Goal: Task Accomplishment & Management: Complete application form

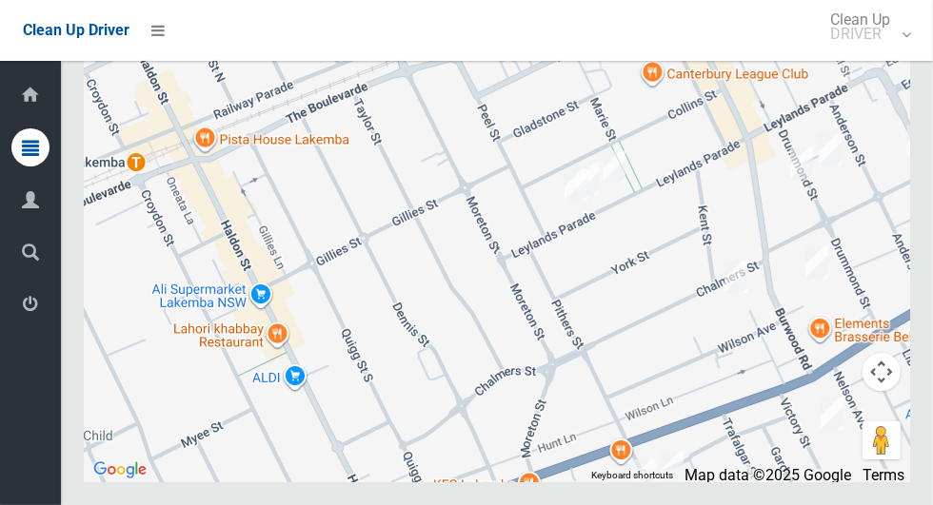
scroll to position [10765, 0]
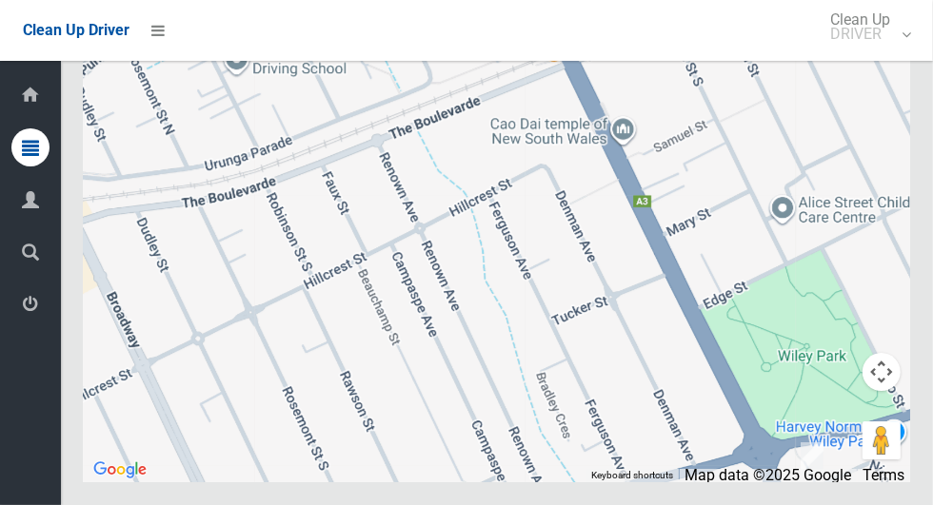
click at [476, 404] on div at bounding box center [497, 245] width 826 height 476
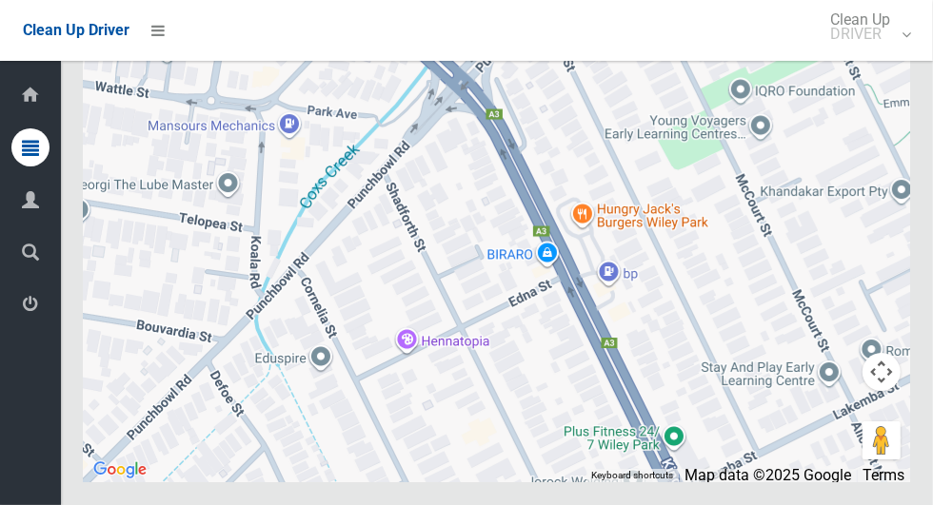
scroll to position [10768, 0]
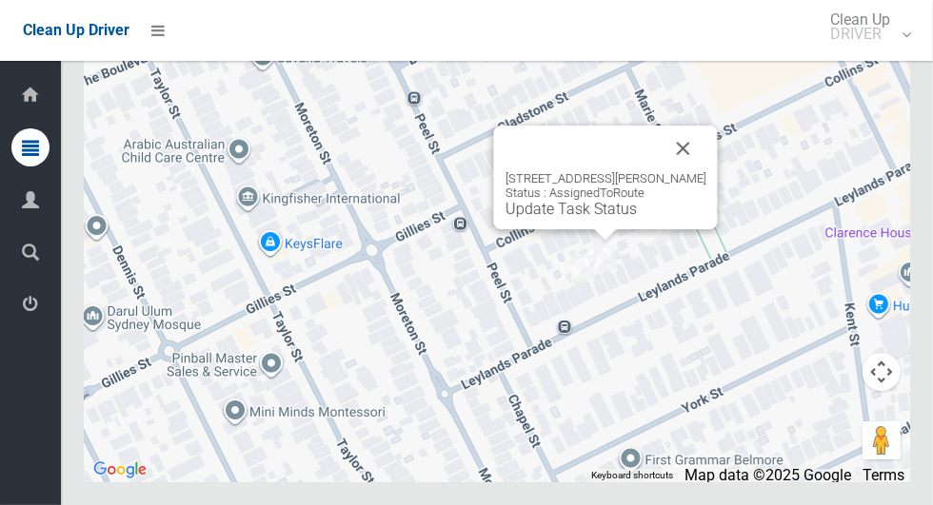
click at [690, 171] on button "Close" at bounding box center [683, 149] width 46 height 46
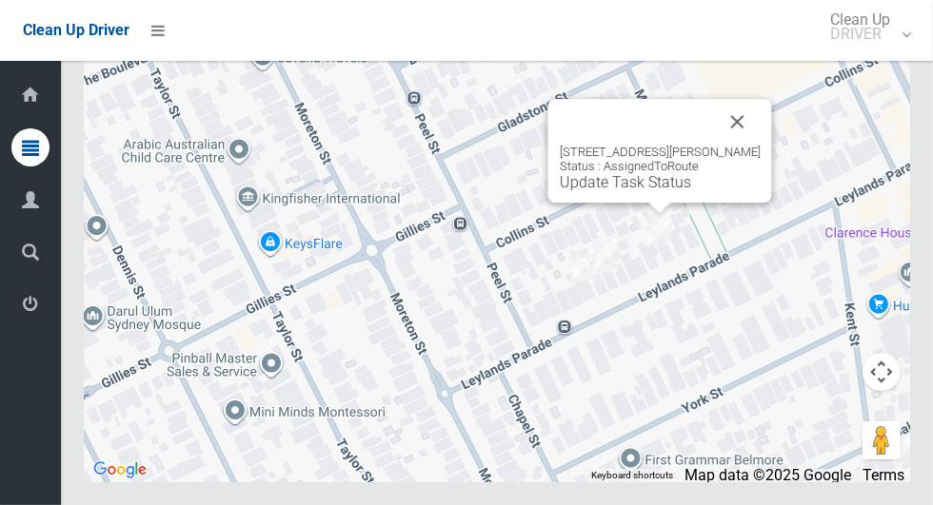
click at [755, 145] on button "Close" at bounding box center [738, 122] width 46 height 46
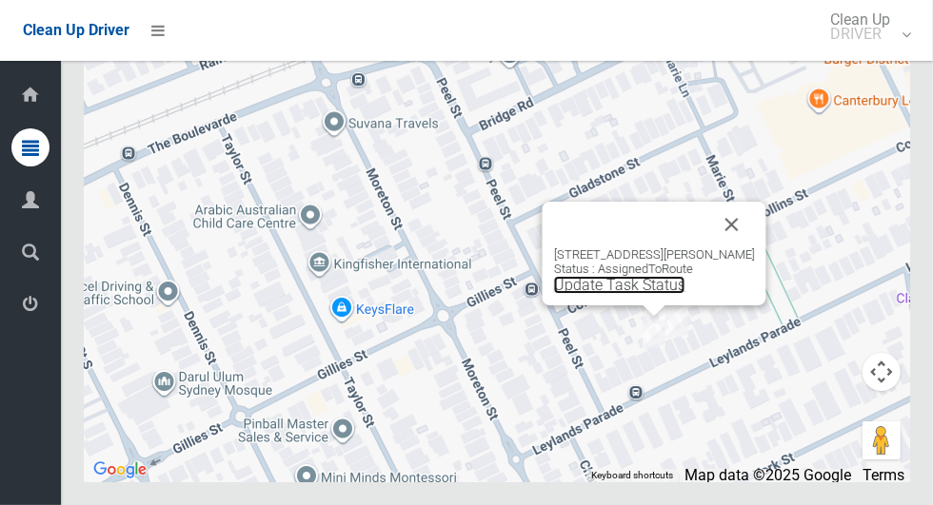
click at [622, 294] on link "Update Task Status" at bounding box center [619, 285] width 131 height 18
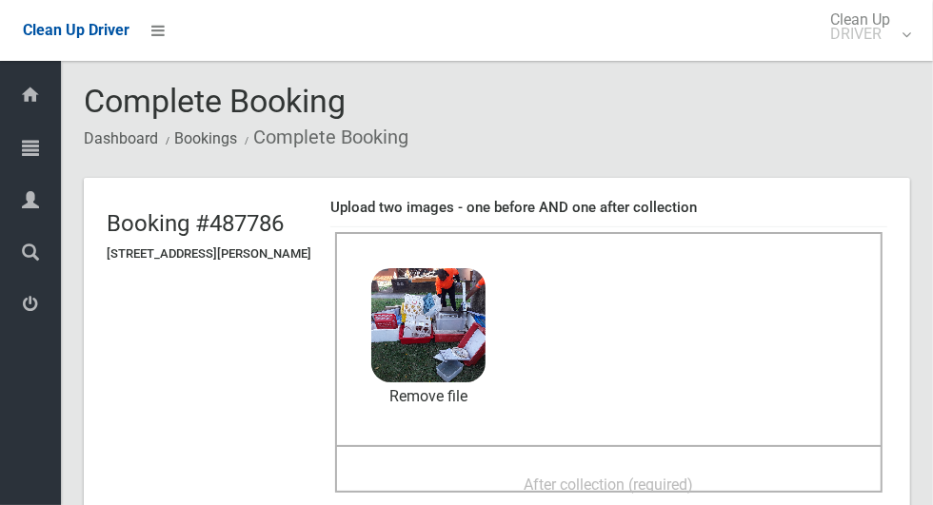
click at [694, 482] on span "After collection (required)" at bounding box center [608, 485] width 169 height 18
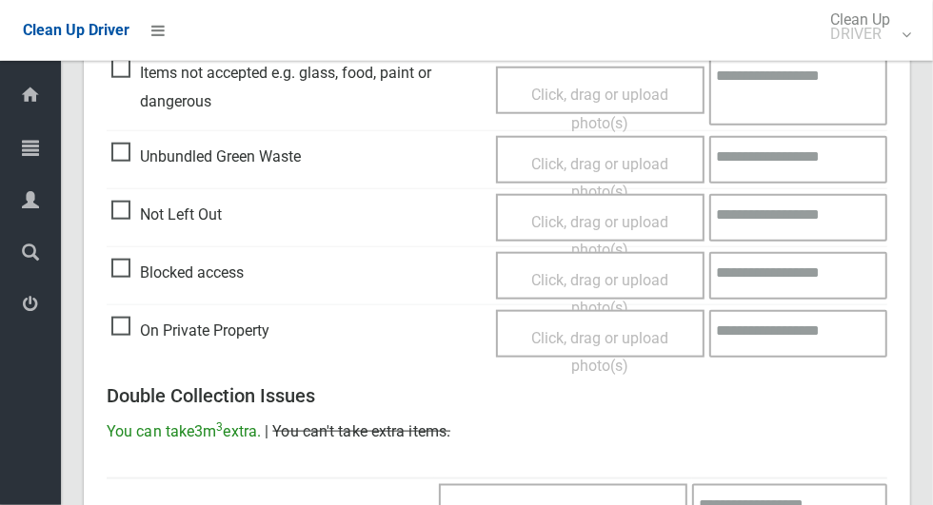
scroll to position [1557, 0]
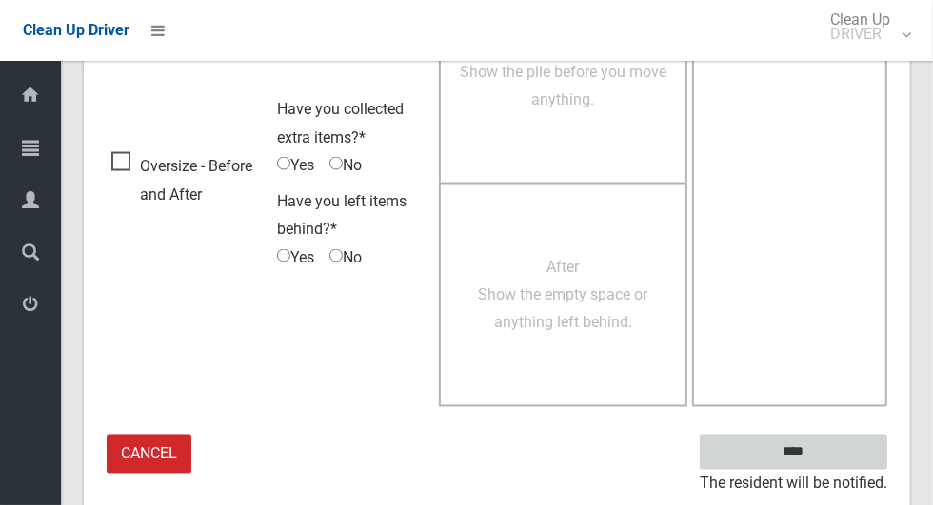
click at [831, 443] on input "****" at bounding box center [792, 452] width 187 height 35
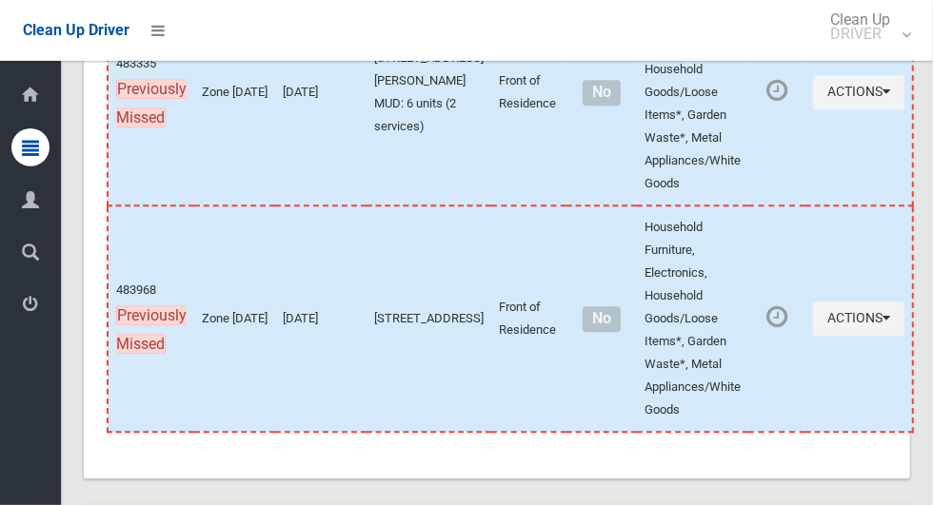
scroll to position [10795, 0]
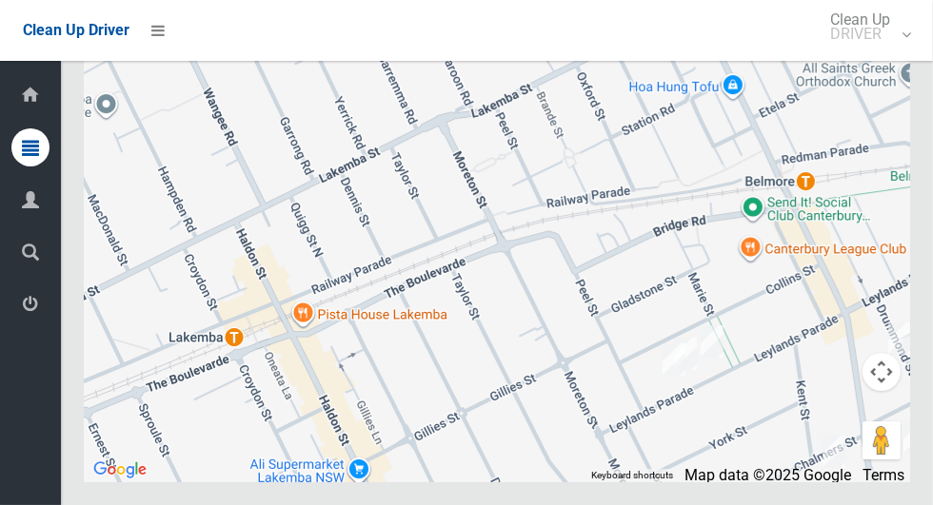
click at [718, 446] on div at bounding box center [497, 245] width 826 height 476
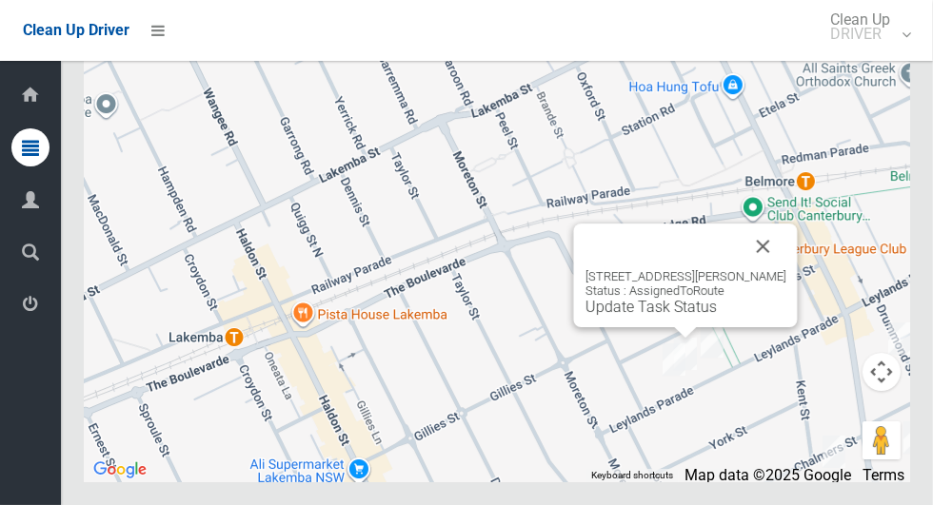
click at [677, 316] on link "Update Task Status" at bounding box center [650, 307] width 131 height 18
click at [678, 316] on link "Update Task Status" at bounding box center [650, 307] width 131 height 18
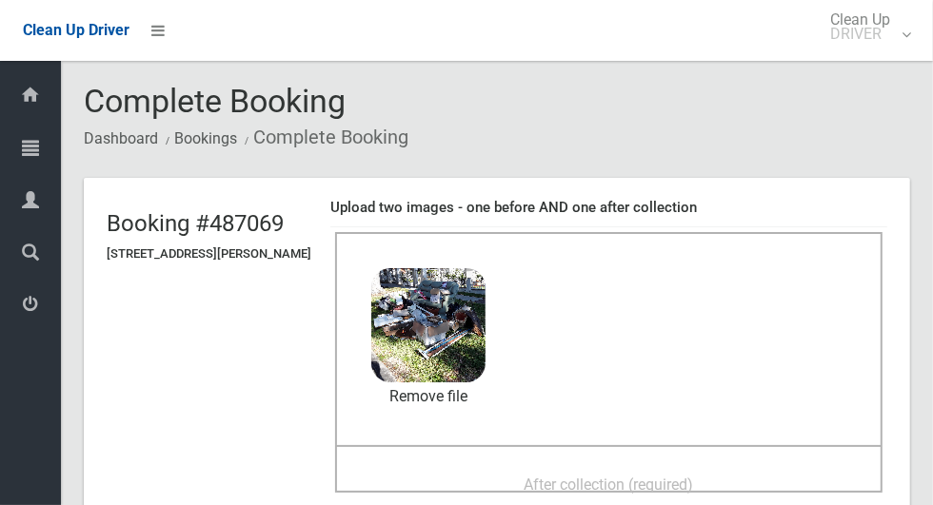
click at [694, 476] on span "After collection (required)" at bounding box center [608, 485] width 169 height 18
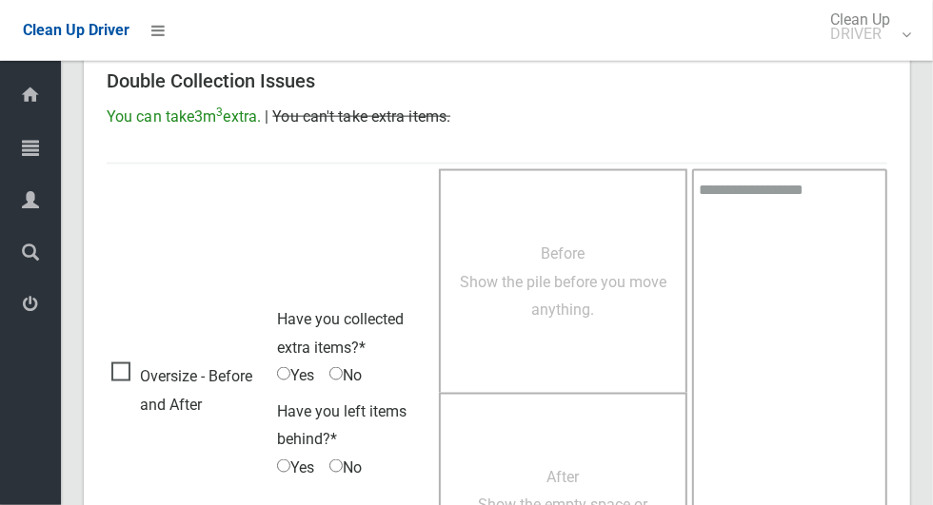
scroll to position [1557, 0]
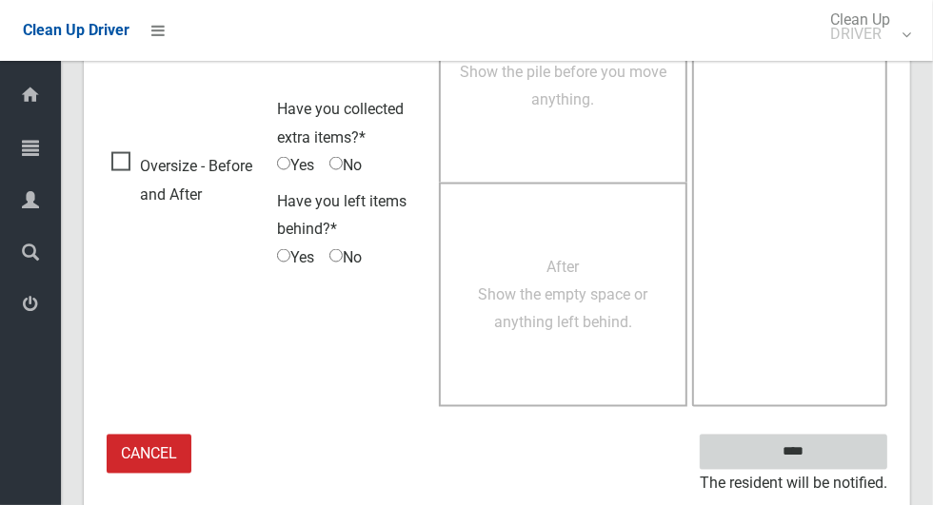
click at [826, 447] on input "****" at bounding box center [792, 452] width 187 height 35
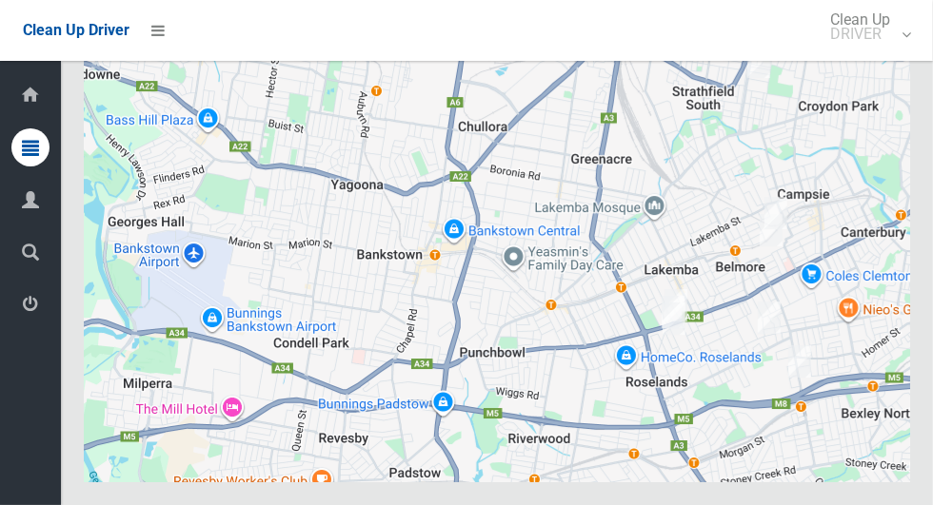
scroll to position [10795, 0]
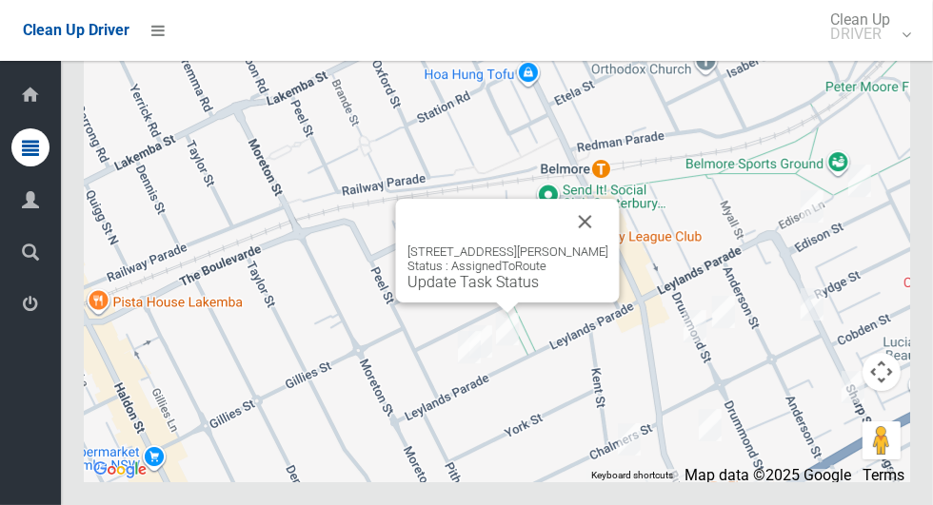
click at [489, 291] on link "Update Task Status" at bounding box center [472, 282] width 131 height 18
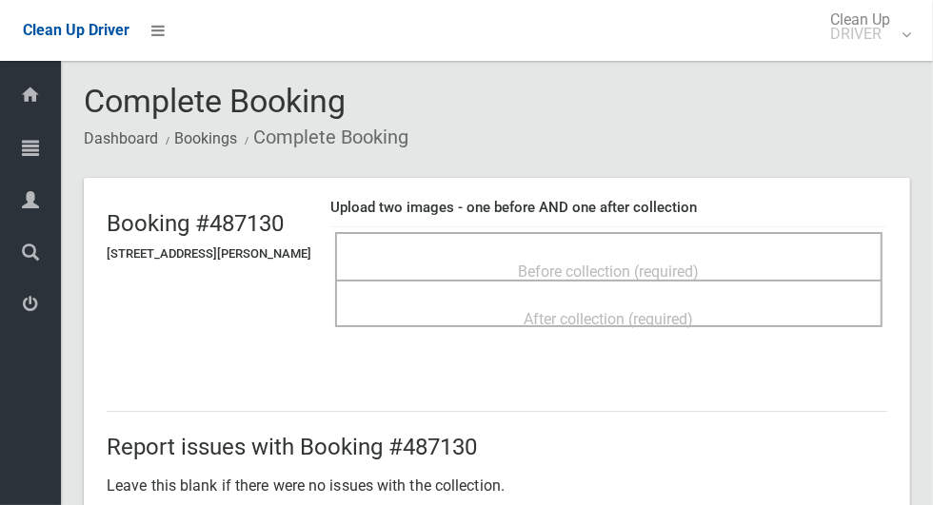
click at [745, 260] on div "Before collection (required)" at bounding box center [608, 270] width 505 height 35
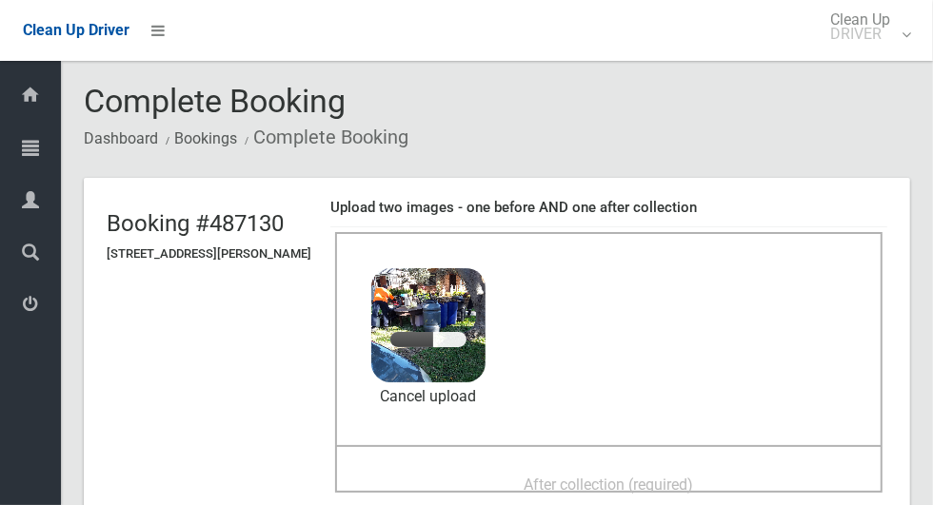
click at [694, 478] on span "After collection (required)" at bounding box center [608, 485] width 169 height 18
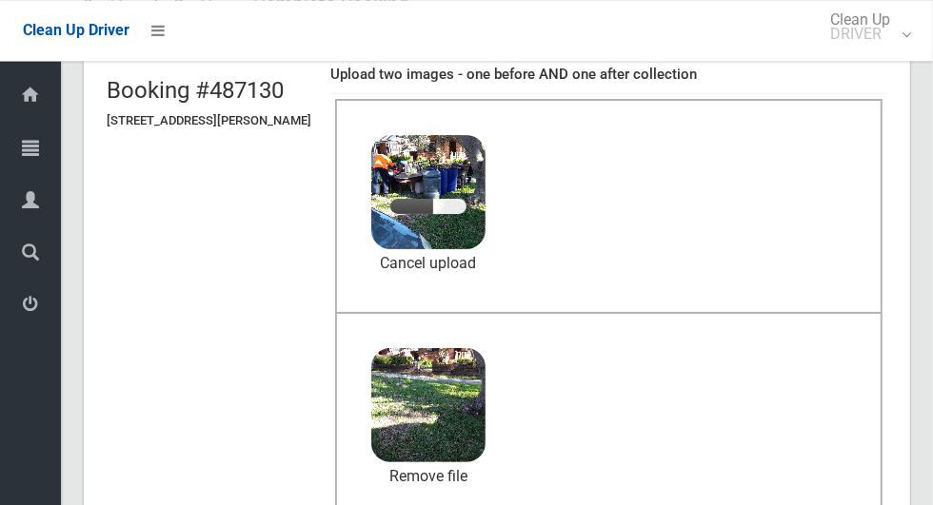
scroll to position [134, 0]
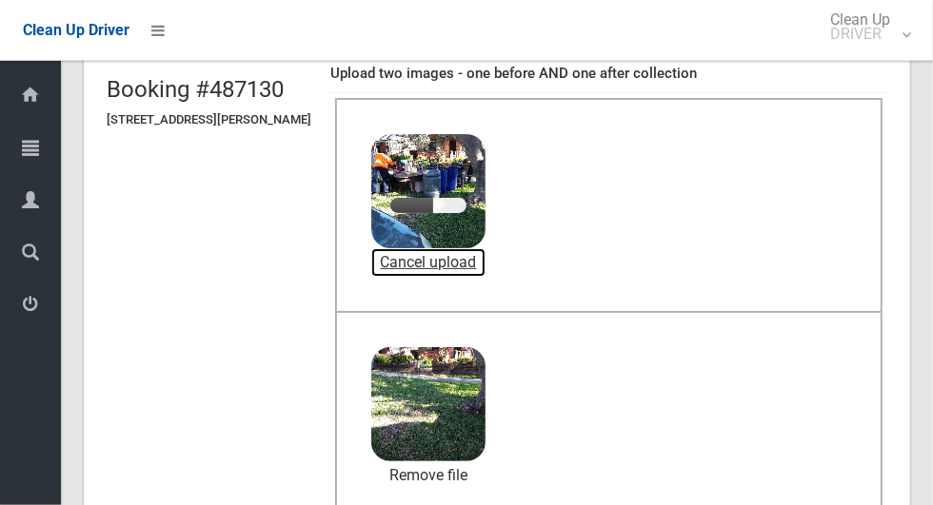
click at [485, 260] on link "Cancel upload" at bounding box center [428, 262] width 114 height 29
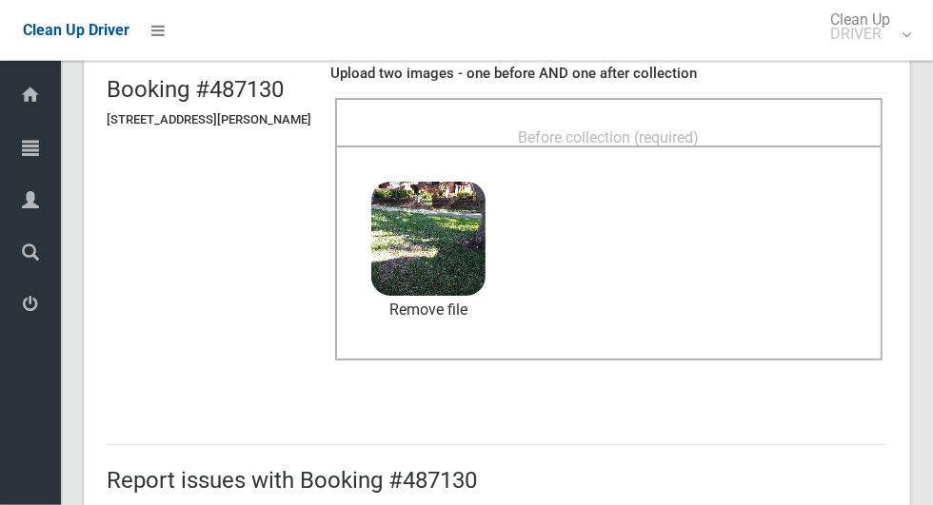
click at [699, 128] on span "Before collection (required)" at bounding box center [609, 137] width 181 height 18
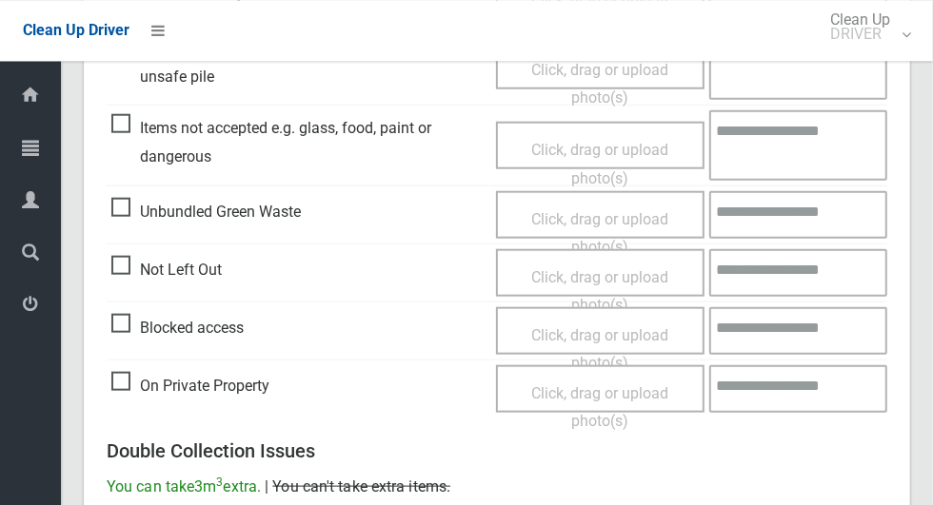
scroll to position [1557, 0]
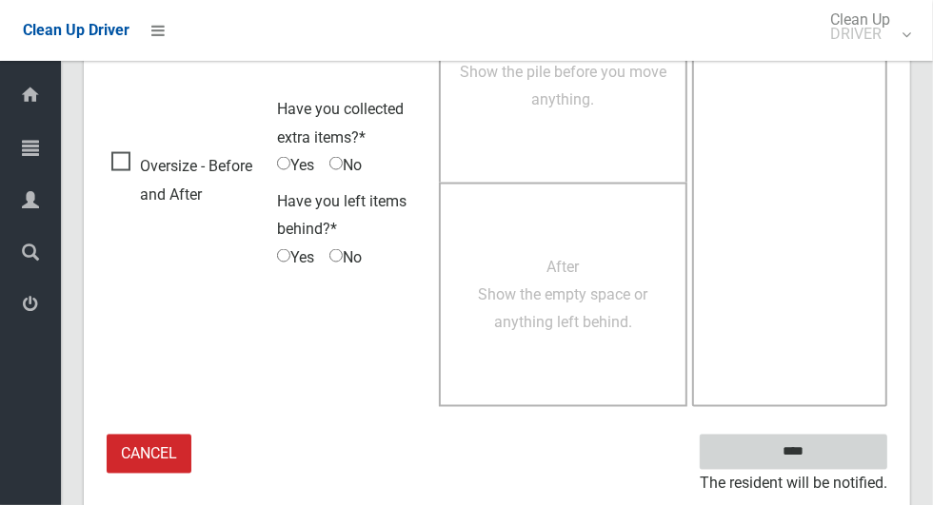
click at [826, 453] on input "****" at bounding box center [792, 452] width 187 height 35
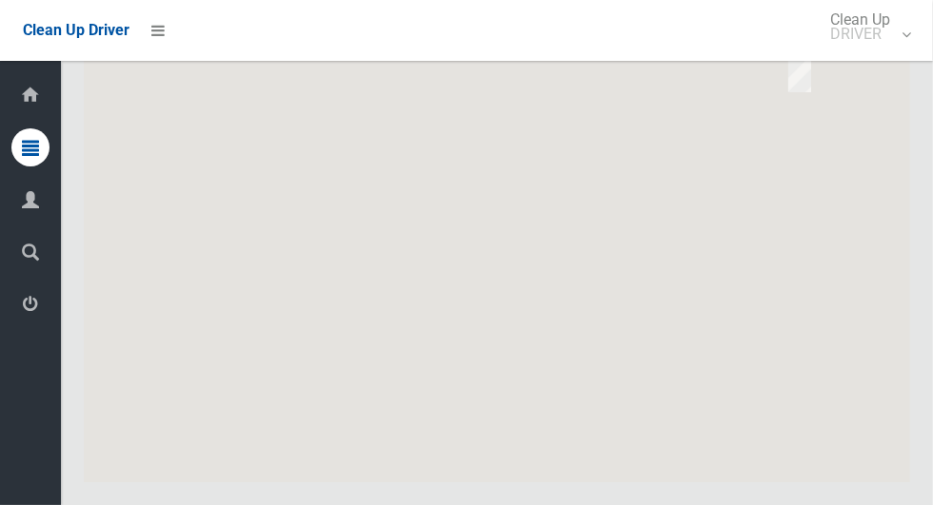
scroll to position [10795, 0]
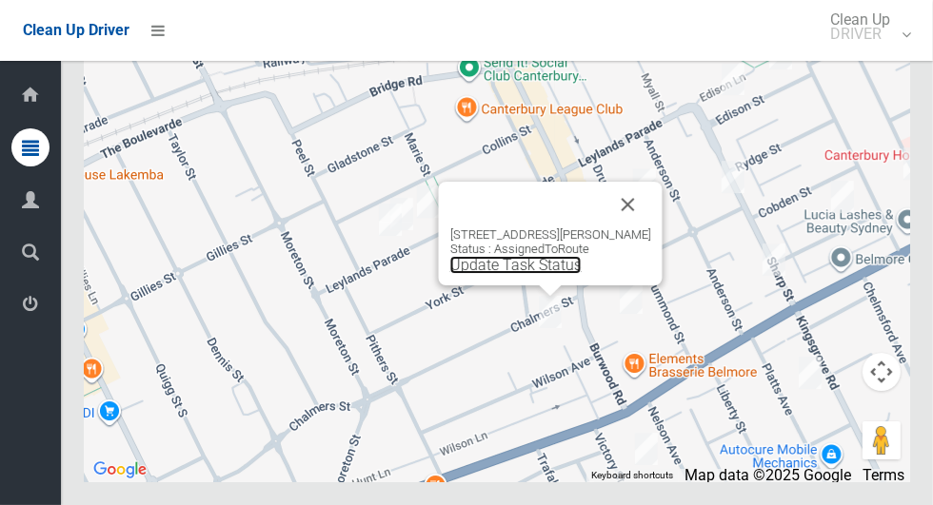
click at [554, 274] on link "Update Task Status" at bounding box center [515, 265] width 131 height 18
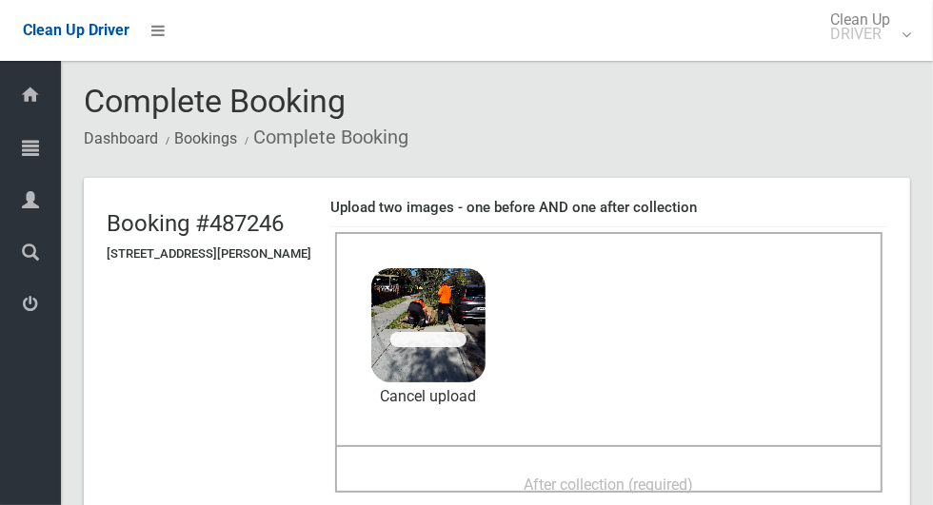
click at [757, 469] on div "After collection (required)" at bounding box center [608, 483] width 505 height 35
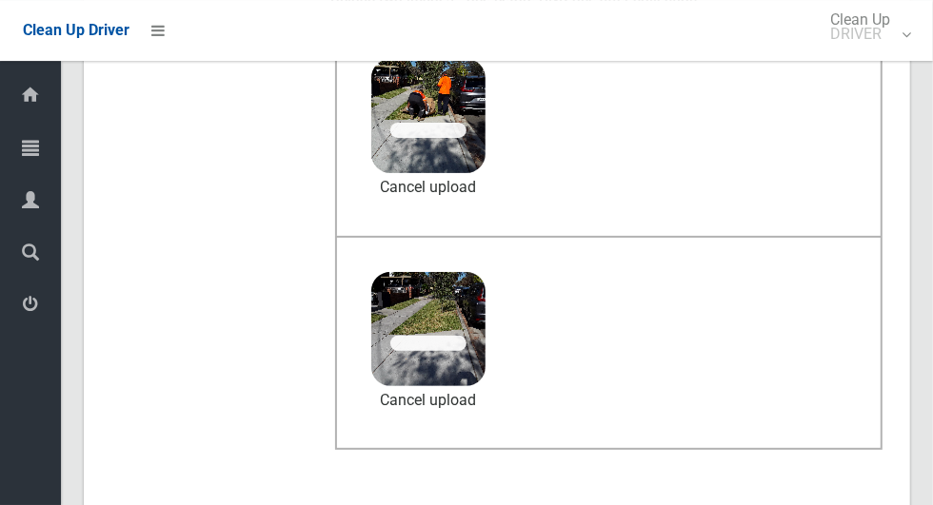
scroll to position [212, 0]
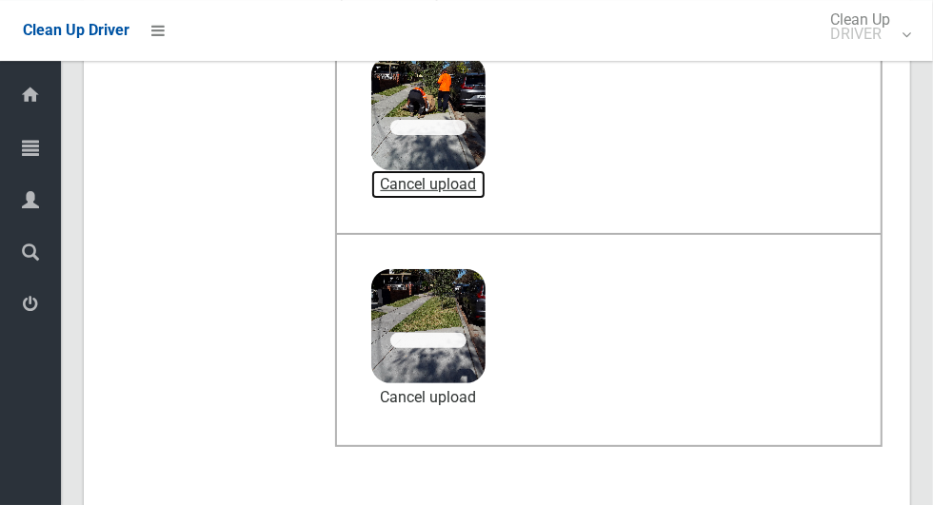
click at [480, 177] on link "Cancel upload" at bounding box center [428, 184] width 114 height 29
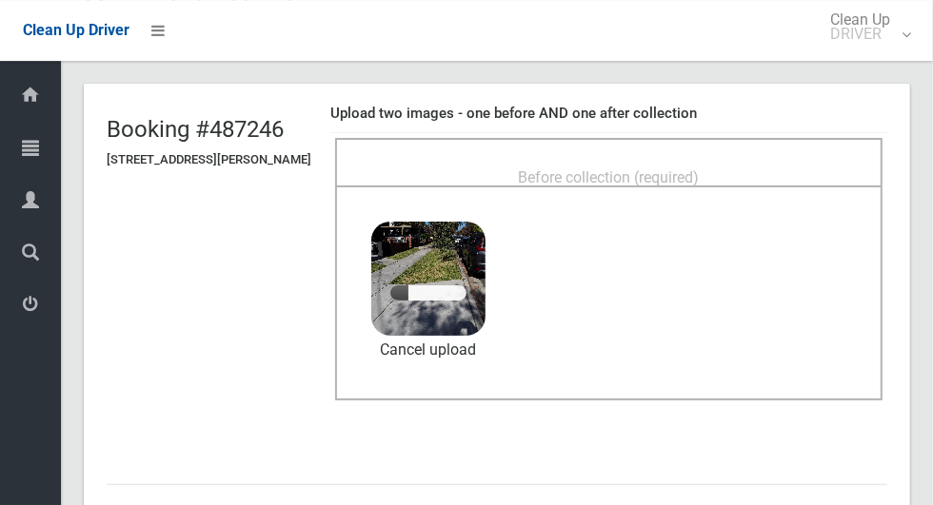
scroll to position [73, 0]
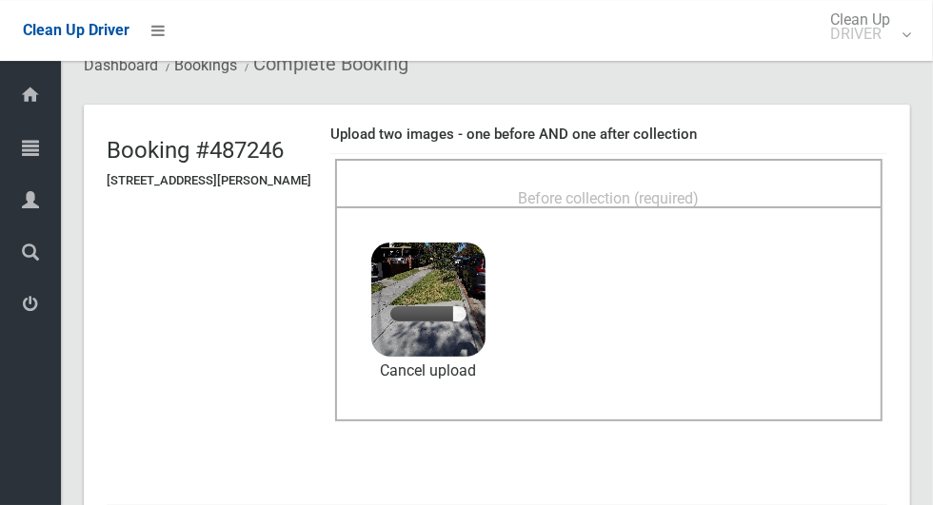
click at [755, 187] on div "Before collection (required)" at bounding box center [608, 197] width 505 height 35
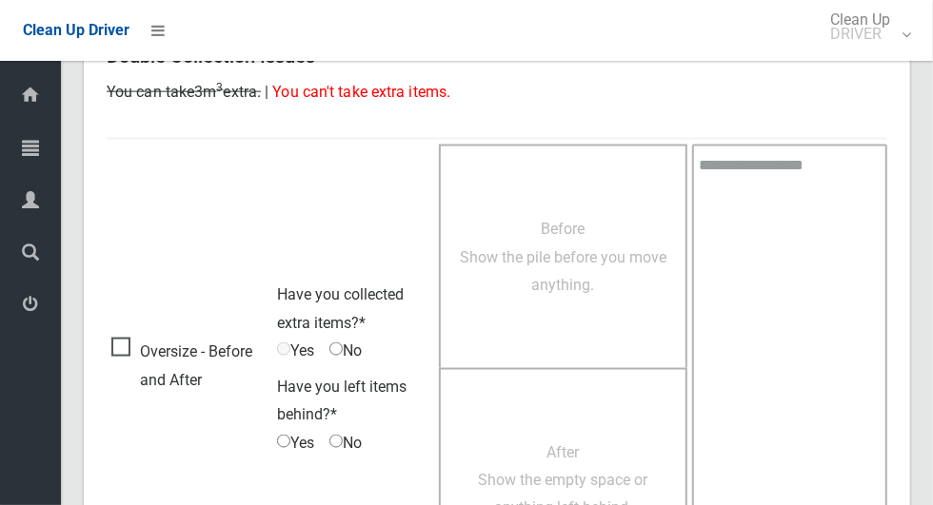
scroll to position [1557, 0]
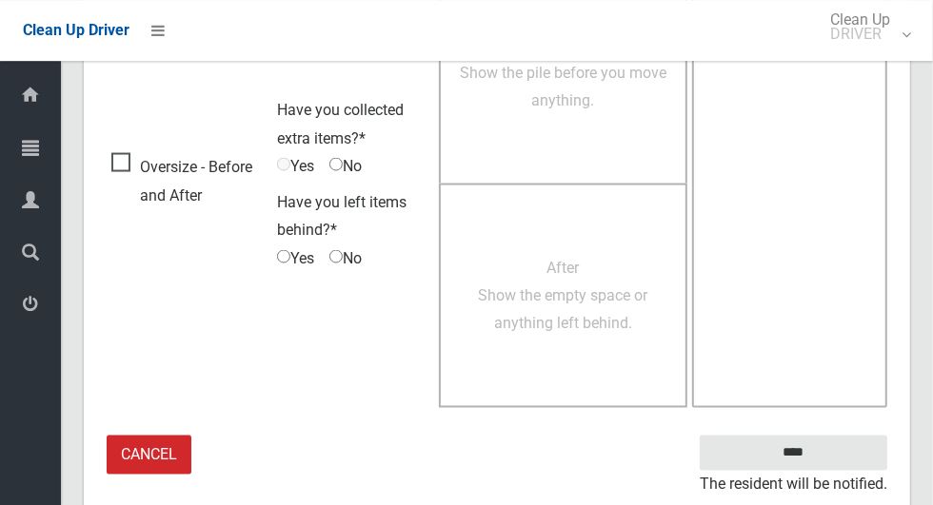
click at [849, 394] on textarea at bounding box center [789, 183] width 195 height 448
click at [836, 442] on input "****" at bounding box center [792, 452] width 187 height 35
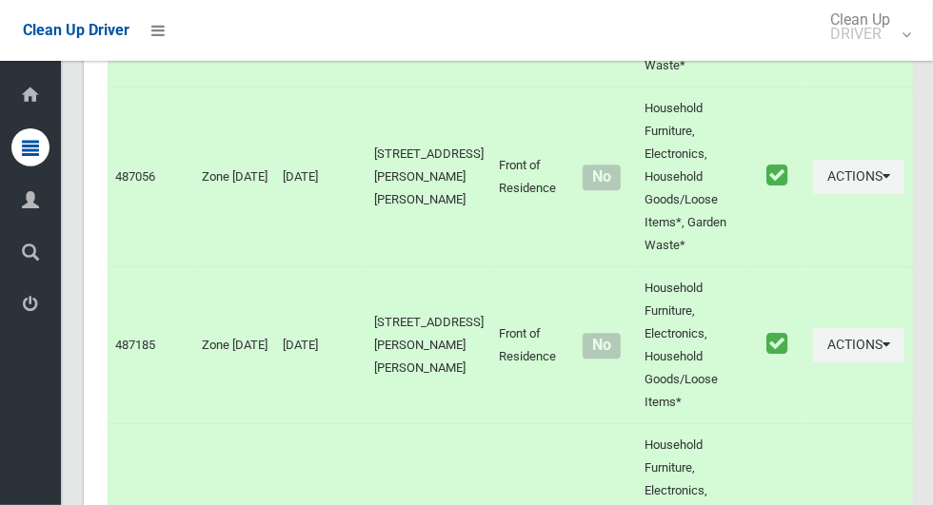
scroll to position [10795, 0]
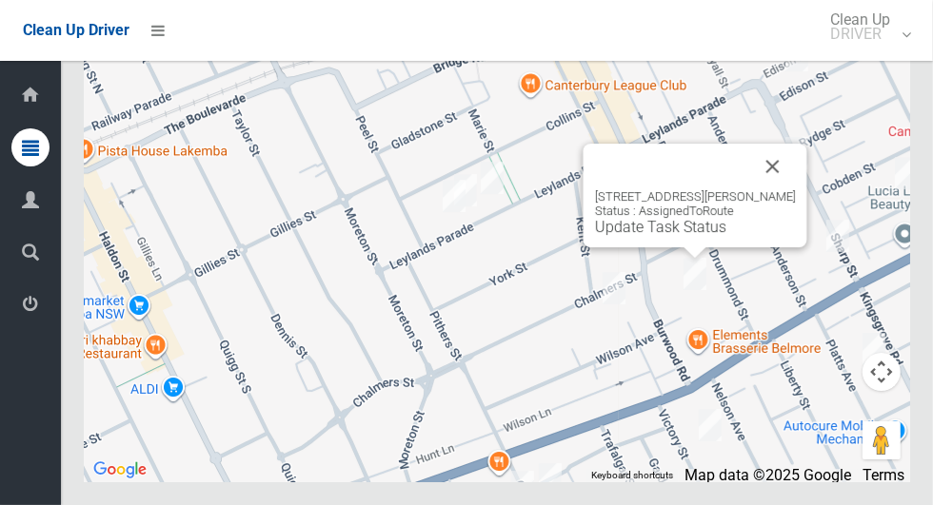
click at [796, 189] on button "Close" at bounding box center [773, 167] width 46 height 46
click at [689, 236] on link "Update Task Status" at bounding box center [660, 227] width 131 height 18
click at [677, 236] on link "Update Task Status" at bounding box center [660, 227] width 131 height 18
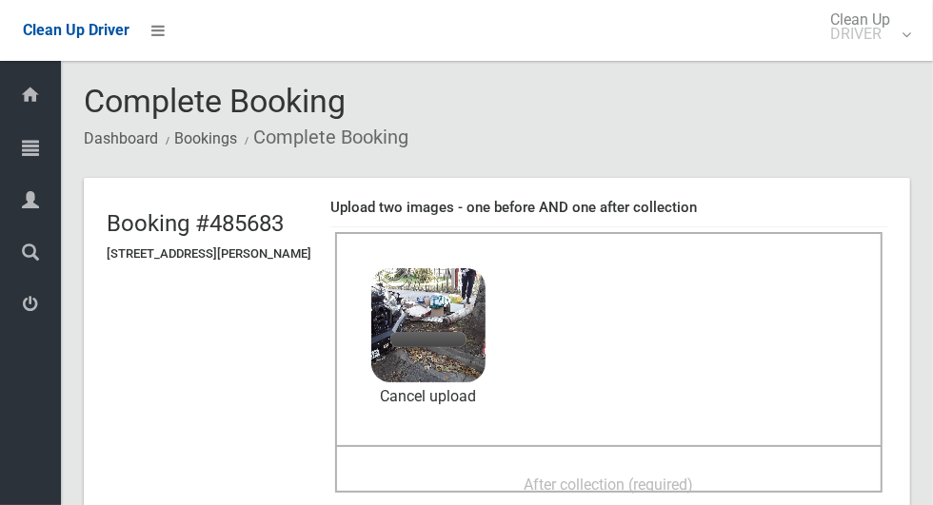
click at [735, 471] on div "After collection (required)" at bounding box center [608, 483] width 505 height 35
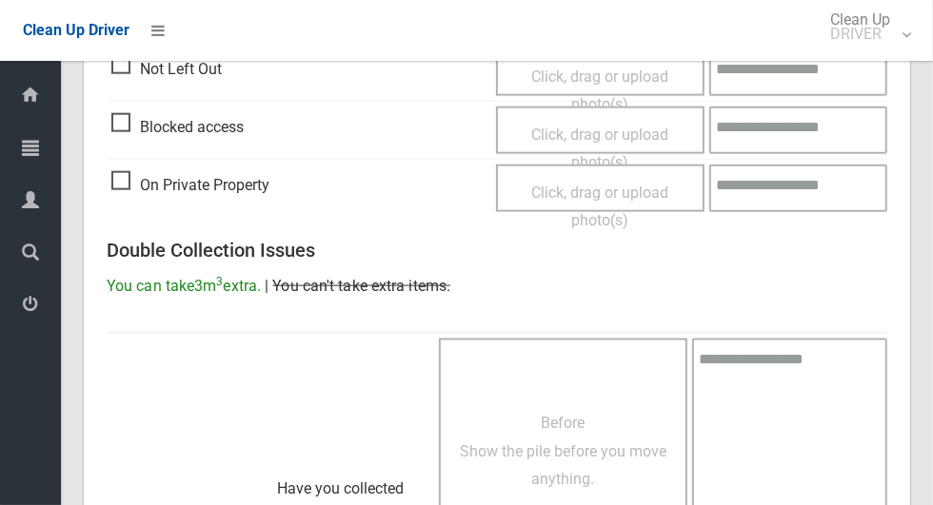
scroll to position [1557, 0]
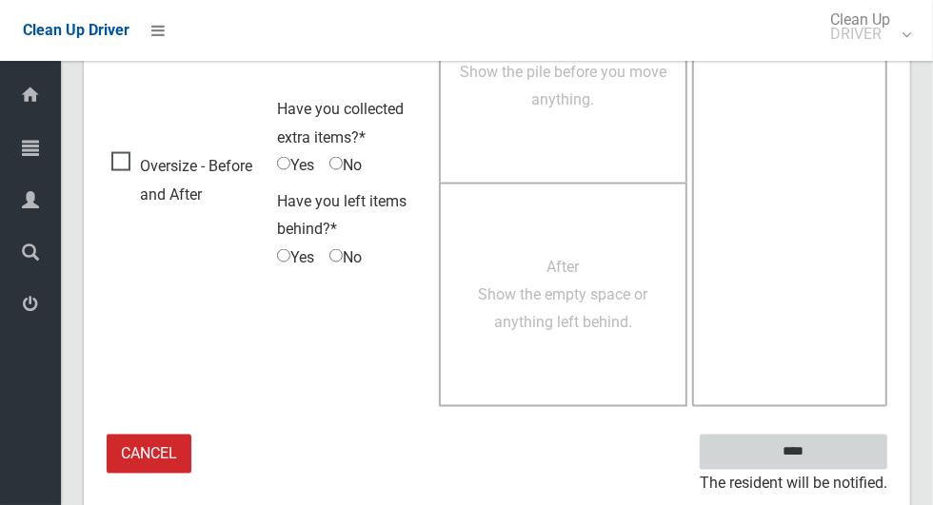
click at [847, 452] on input "****" at bounding box center [792, 452] width 187 height 35
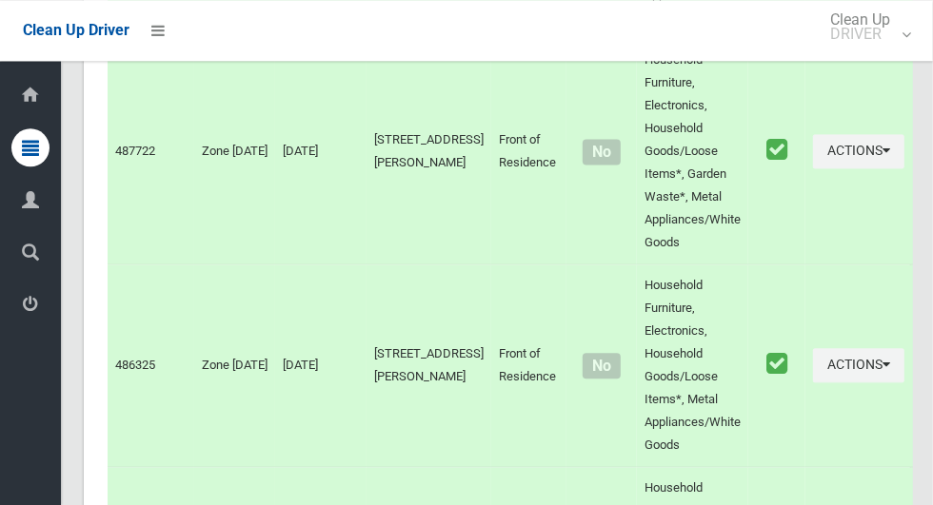
scroll to position [10795, 0]
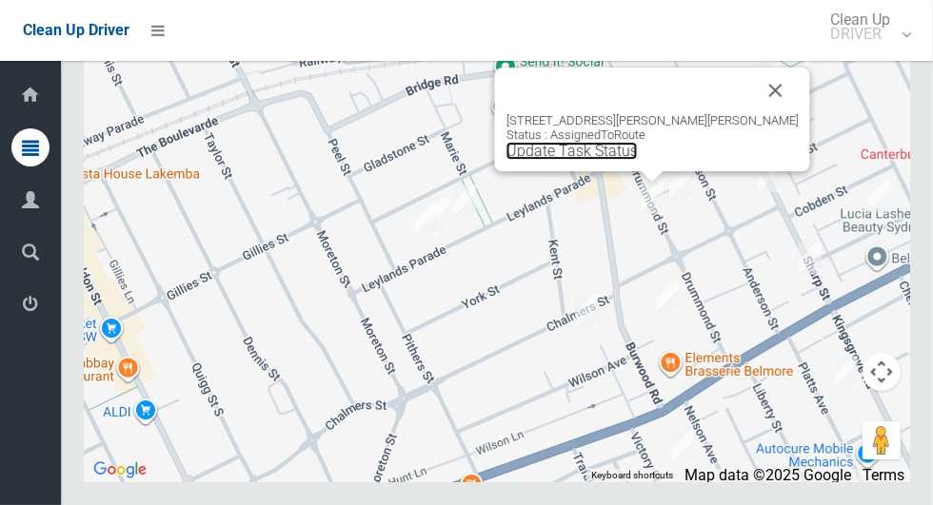
click at [638, 160] on link "Update Task Status" at bounding box center [571, 151] width 131 height 18
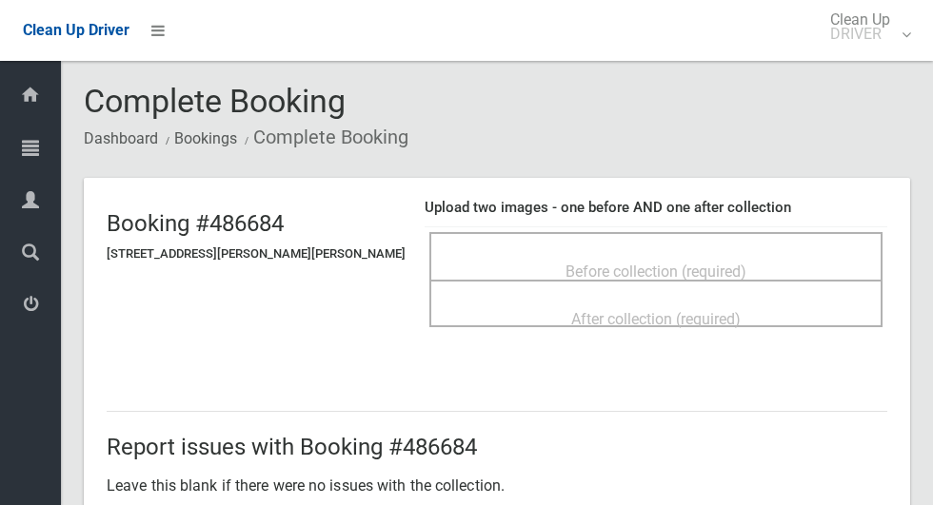
click at [718, 266] on span "Before collection (required)" at bounding box center [655, 272] width 181 height 18
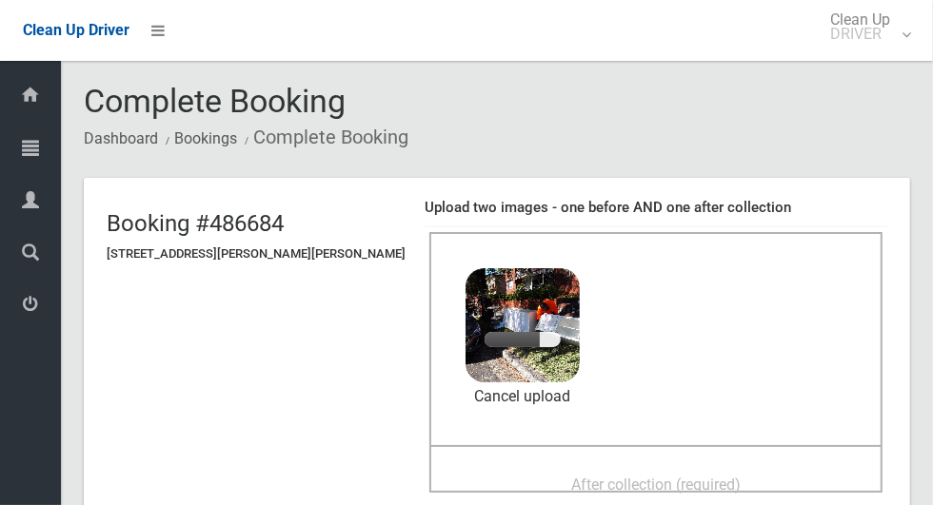
click at [764, 487] on div "After collection (required)" at bounding box center [655, 483] width 411 height 35
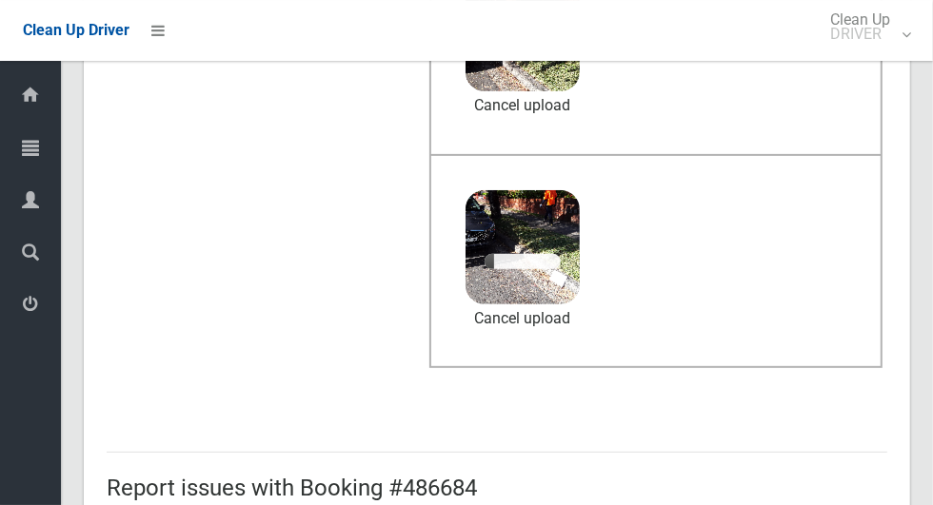
scroll to position [304, 0]
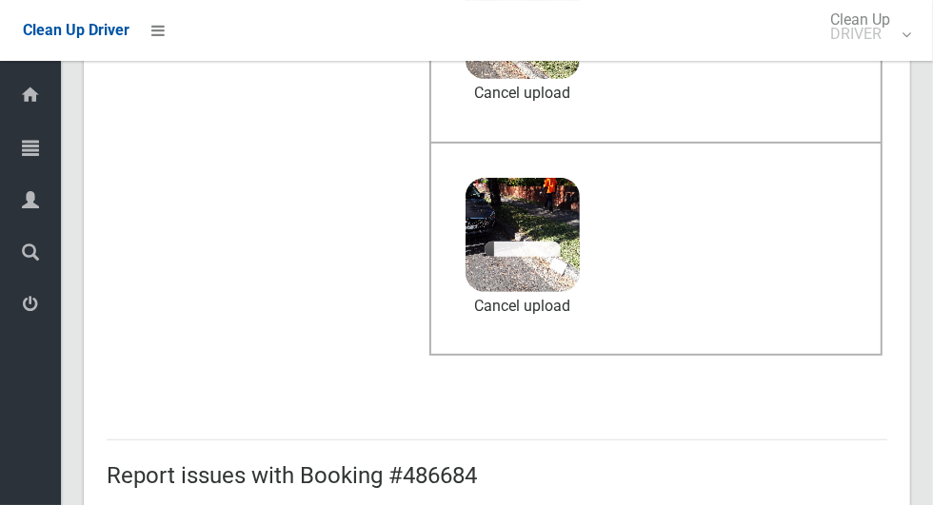
click at [867, 338] on div "After collection (required) 5 MB 2025-10-0809.32.136694748845134716071.jpg Chec…" at bounding box center [655, 249] width 453 height 215
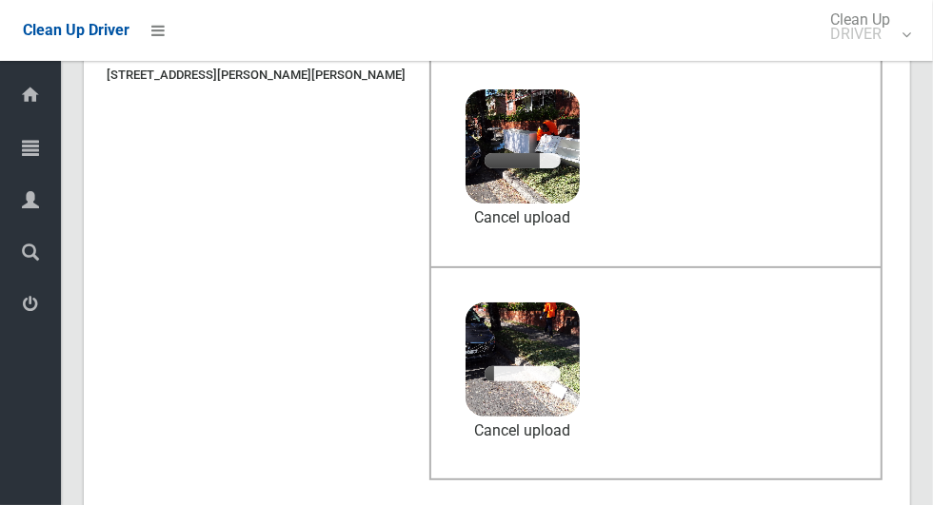
scroll to position [180, 0]
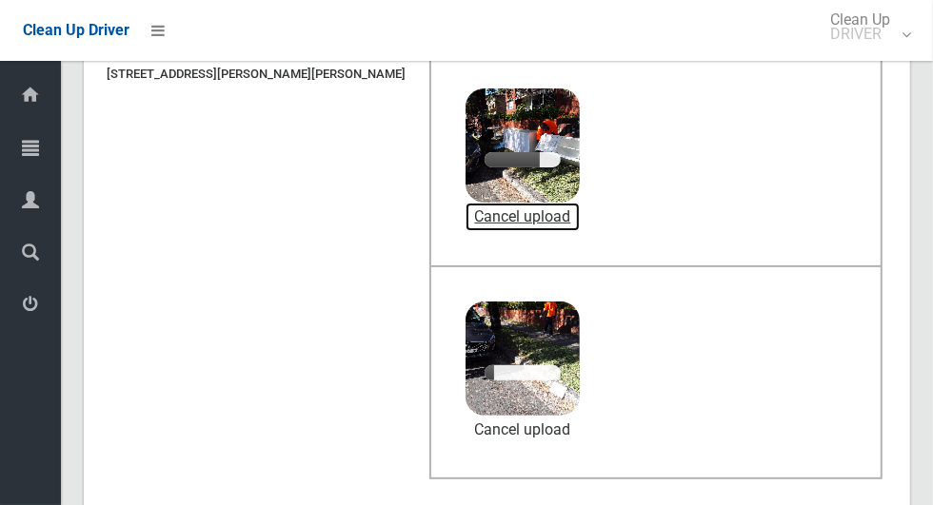
click at [504, 213] on link "Cancel upload" at bounding box center [522, 217] width 114 height 29
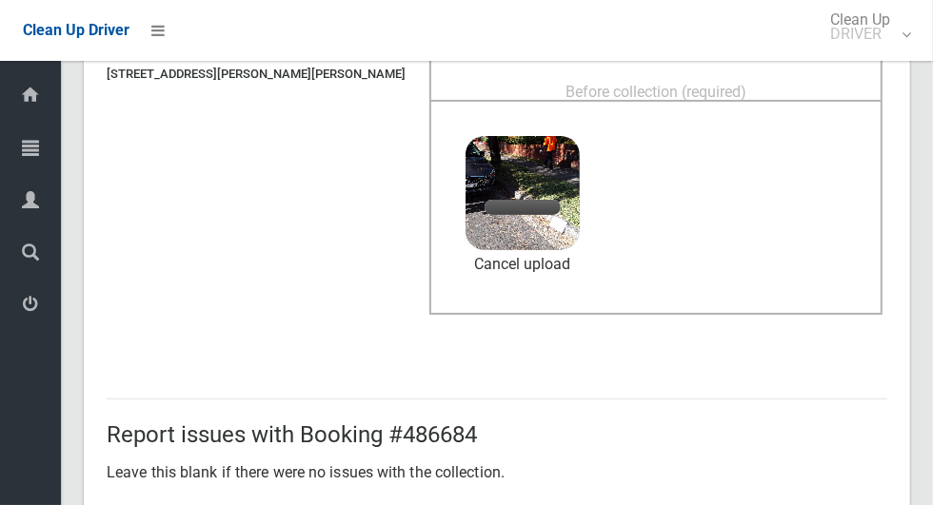
click at [786, 88] on div "Before collection (required)" at bounding box center [655, 90] width 411 height 35
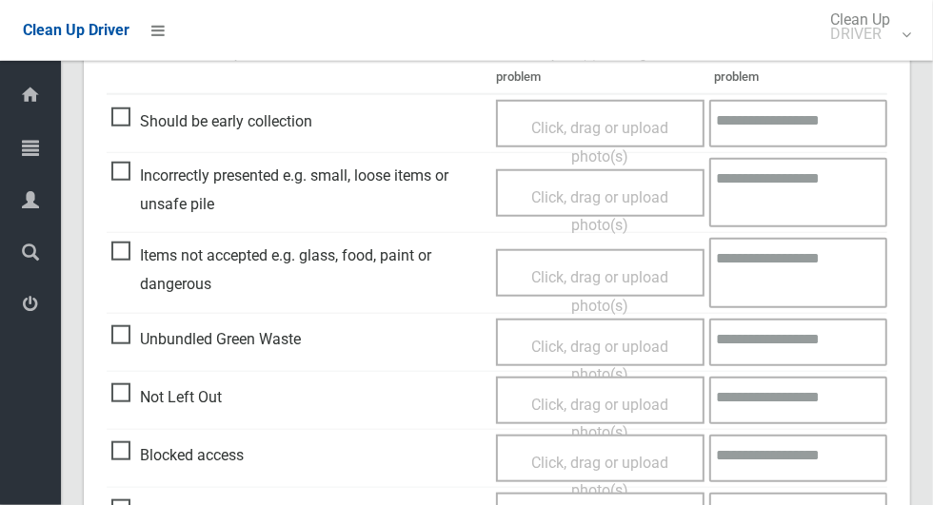
scroll to position [983, 0]
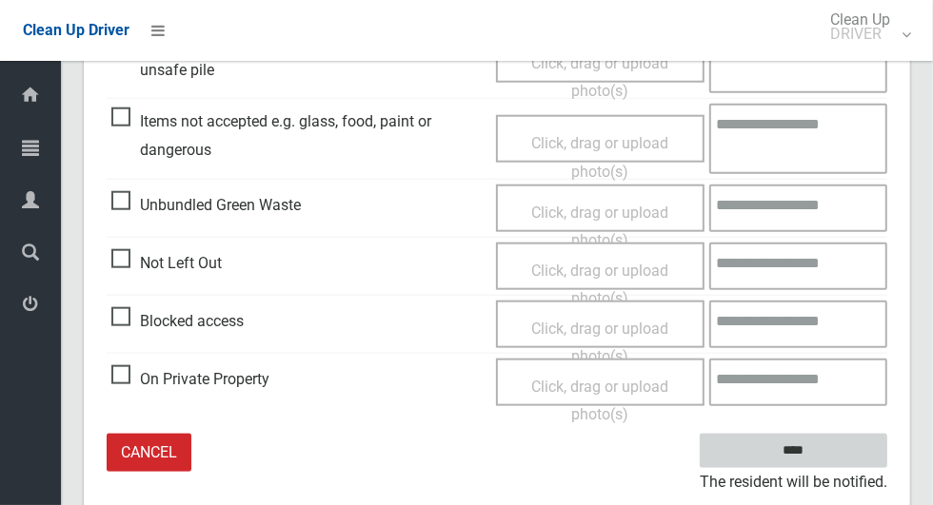
click at [834, 446] on input "****" at bounding box center [792, 451] width 187 height 35
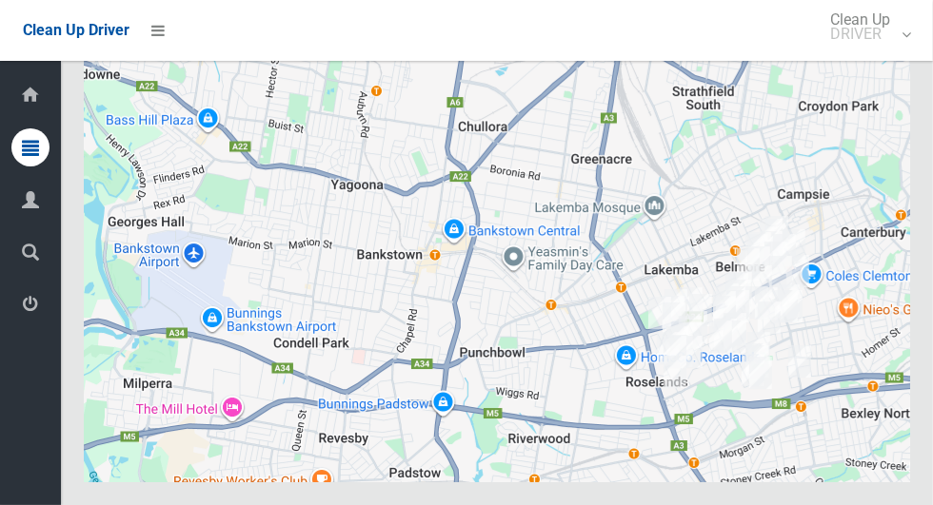
scroll to position [10795, 0]
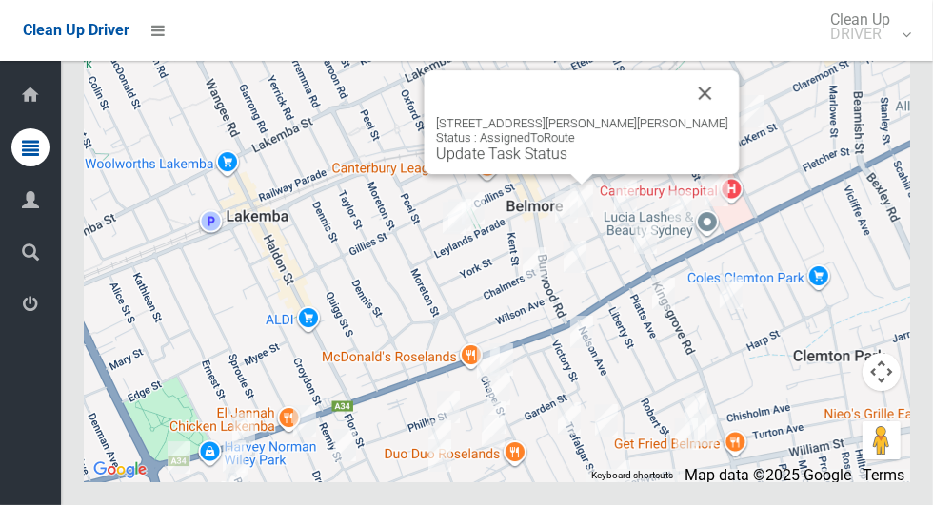
click at [551, 163] on link "Update Task Status" at bounding box center [501, 154] width 131 height 18
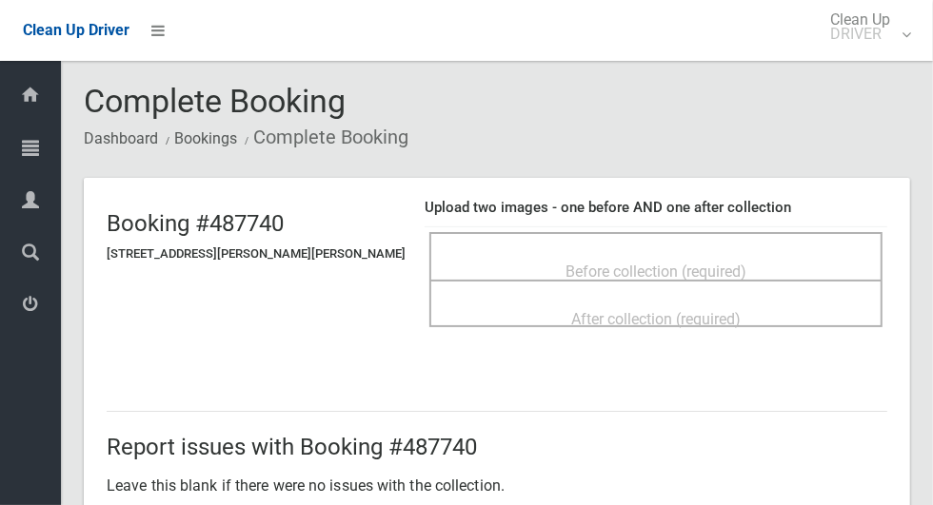
click at [738, 253] on div "Before collection (required)" at bounding box center [655, 270] width 411 height 35
click at [714, 263] on span "Before collection (required)" at bounding box center [655, 272] width 181 height 18
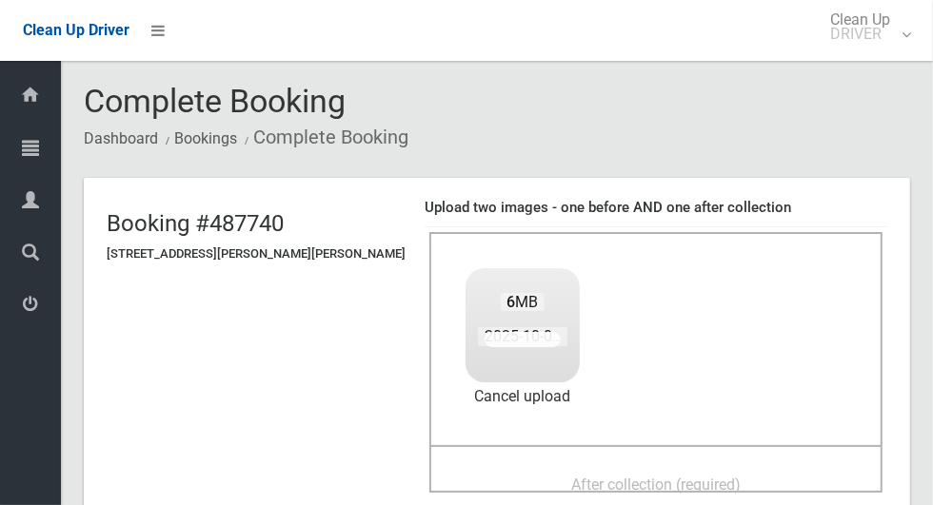
click at [712, 476] on span "After collection (required)" at bounding box center [655, 485] width 169 height 18
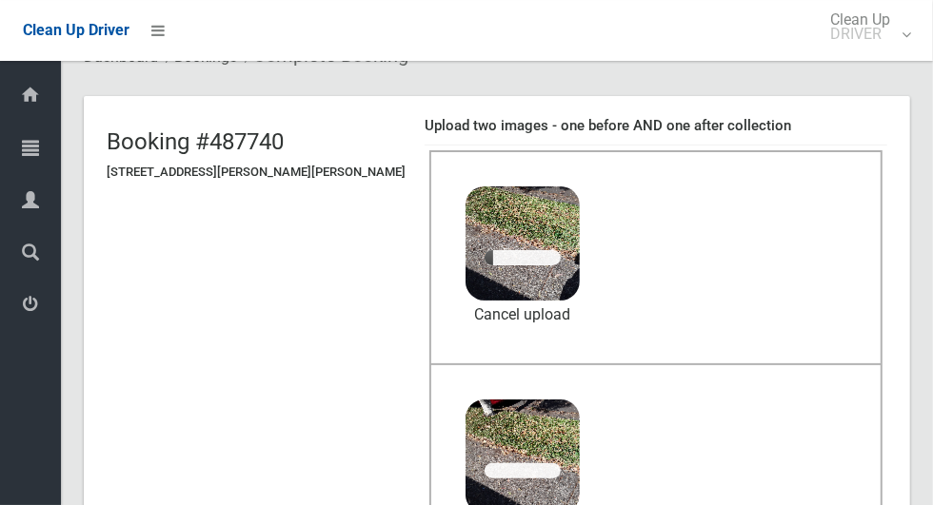
scroll to position [82, 0]
click at [481, 314] on link "Cancel upload" at bounding box center [522, 315] width 114 height 29
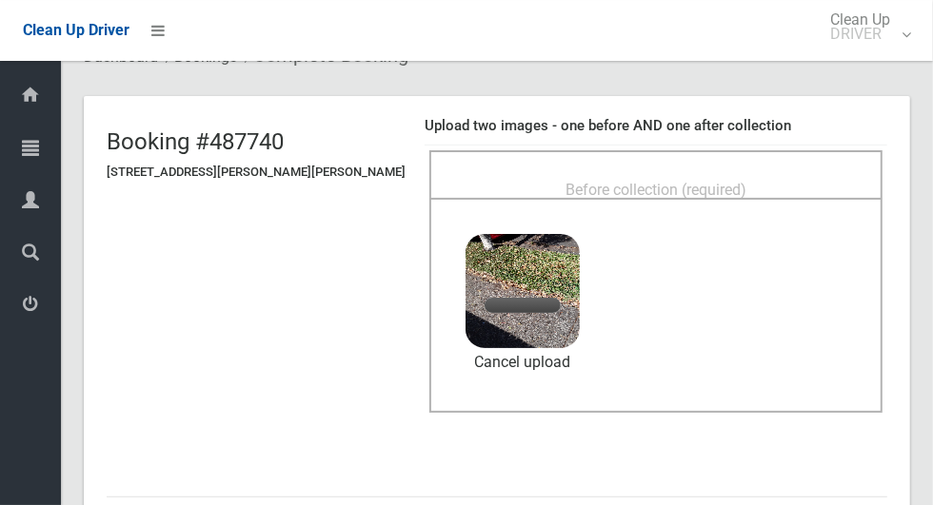
click at [798, 171] on div "Before collection (required)" at bounding box center [655, 188] width 411 height 35
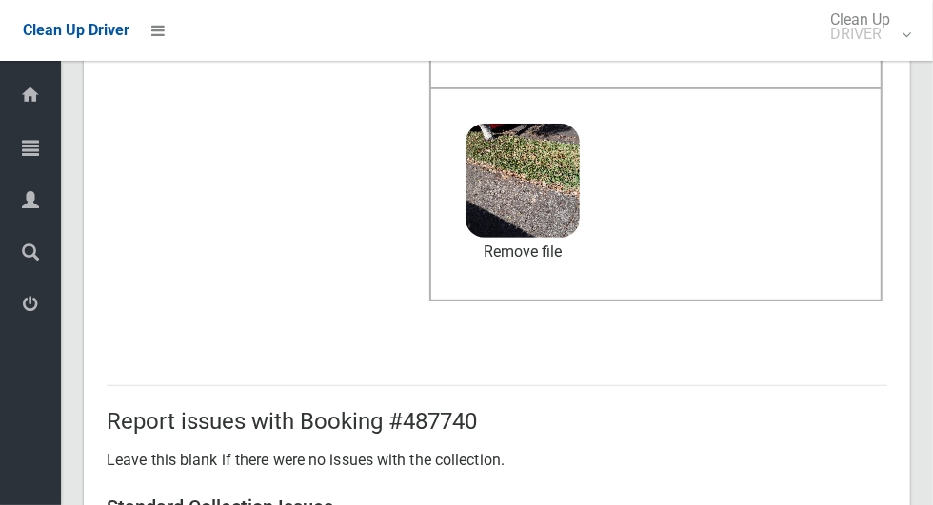
scroll to position [983, 0]
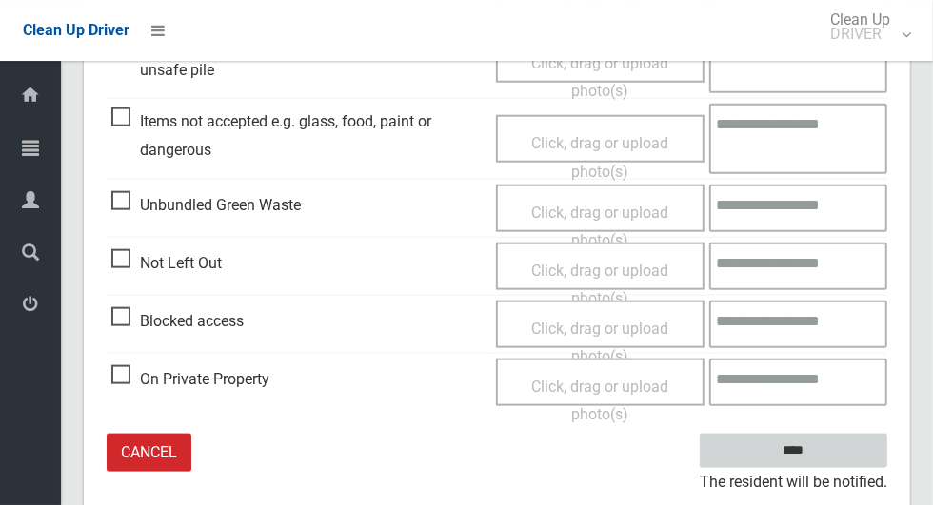
click at [838, 459] on input "****" at bounding box center [792, 451] width 187 height 35
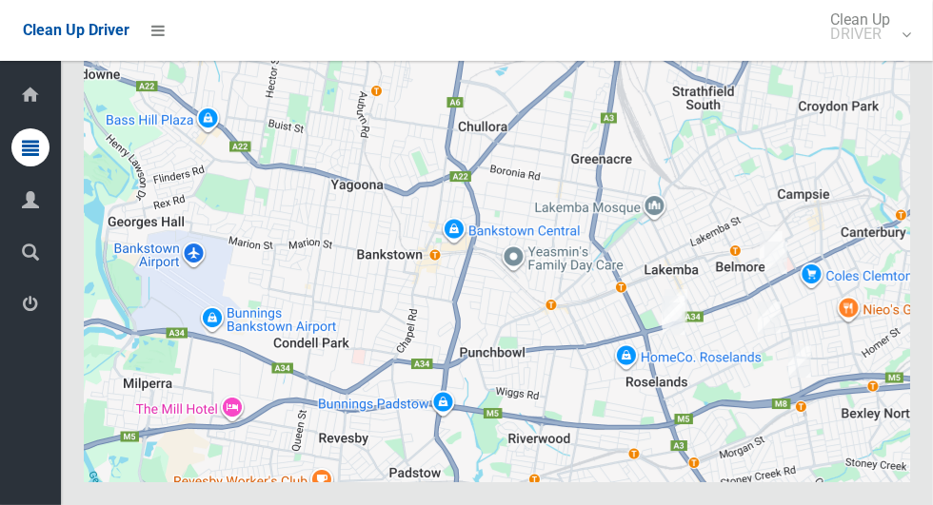
scroll to position [10795, 0]
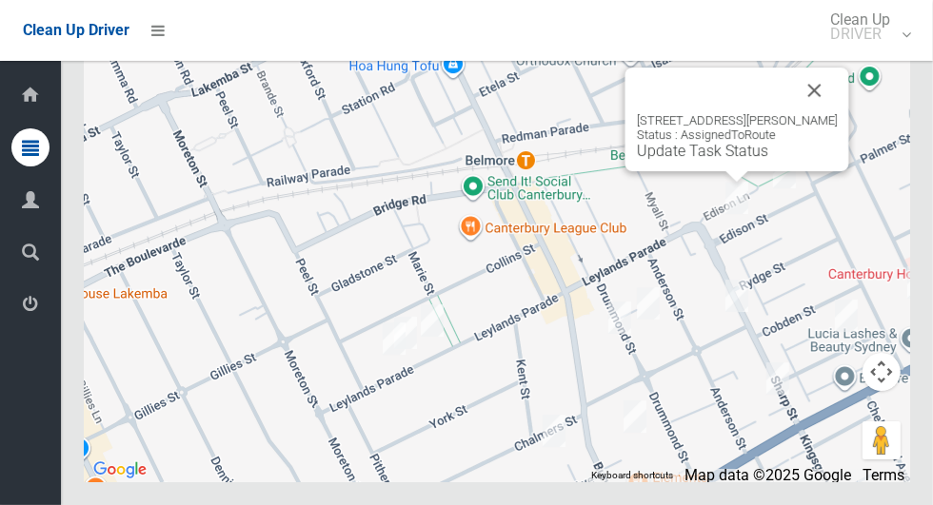
click at [826, 113] on button "Close" at bounding box center [815, 91] width 46 height 46
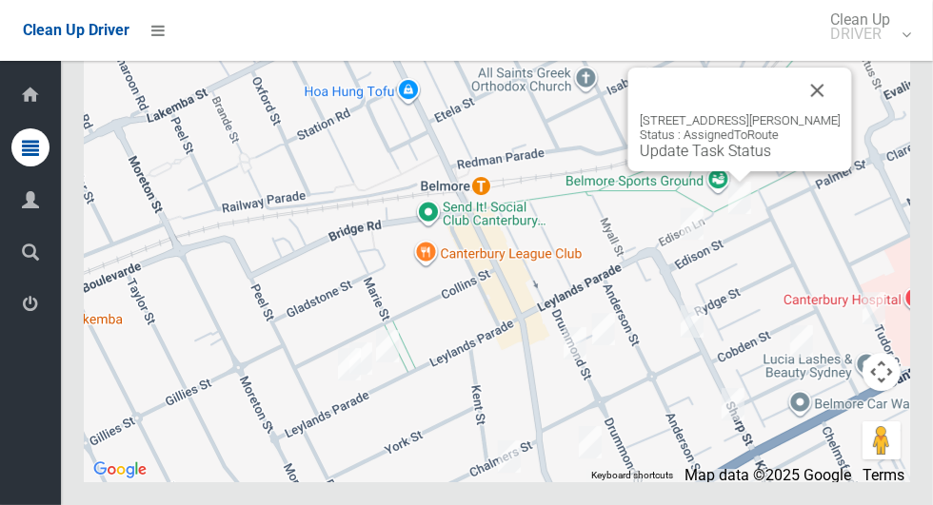
click at [823, 113] on button "Close" at bounding box center [818, 91] width 46 height 46
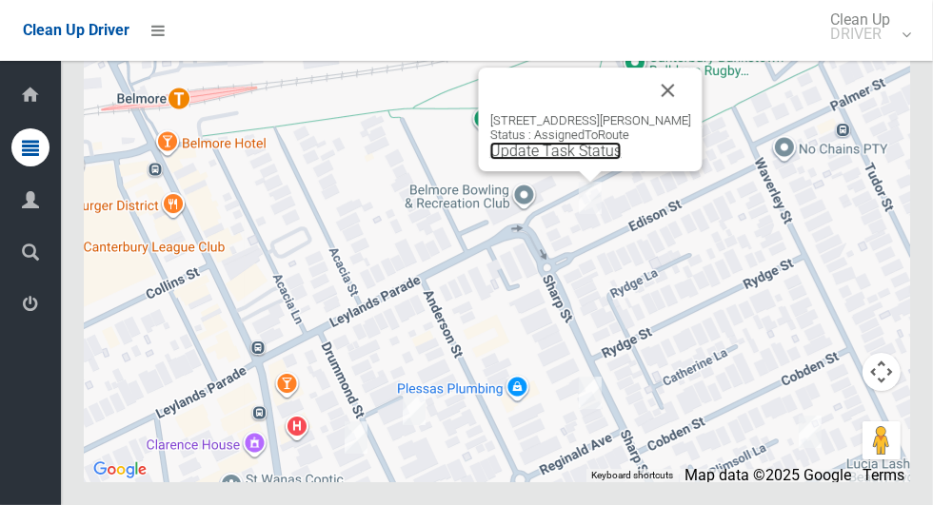
click at [595, 160] on link "Update Task Status" at bounding box center [555, 151] width 131 height 18
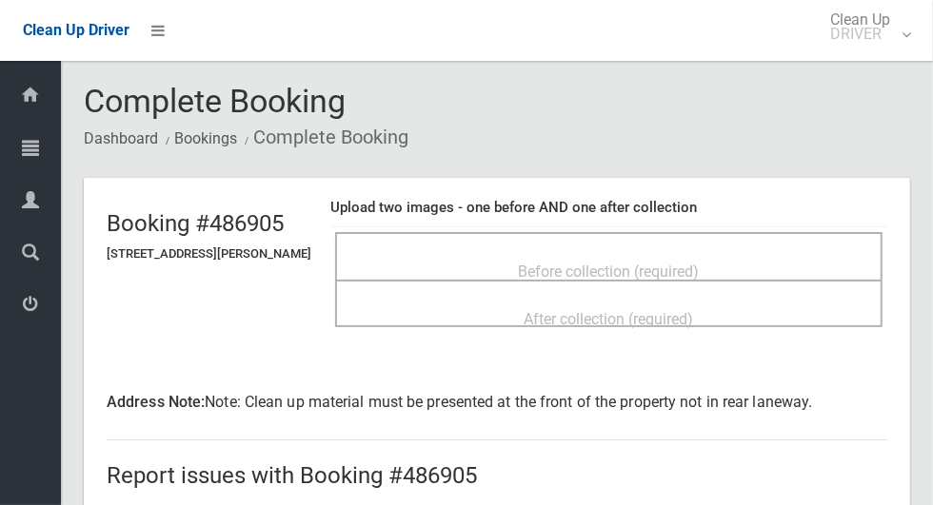
click at [755, 263] on div "Before collection (required)" at bounding box center [608, 270] width 505 height 35
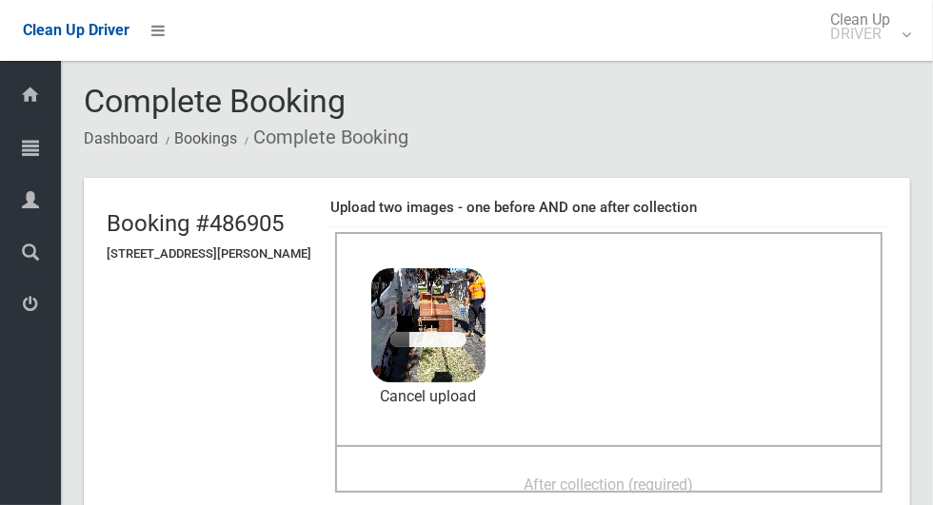
click at [573, 476] on span "After collection (required)" at bounding box center [608, 485] width 169 height 18
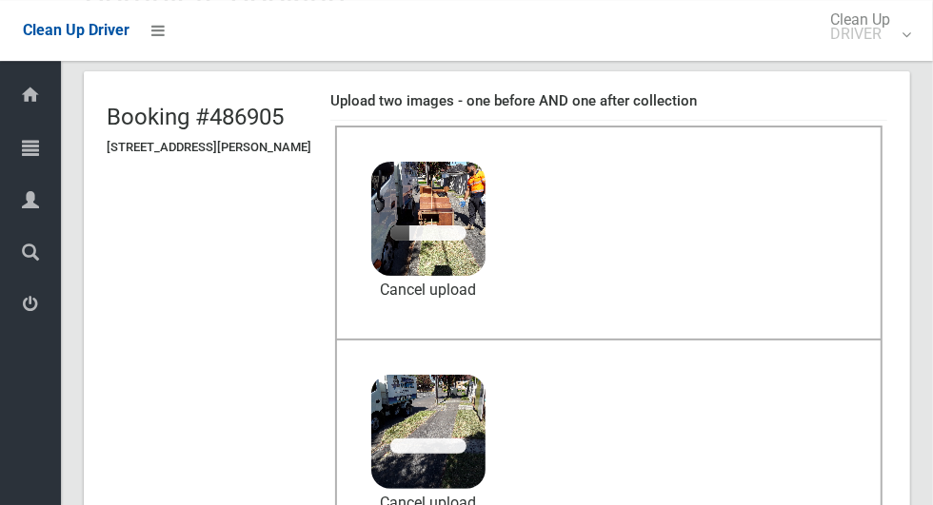
scroll to position [108, 0]
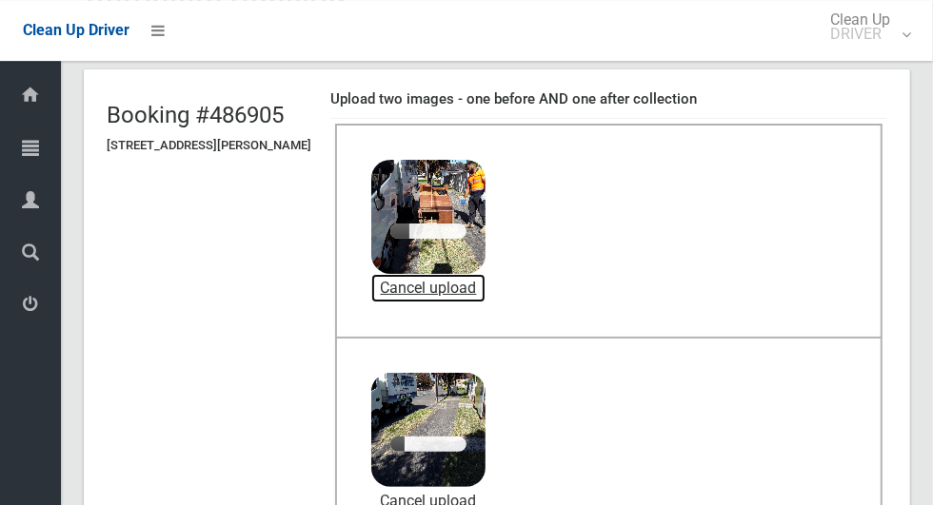
click at [462, 285] on link "Cancel upload" at bounding box center [428, 288] width 114 height 29
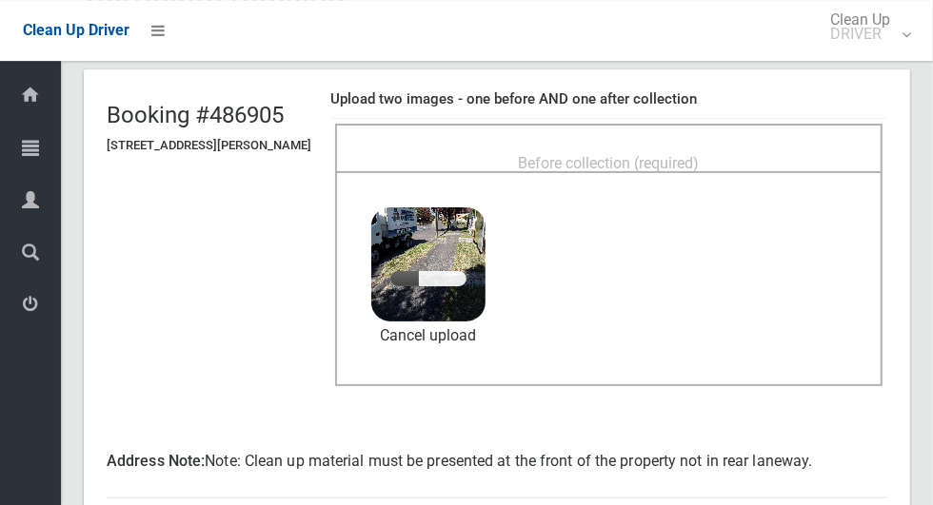
click at [794, 145] on div "Before collection (required)" at bounding box center [608, 162] width 505 height 35
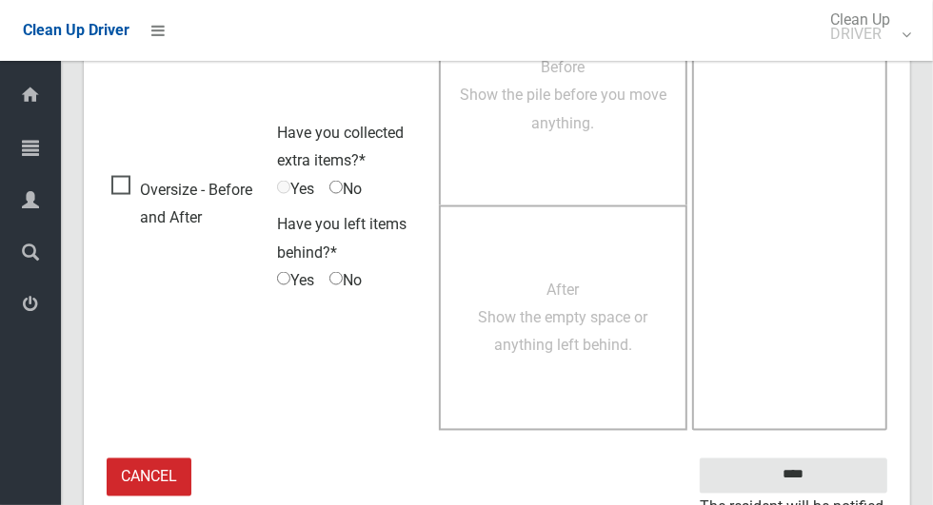
scroll to position [1584, 0]
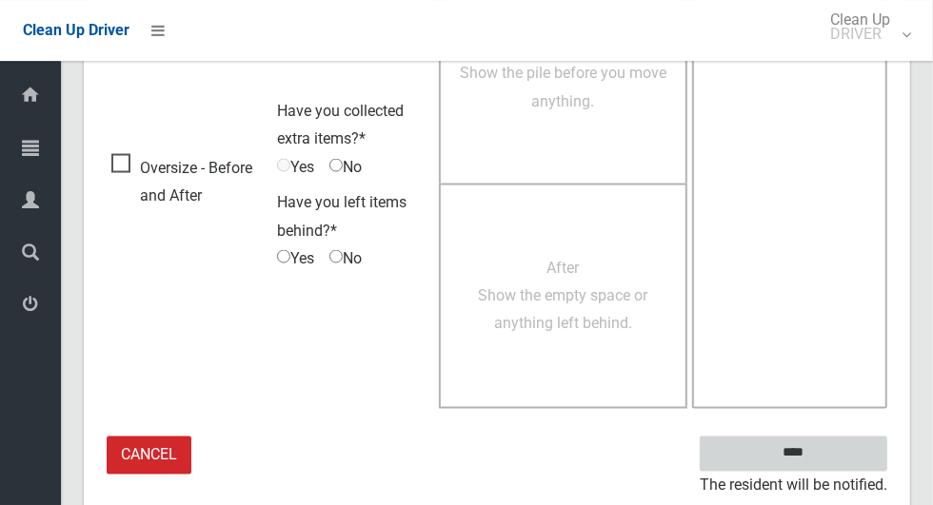
click at [826, 455] on input "****" at bounding box center [792, 453] width 187 height 35
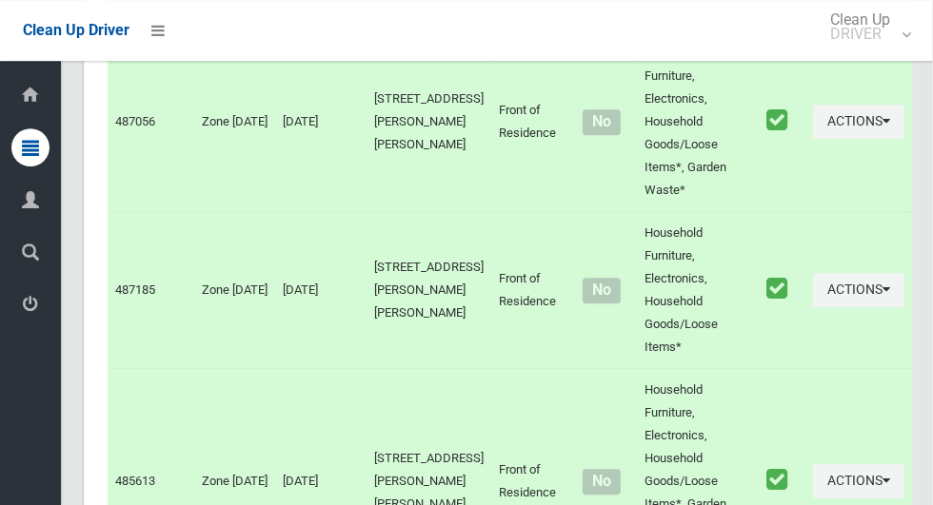
scroll to position [10795, 0]
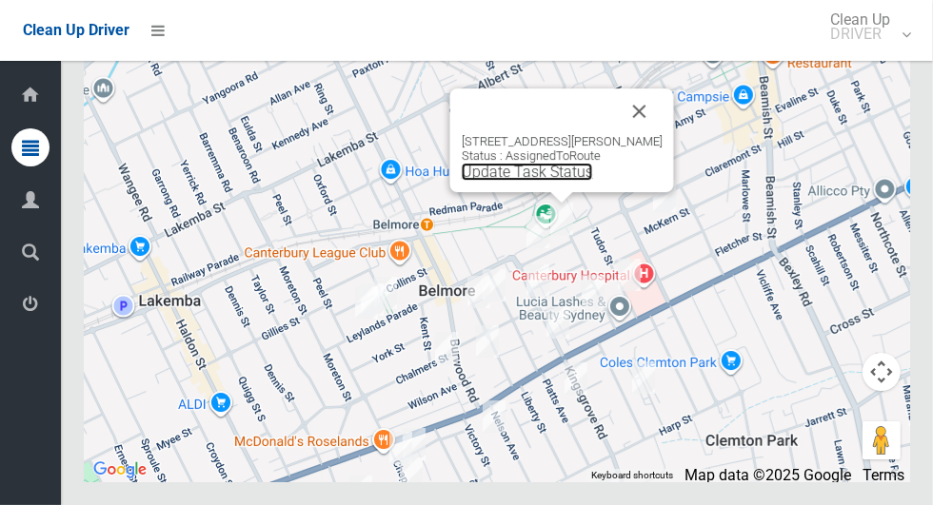
click at [569, 181] on link "Update Task Status" at bounding box center [527, 172] width 131 height 18
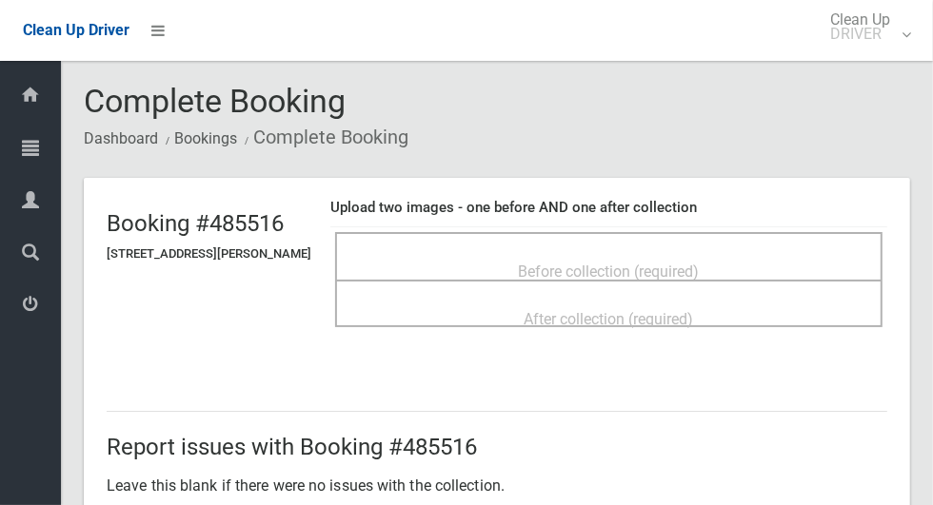
click at [752, 258] on div "Before collection (required)" at bounding box center [608, 270] width 505 height 35
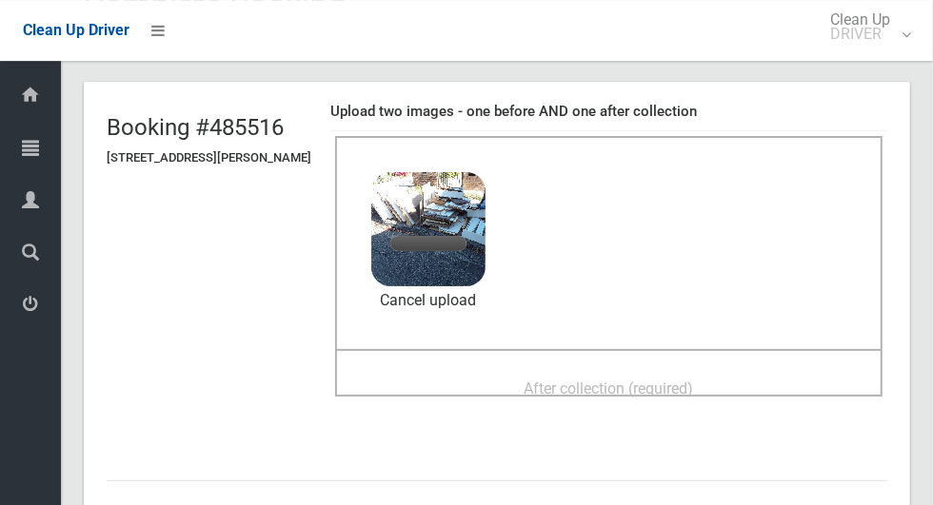
scroll to position [87, 0]
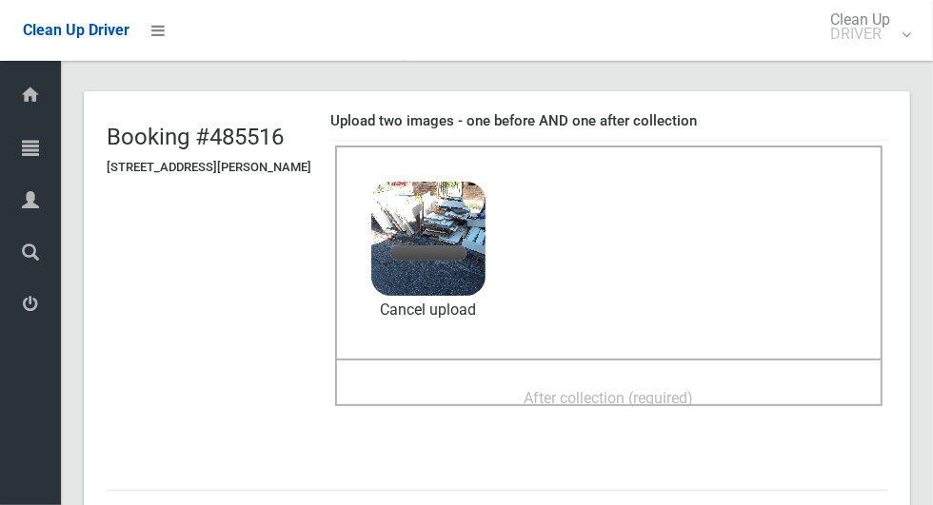
click at [747, 381] on div "After collection (required)" at bounding box center [608, 397] width 505 height 35
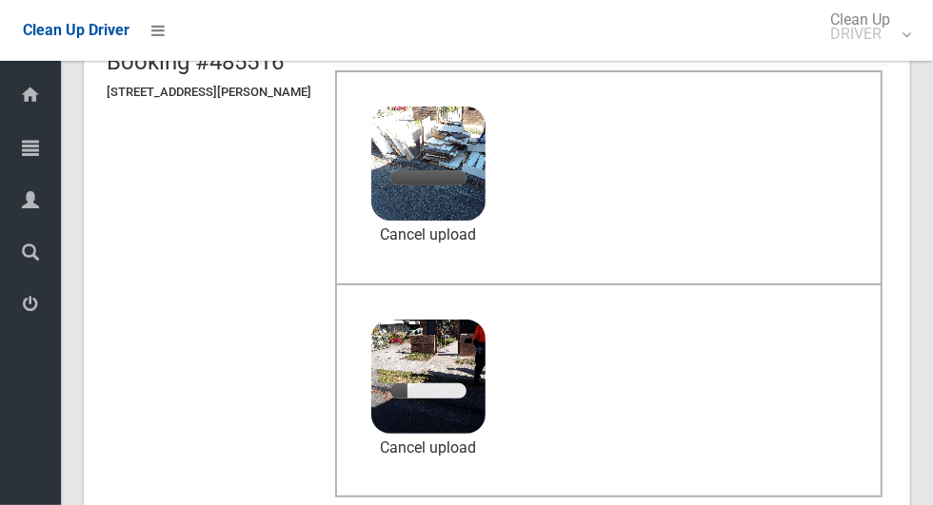
scroll to position [185, 0]
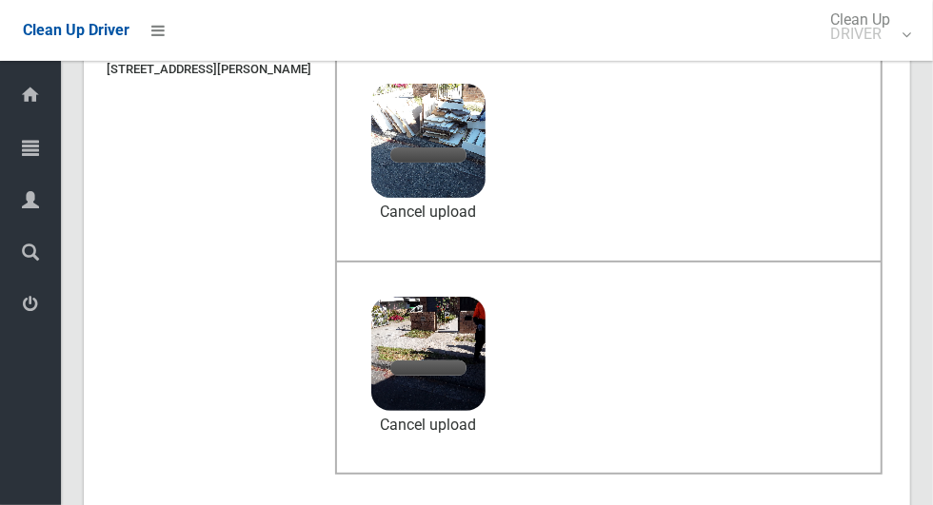
click at [454, 194] on img at bounding box center [428, 141] width 114 height 114
click at [463, 210] on link "Cancel upload" at bounding box center [428, 212] width 114 height 29
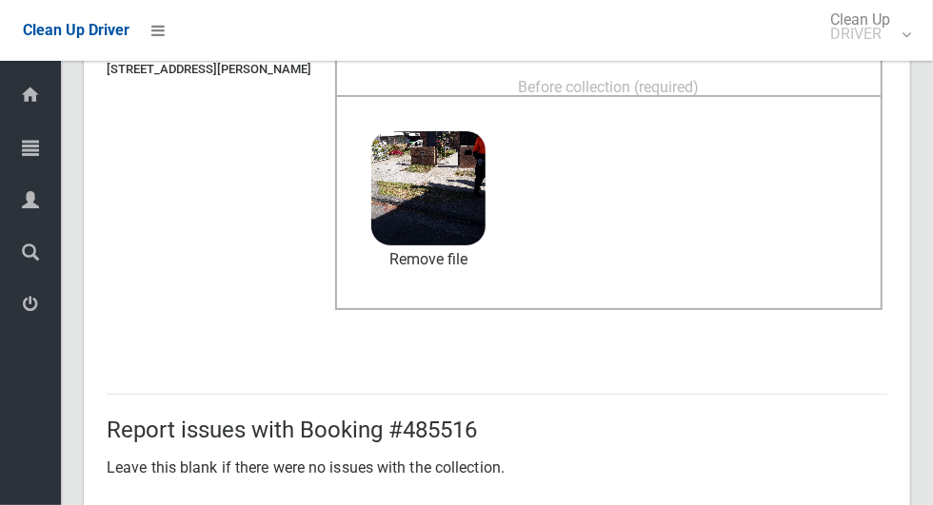
click at [737, 82] on div "Before collection (required)" at bounding box center [608, 86] width 505 height 35
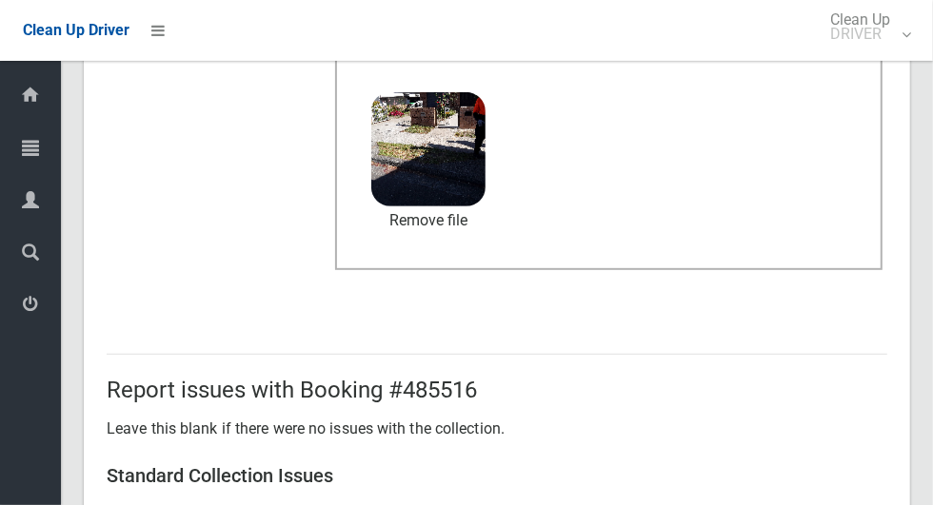
scroll to position [1557, 0]
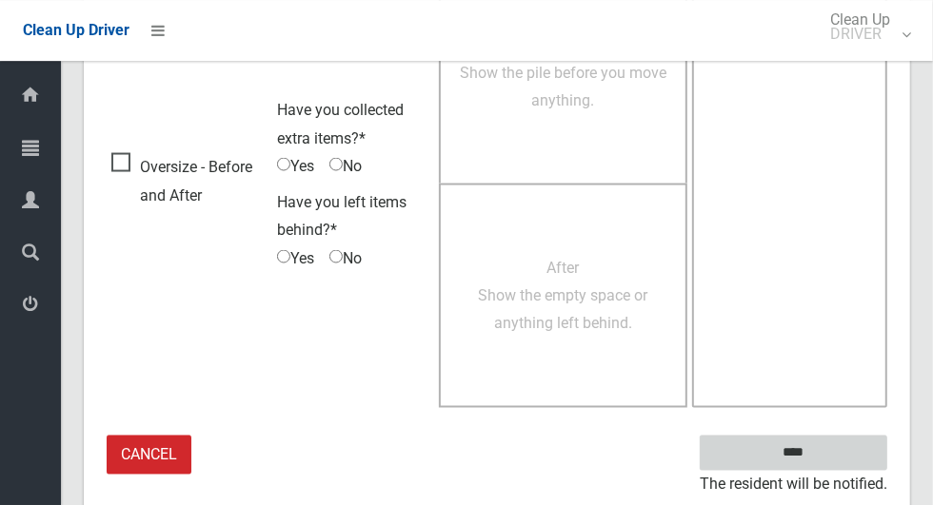
click at [837, 451] on input "****" at bounding box center [792, 452] width 187 height 35
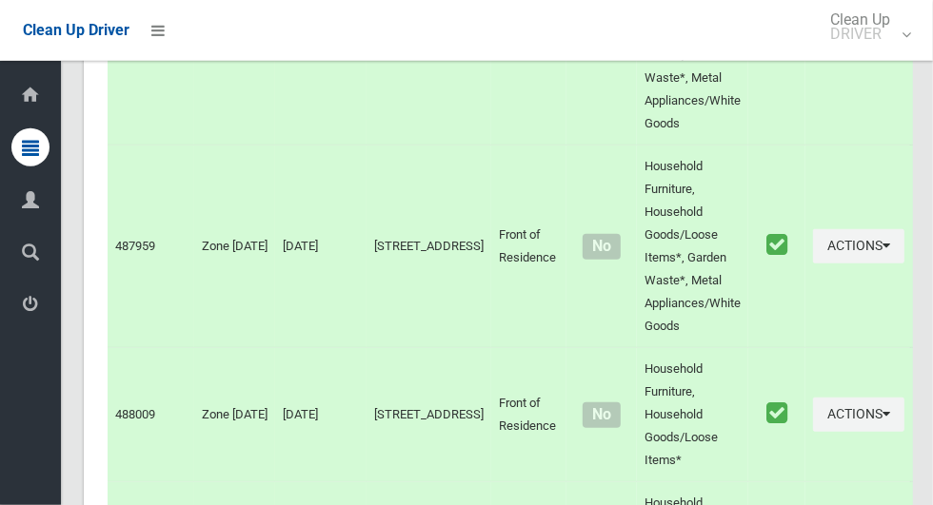
scroll to position [10795, 0]
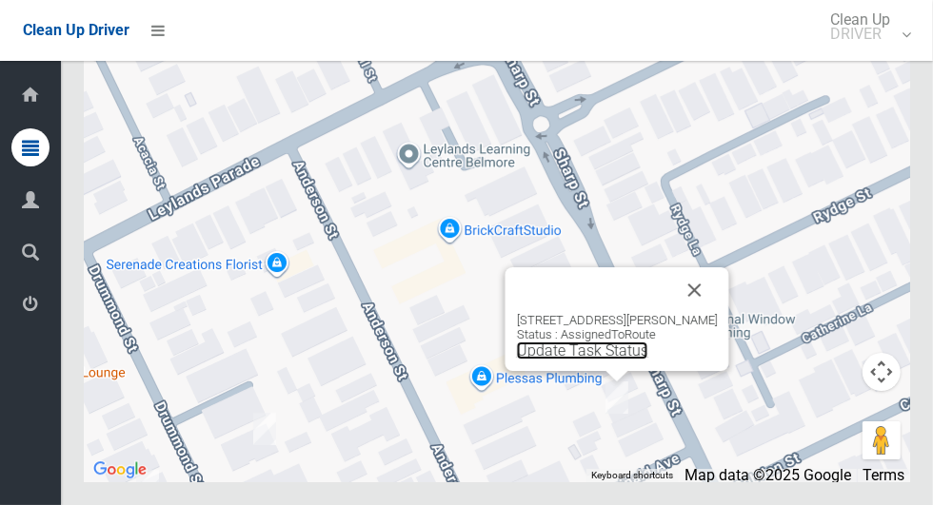
click at [620, 360] on link "Update Task Status" at bounding box center [582, 351] width 131 height 18
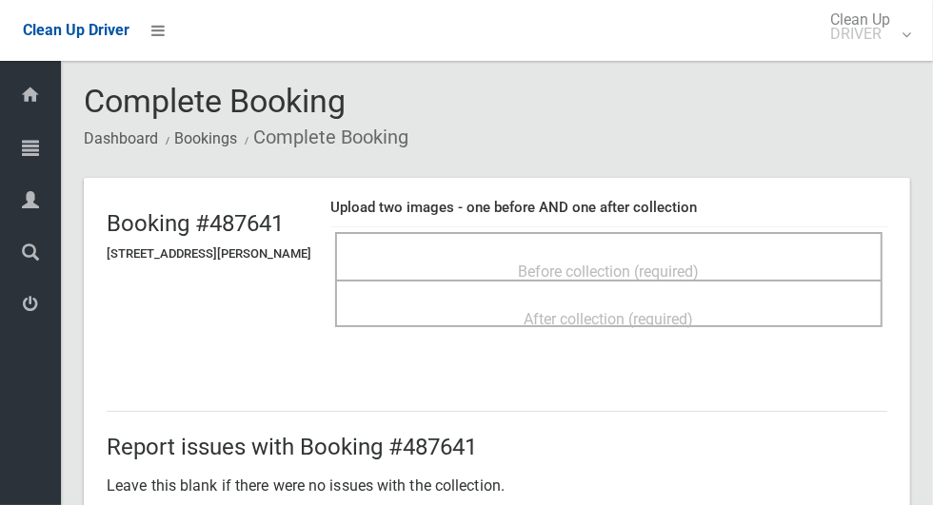
click at [683, 265] on span "Before collection (required)" at bounding box center [609, 272] width 181 height 18
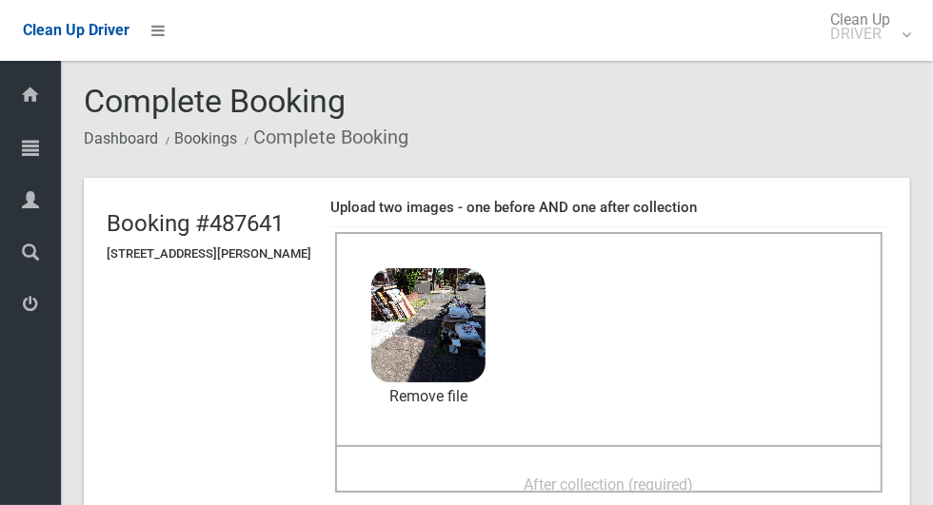
click at [648, 477] on span "After collection (required)" at bounding box center [608, 485] width 169 height 18
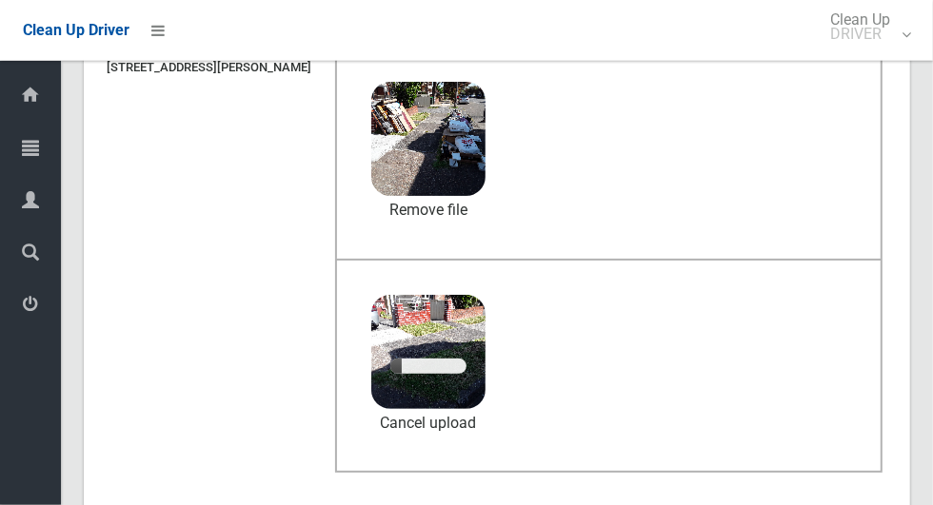
scroll to position [223, 0]
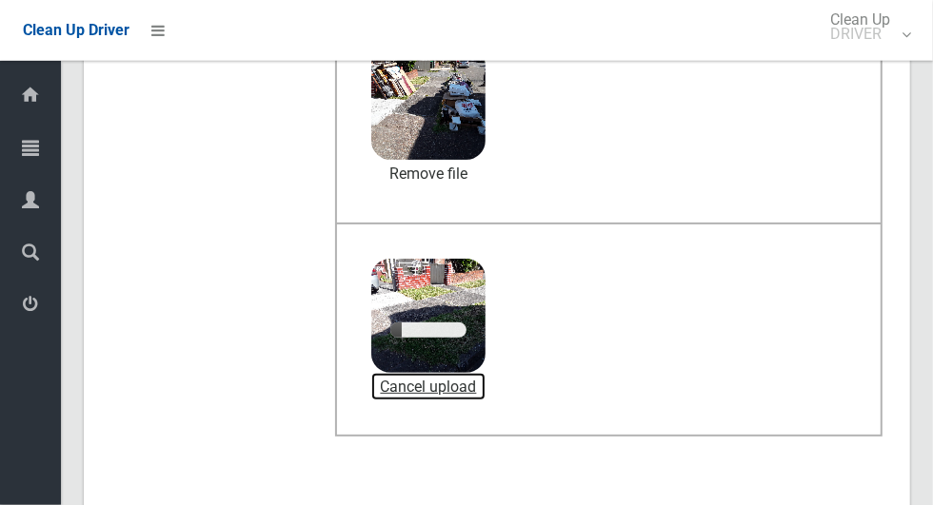
click at [461, 382] on link "Cancel upload" at bounding box center [428, 387] width 114 height 29
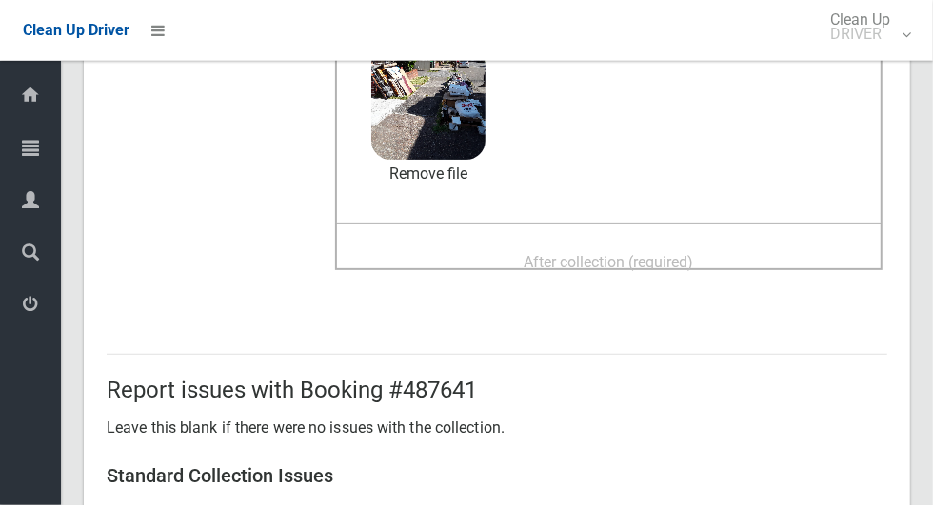
click at [694, 253] on span "After collection (required)" at bounding box center [608, 262] width 169 height 18
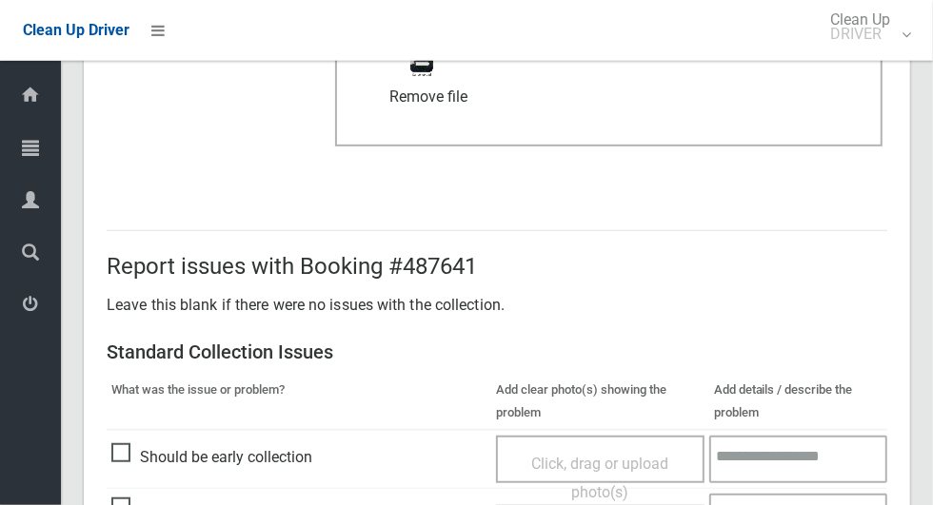
scroll to position [1557, 0]
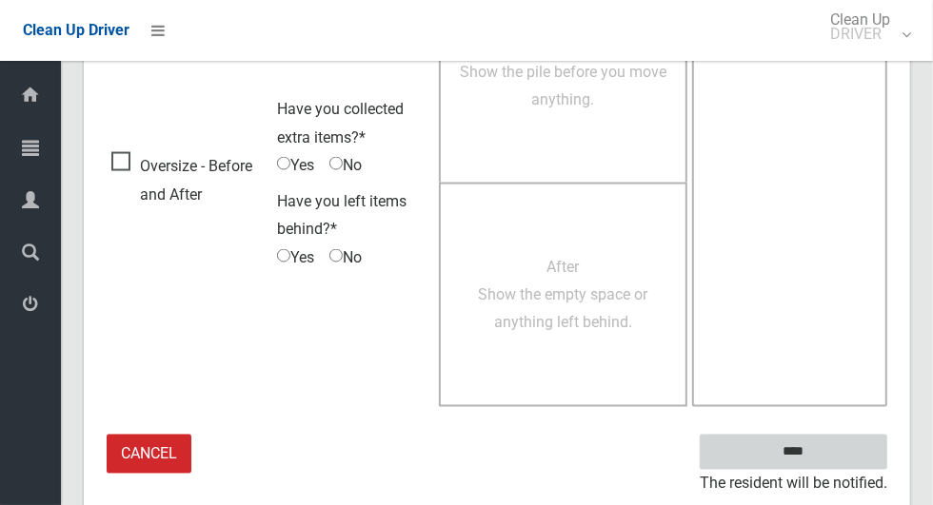
click at [826, 459] on input "****" at bounding box center [792, 452] width 187 height 35
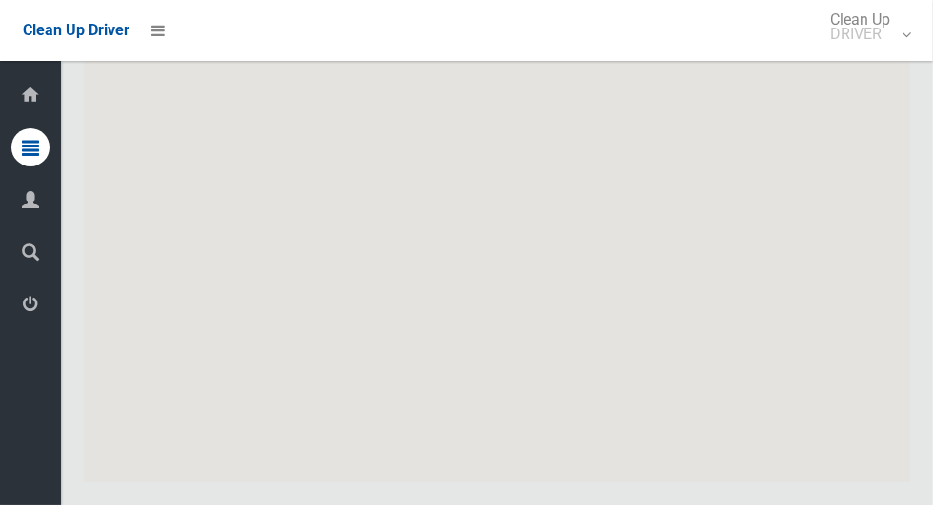
scroll to position [10795, 0]
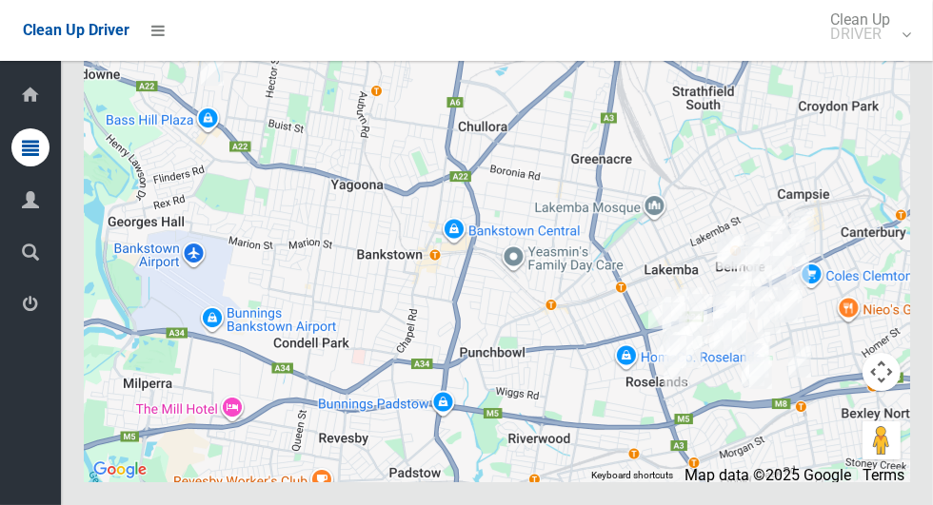
click at [24, 306] on icon at bounding box center [30, 304] width 17 height 38
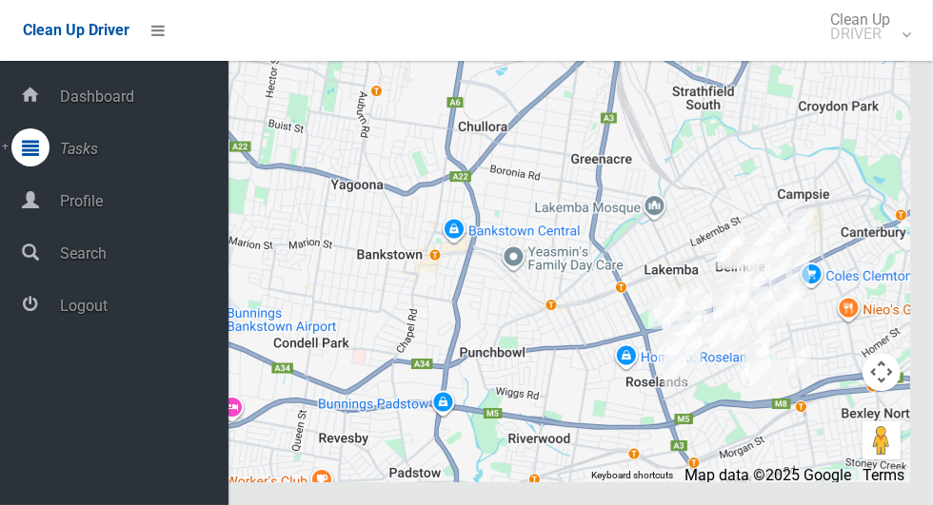
click at [108, 315] on span "Logout" at bounding box center [141, 306] width 174 height 18
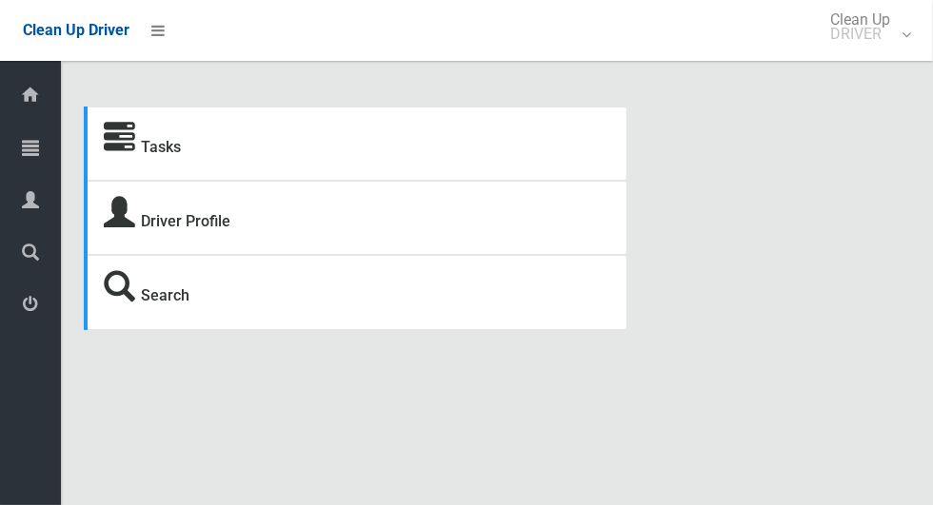
click at [22, 158] on div at bounding box center [30, 147] width 38 height 38
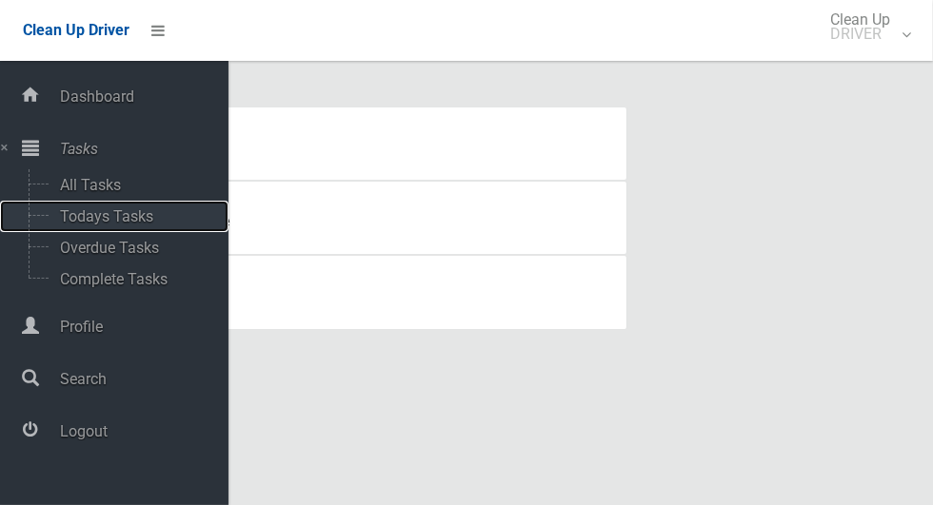
click at [137, 222] on span "Todays Tasks" at bounding box center [133, 216] width 158 height 18
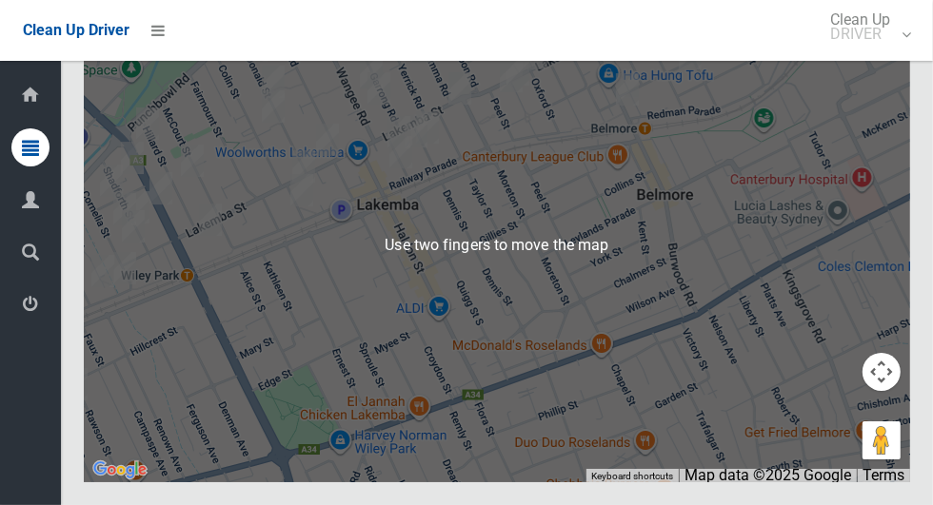
scroll to position [10898, 0]
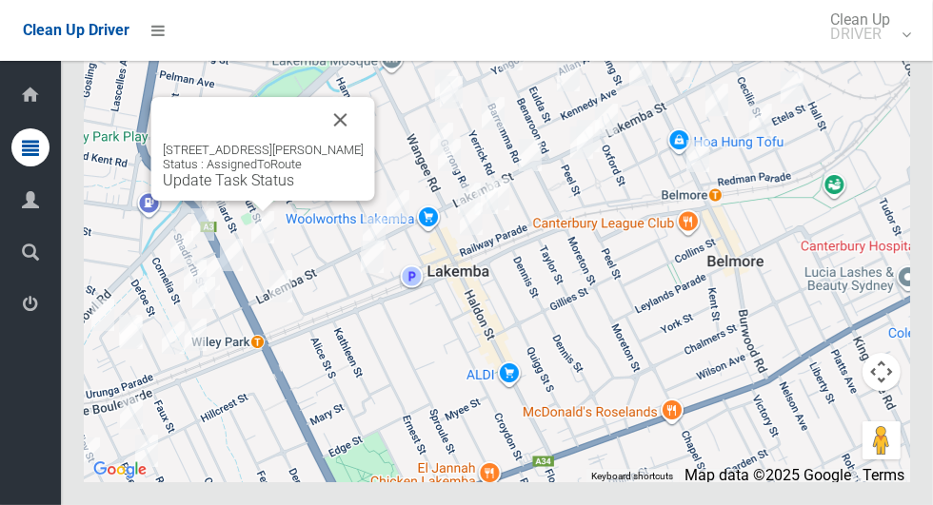
click at [345, 143] on button "Close" at bounding box center [341, 120] width 46 height 46
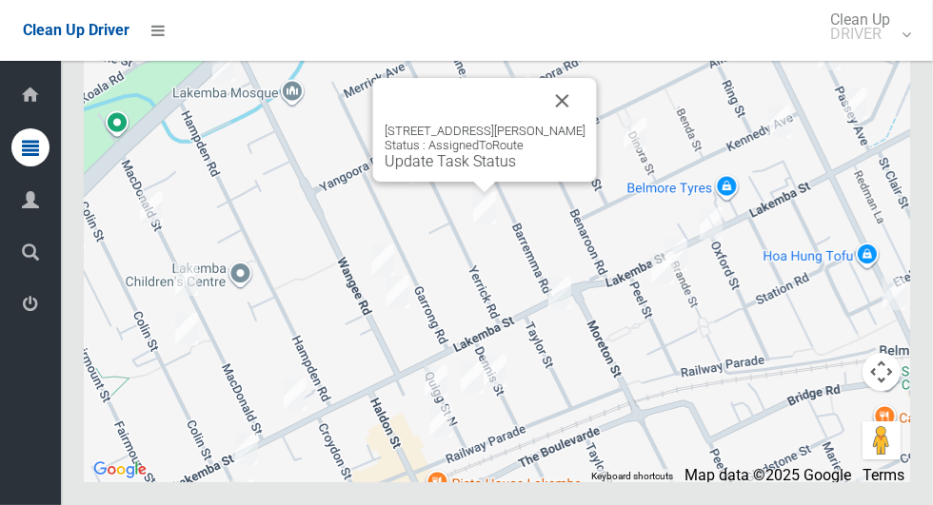
click at [585, 124] on button "Close" at bounding box center [563, 101] width 46 height 46
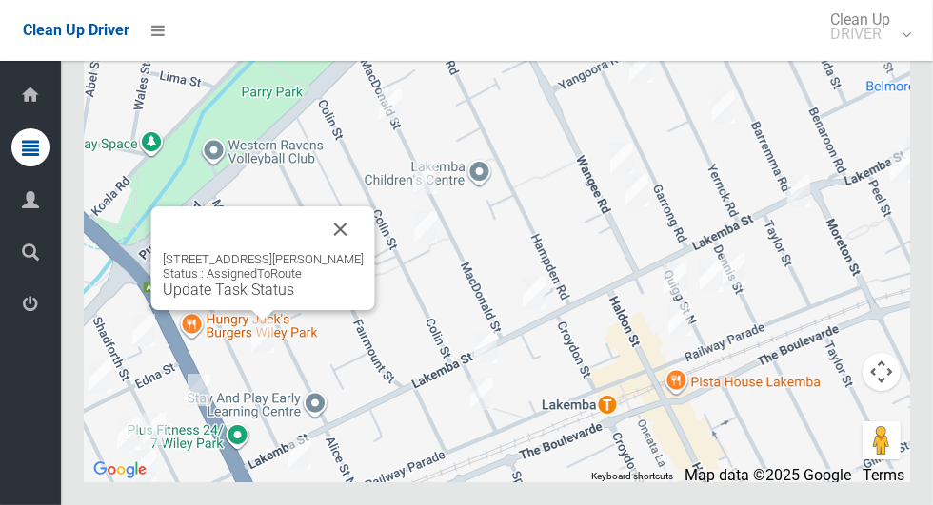
click at [359, 252] on button "Close" at bounding box center [341, 229] width 46 height 46
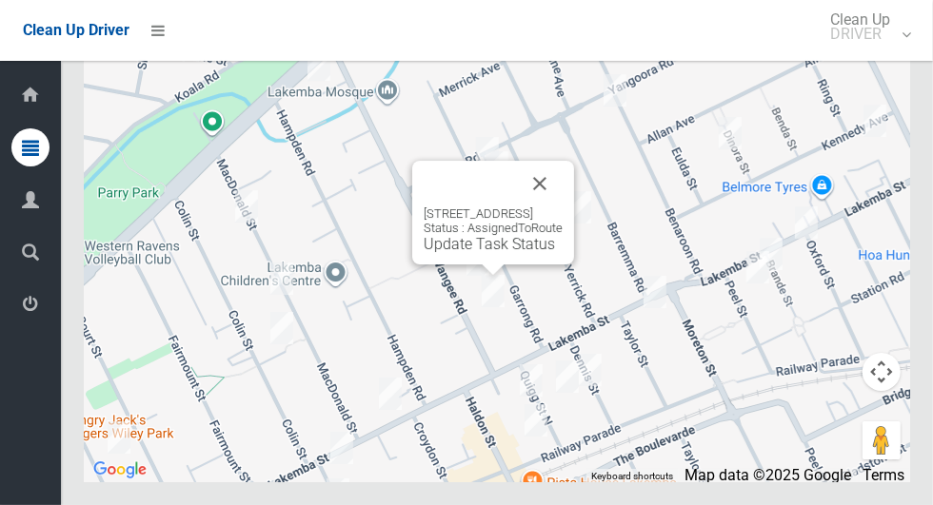
click at [562, 206] on button "Close" at bounding box center [540, 184] width 46 height 46
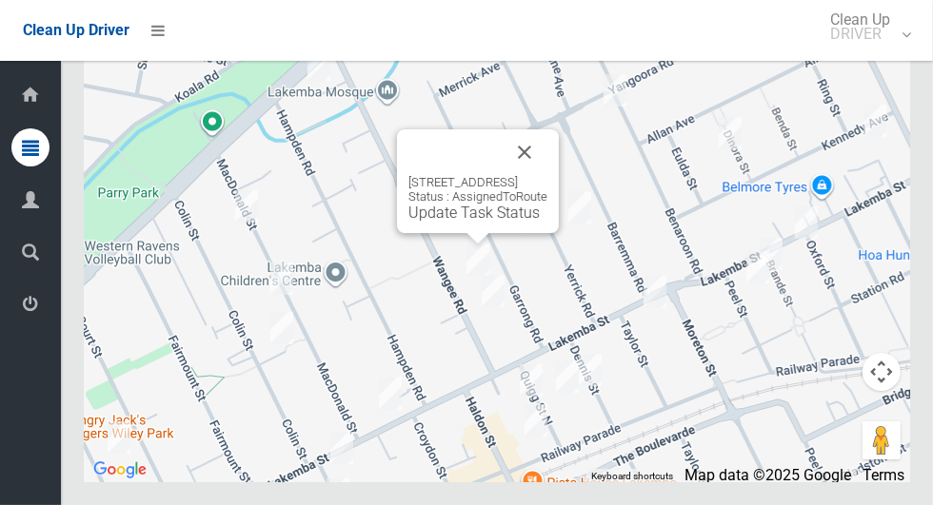
click at [547, 175] on button "Close" at bounding box center [524, 152] width 46 height 46
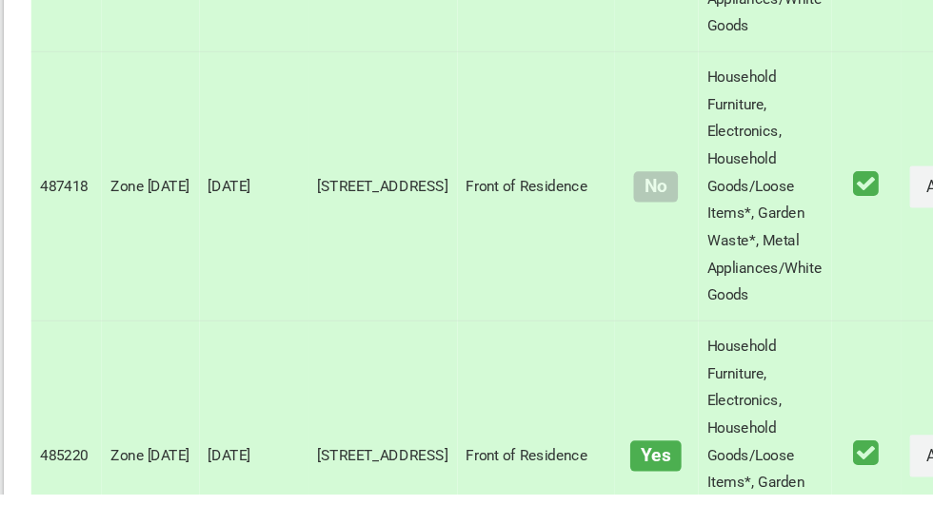
scroll to position [10939, 0]
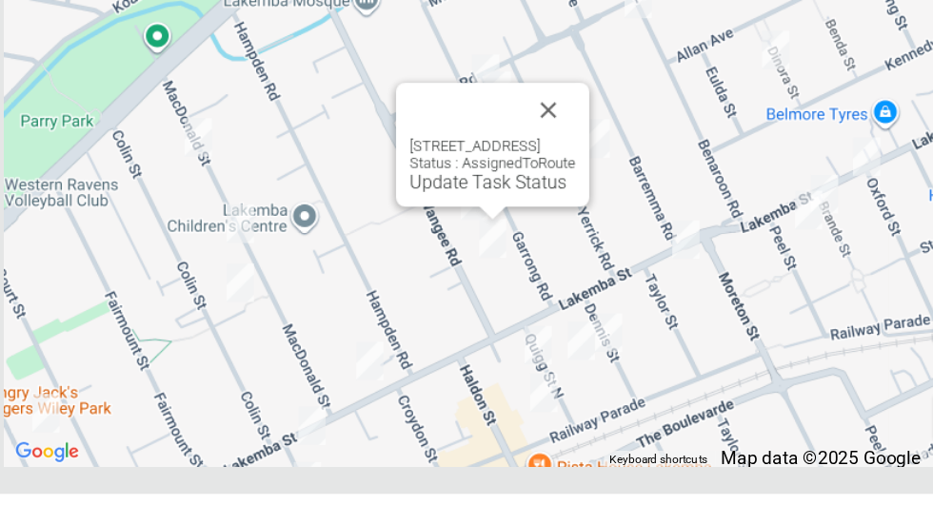
click at [562, 206] on button "Close" at bounding box center [540, 184] width 46 height 46
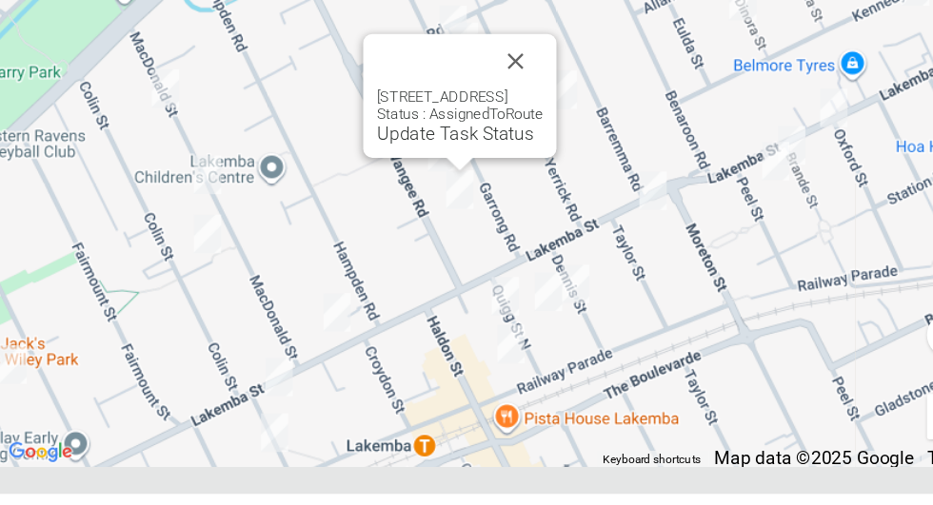
click at [536, 166] on button "Close" at bounding box center [518, 143] width 46 height 46
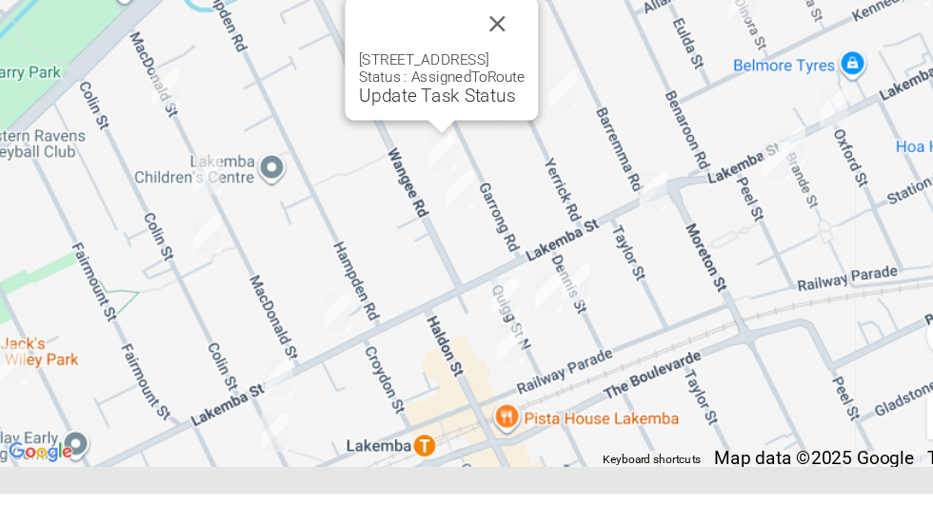
click at [525, 134] on button "Close" at bounding box center [503, 111] width 46 height 46
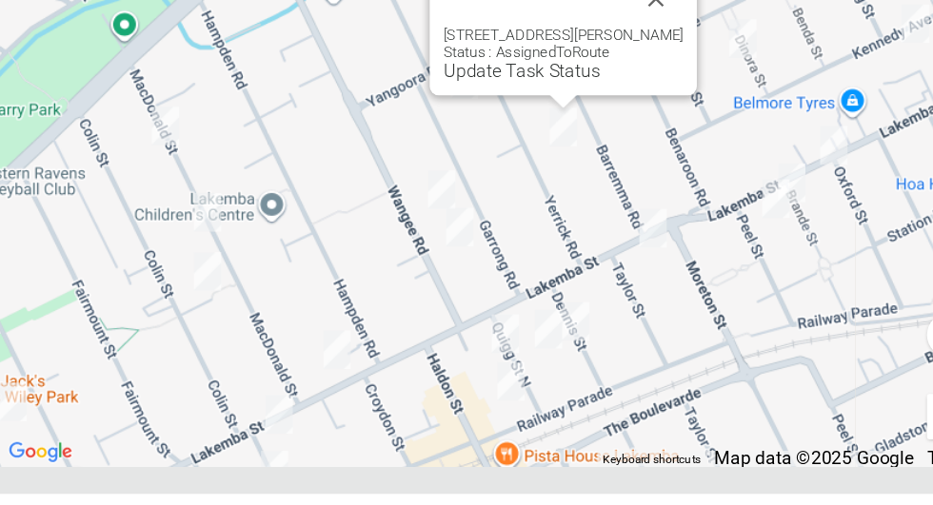
click at [639, 113] on button "Close" at bounding box center [636, 91] width 46 height 46
click at [641, 113] on button "Close" at bounding box center [636, 91] width 46 height 46
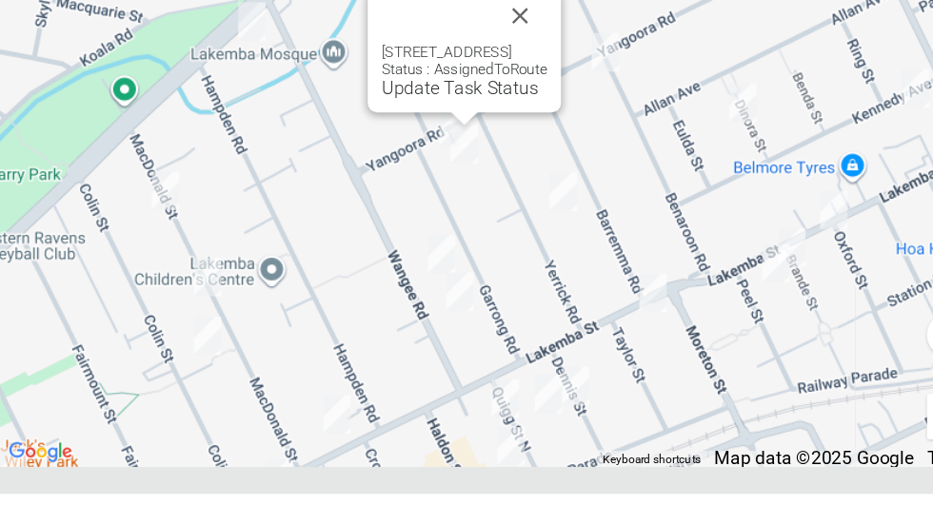
click at [544, 128] on button "Close" at bounding box center [522, 105] width 46 height 46
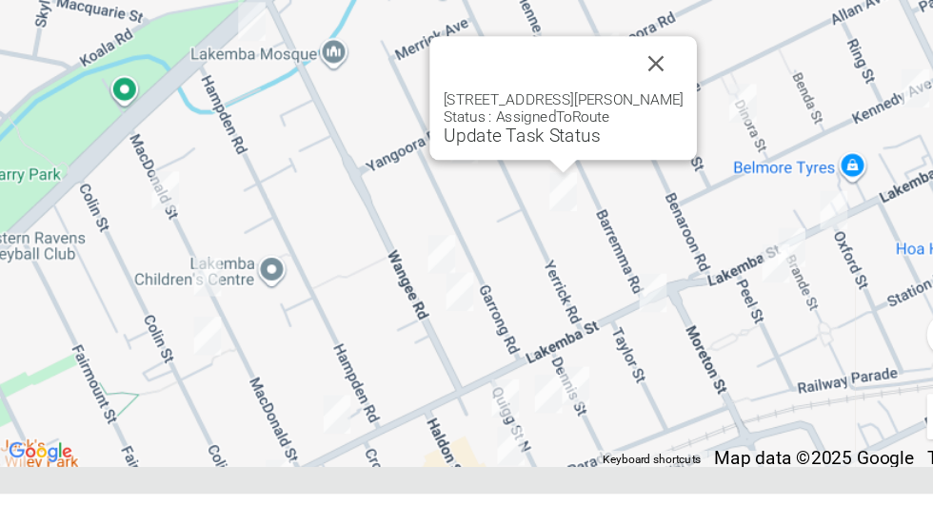
click at [636, 167] on button "Close" at bounding box center [636, 145] width 46 height 46
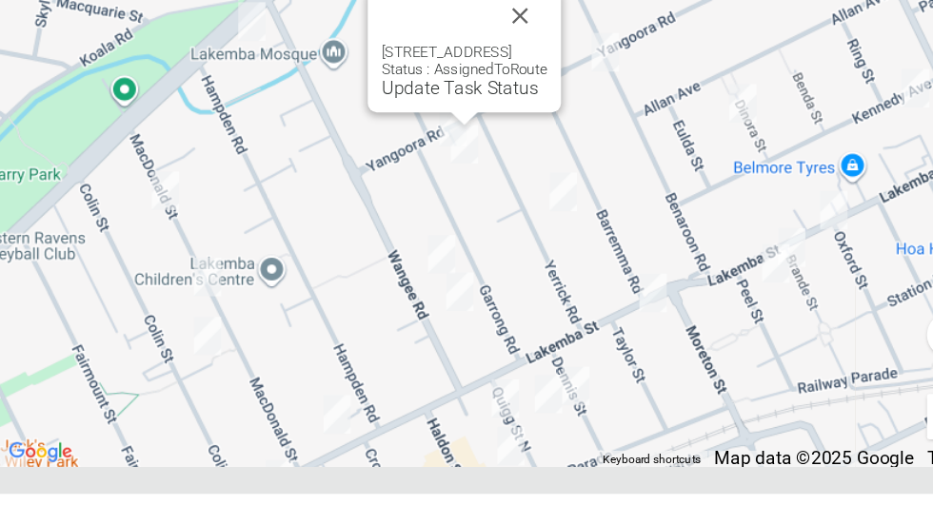
click at [541, 128] on button "Close" at bounding box center [522, 105] width 46 height 46
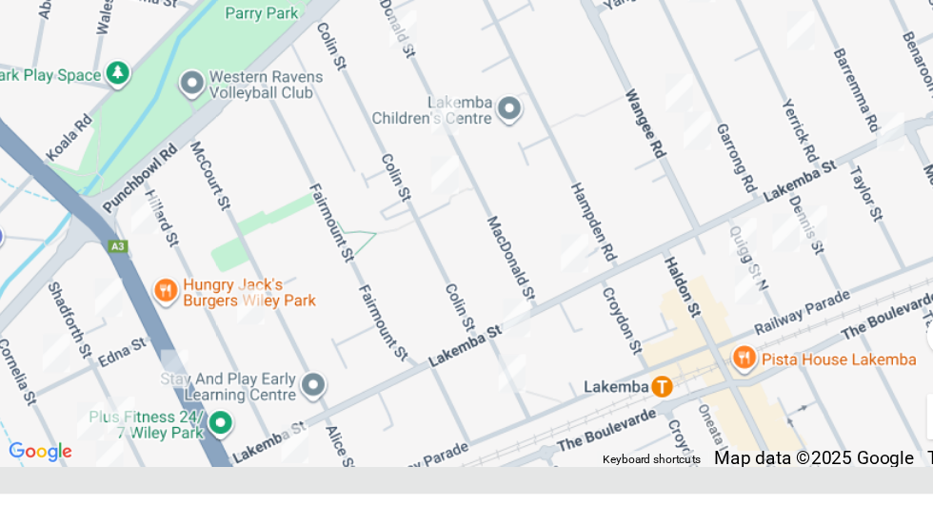
click at [337, 360] on div at bounding box center [497, 245] width 826 height 476
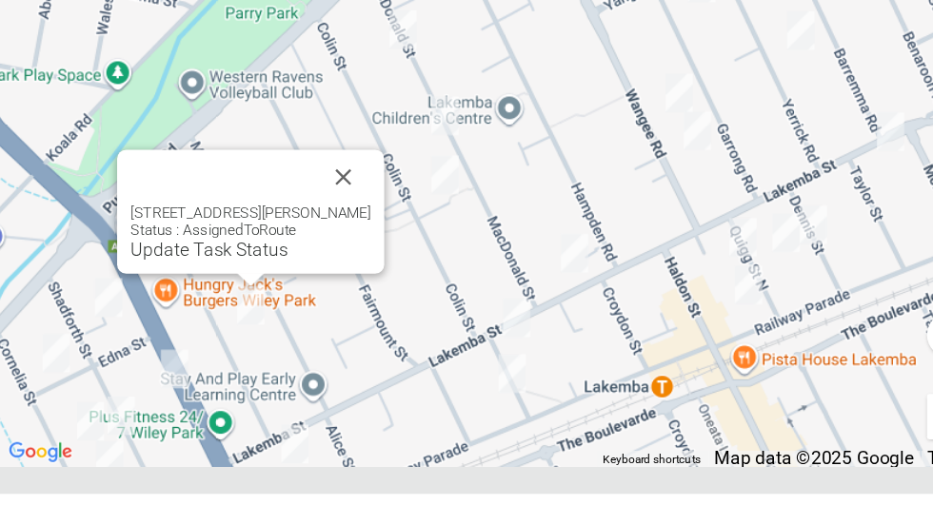
click at [389, 263] on button "Close" at bounding box center [374, 240] width 46 height 46
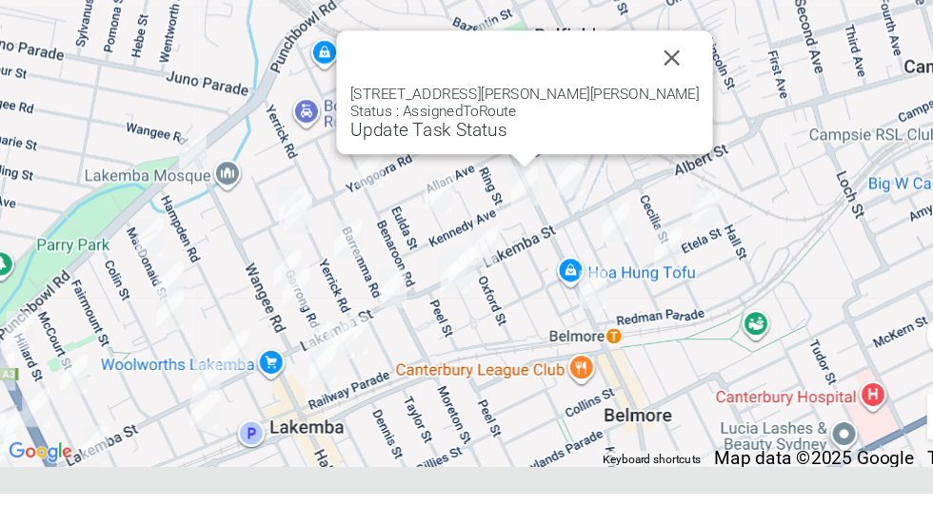
click at [626, 163] on button "Close" at bounding box center [649, 140] width 46 height 46
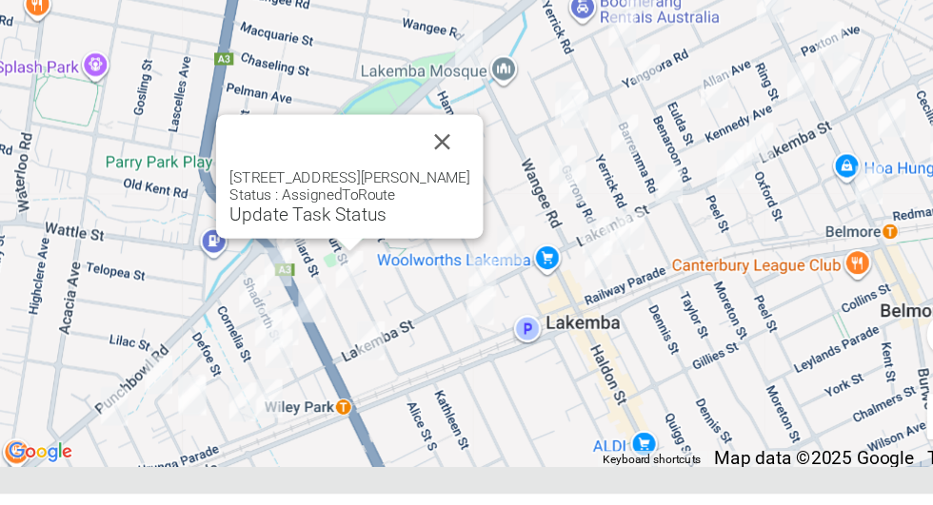
click at [463, 233] on button "Close" at bounding box center [457, 210] width 46 height 46
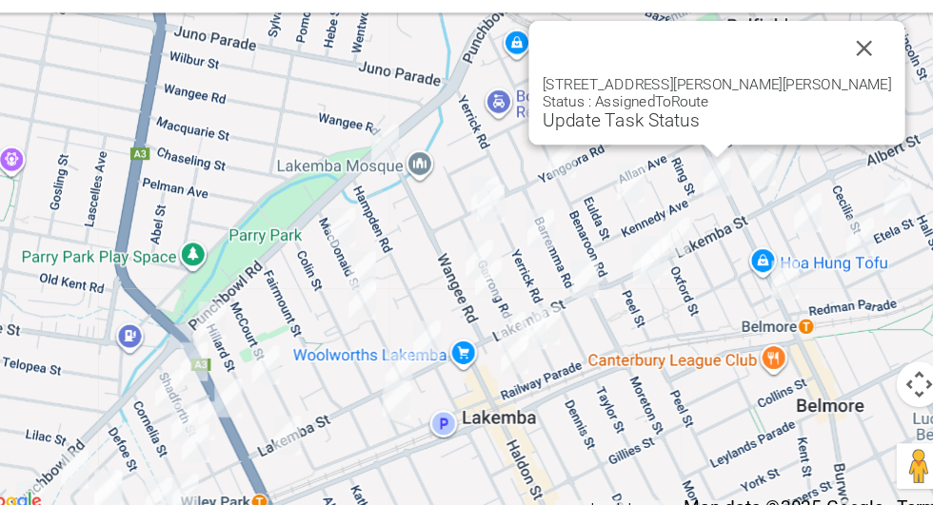
click at [813, 113] on button "Close" at bounding box center [836, 91] width 46 height 46
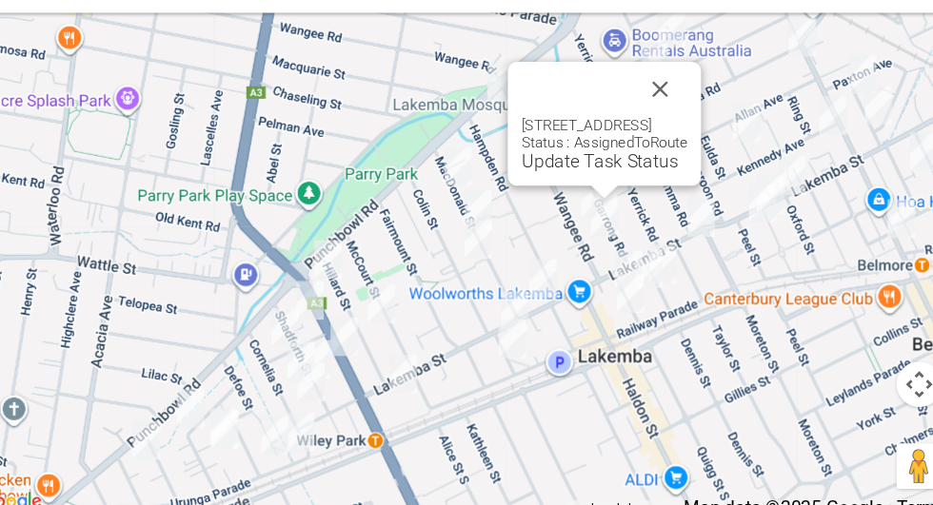
click at [687, 147] on button "Close" at bounding box center [664, 125] width 46 height 46
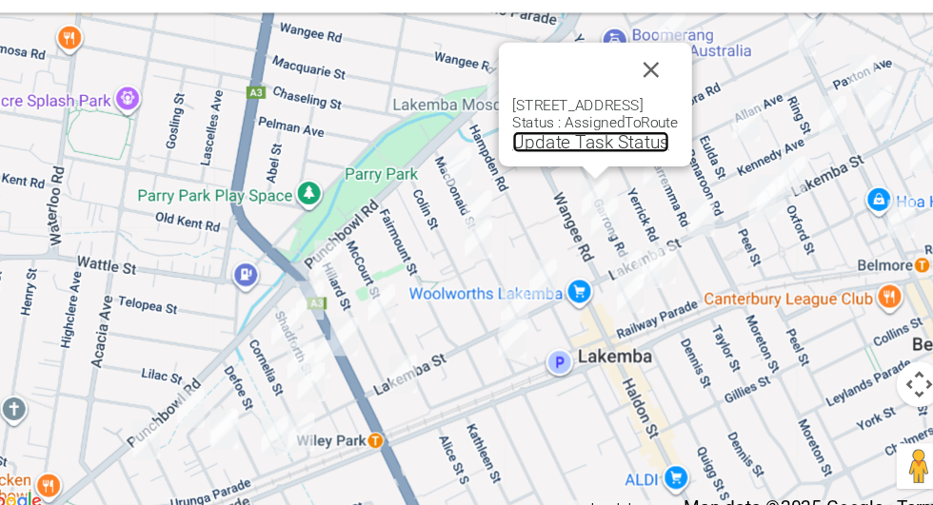
click at [596, 178] on link "Update Task Status" at bounding box center [606, 169] width 131 height 18
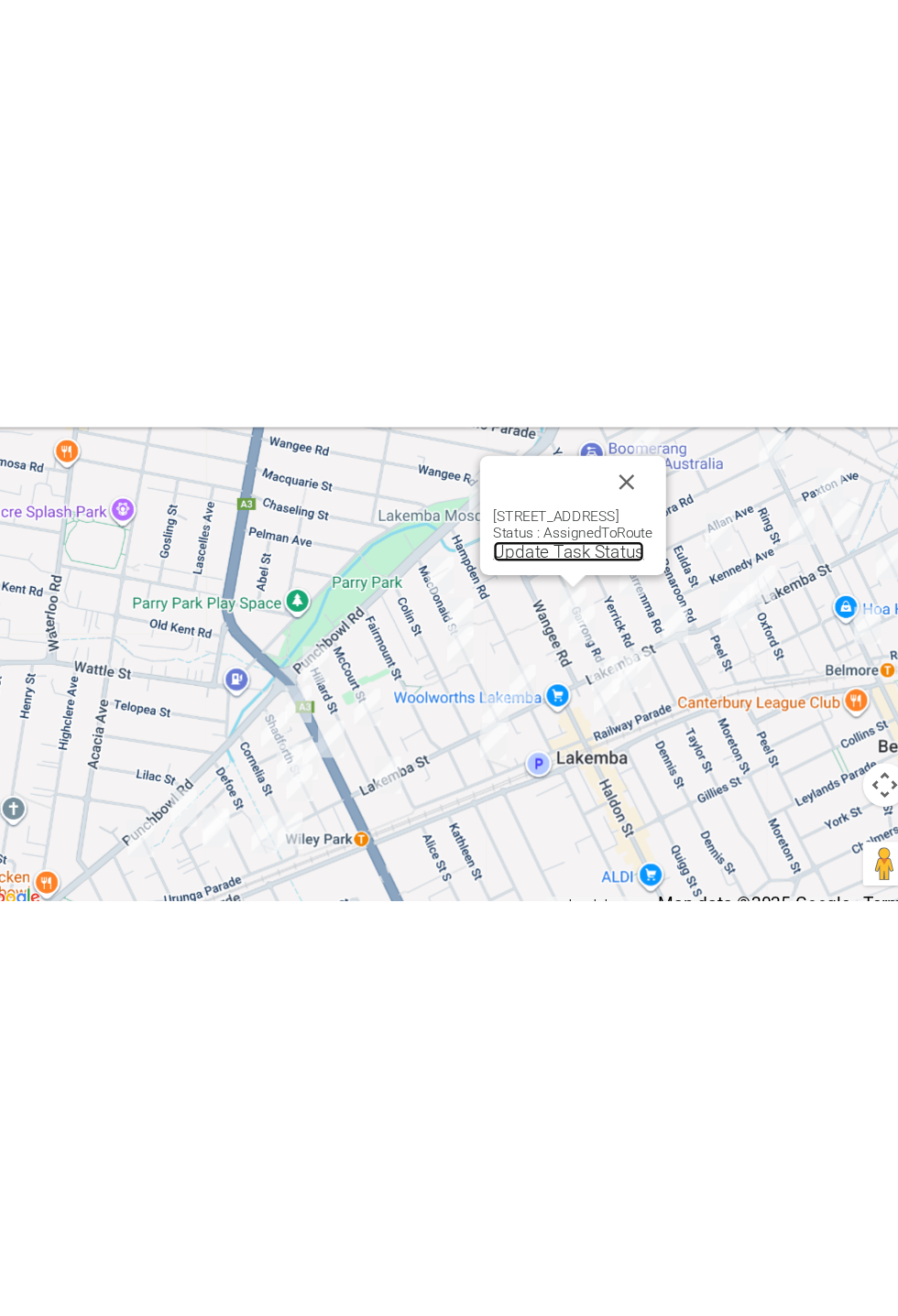
scroll to position [9753, 0]
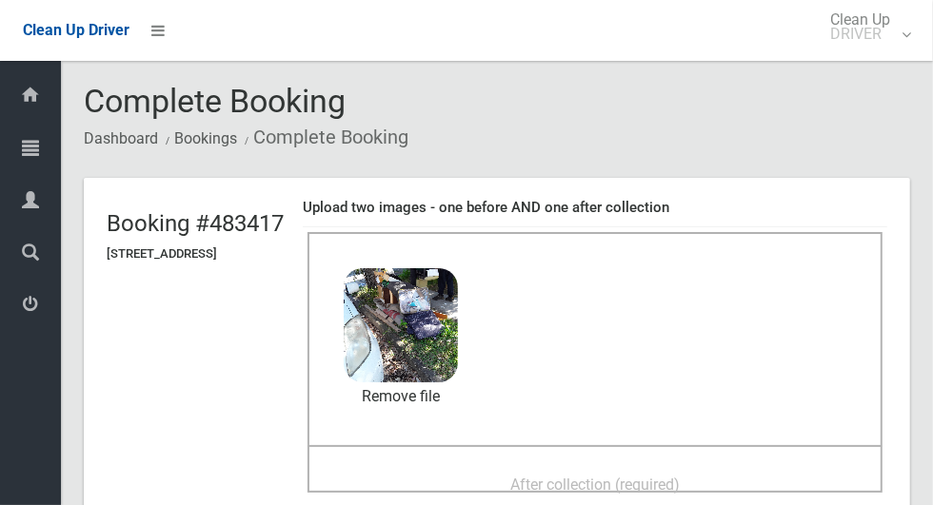
click at [546, 476] on span "After collection (required)" at bounding box center [594, 485] width 169 height 18
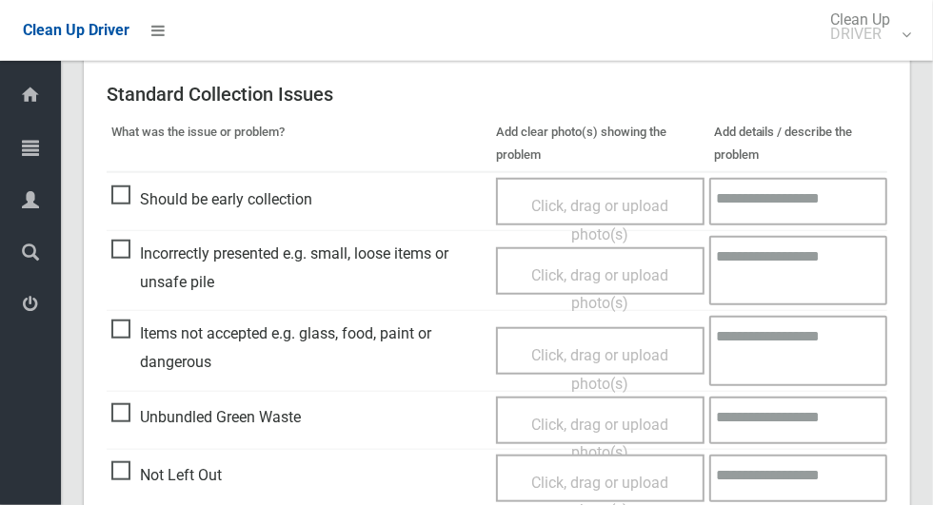
scroll to position [1557, 0]
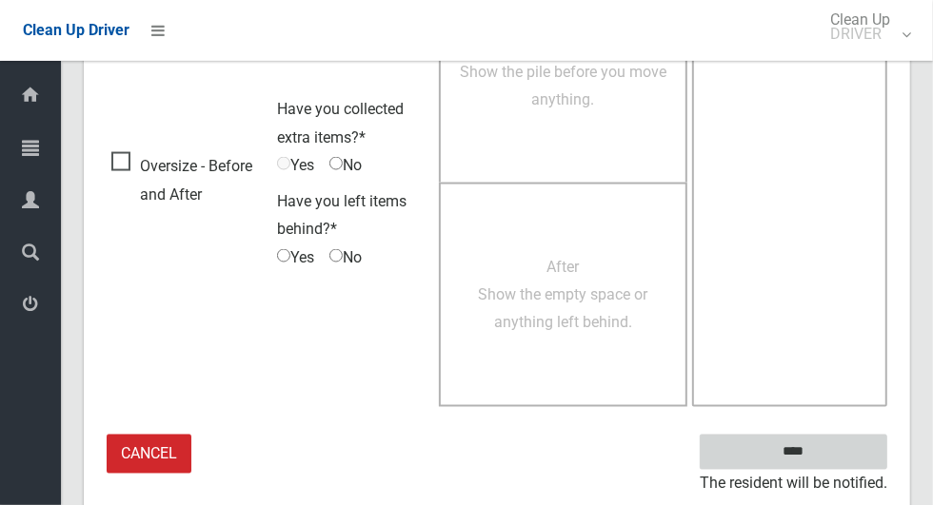
click at [827, 449] on input "****" at bounding box center [792, 452] width 187 height 35
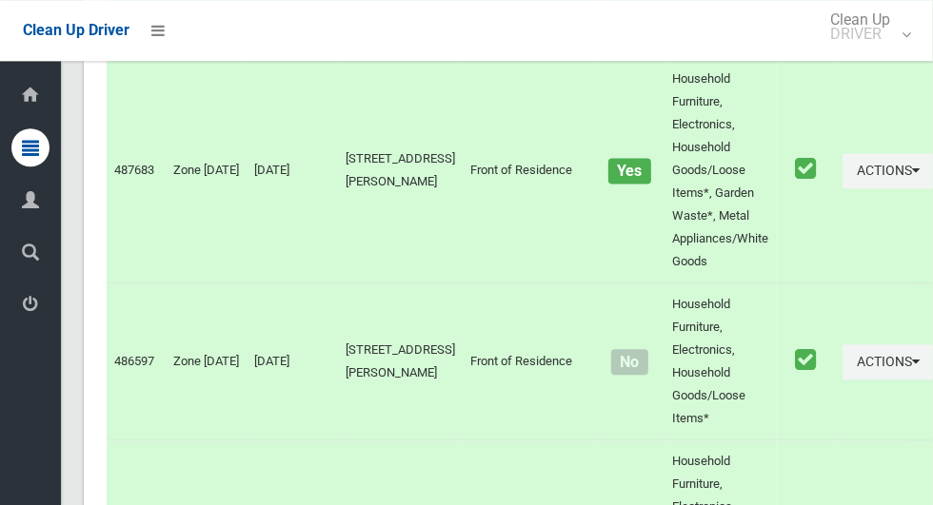
scroll to position [10939, 0]
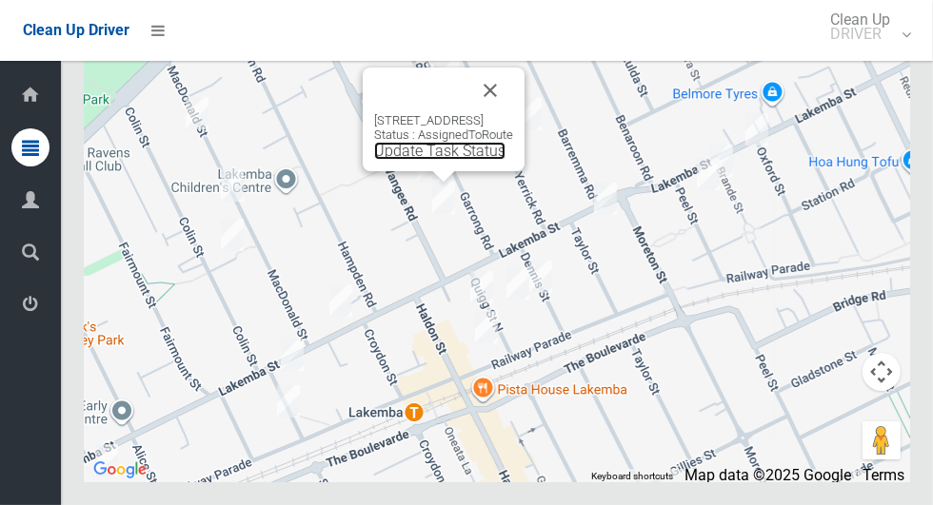
click at [446, 160] on link "Update Task Status" at bounding box center [439, 151] width 131 height 18
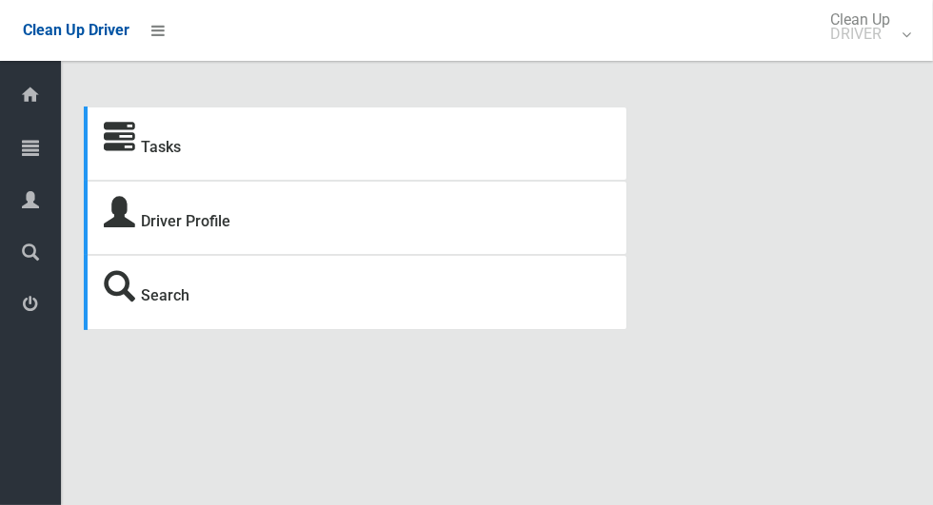
click at [39, 155] on icon at bounding box center [30, 147] width 17 height 38
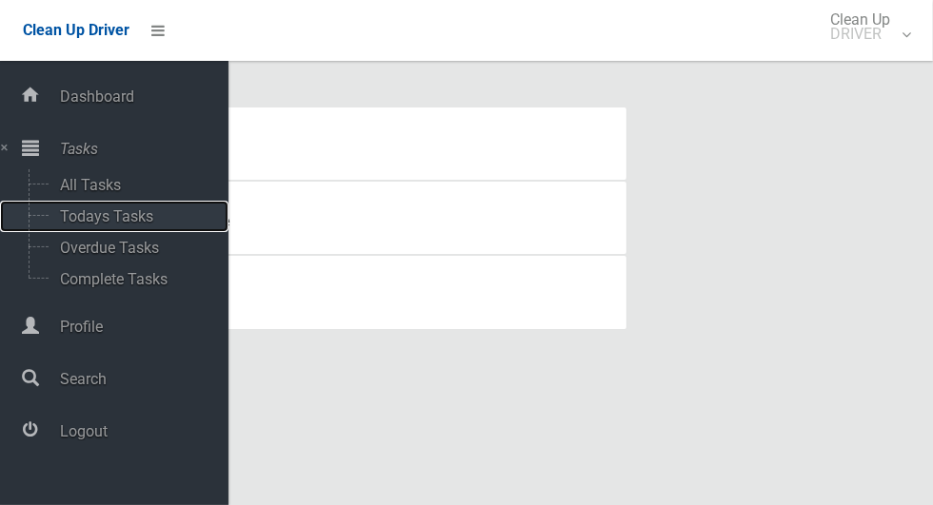
click at [120, 213] on span "Todays Tasks" at bounding box center [133, 216] width 158 height 18
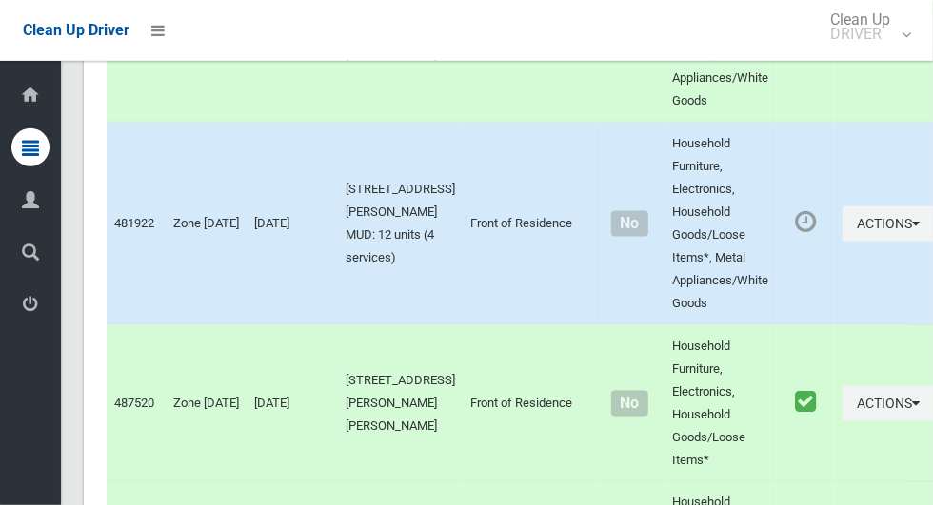
scroll to position [10939, 0]
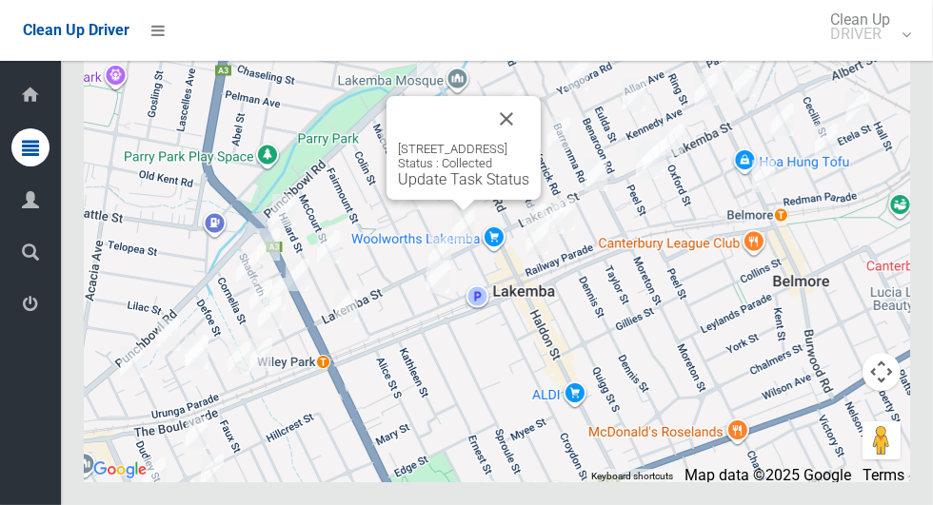
click at [529, 142] on button "Close" at bounding box center [506, 119] width 46 height 46
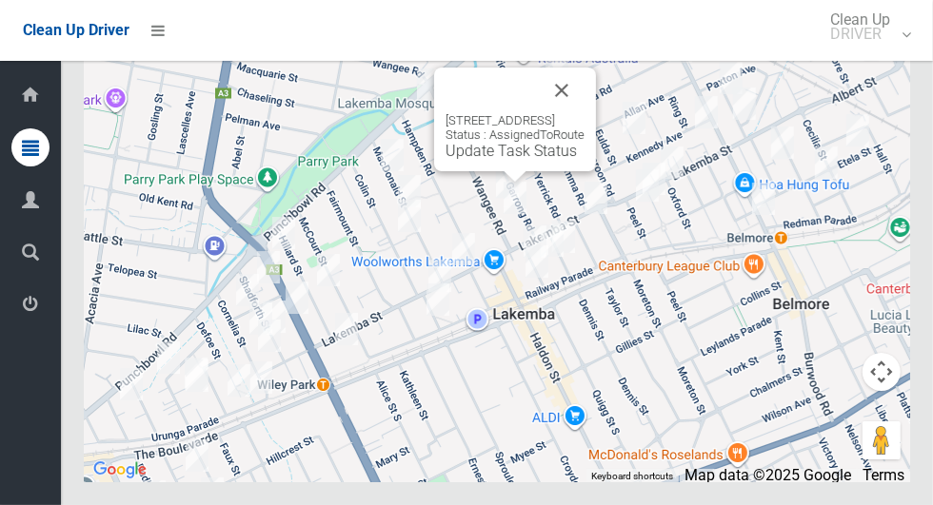
click at [509, 160] on link "Update Task Status" at bounding box center [510, 151] width 131 height 18
click at [495, 160] on link "Update Task Status" at bounding box center [510, 151] width 131 height 18
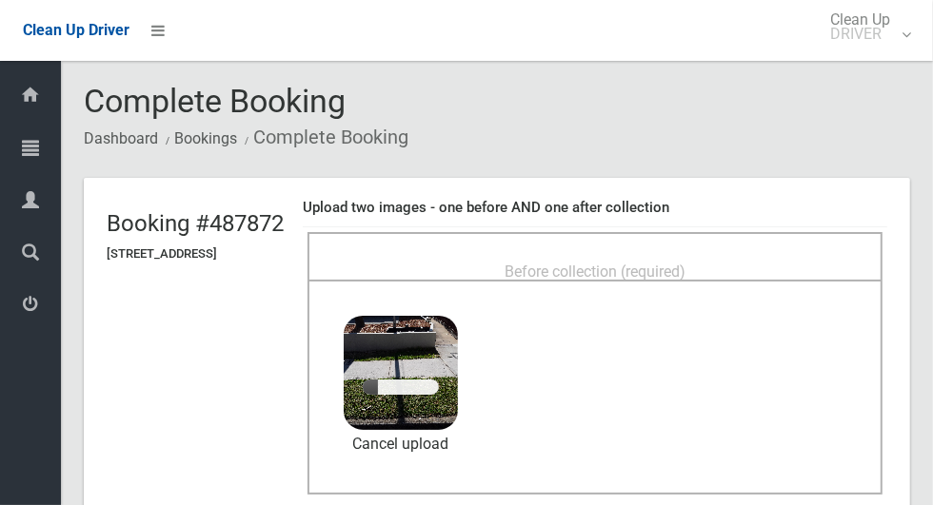
click at [685, 263] on span "Before collection (required)" at bounding box center [594, 272] width 181 height 18
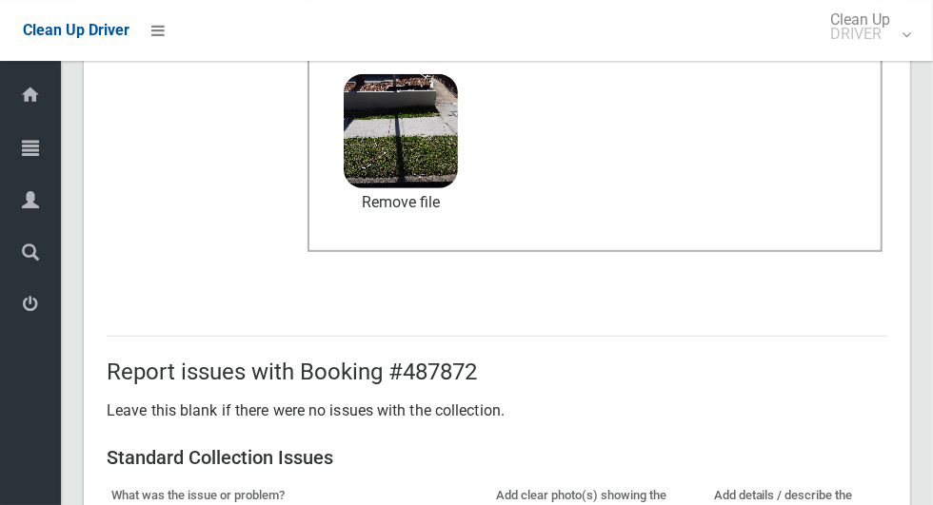
scroll to position [1557, 0]
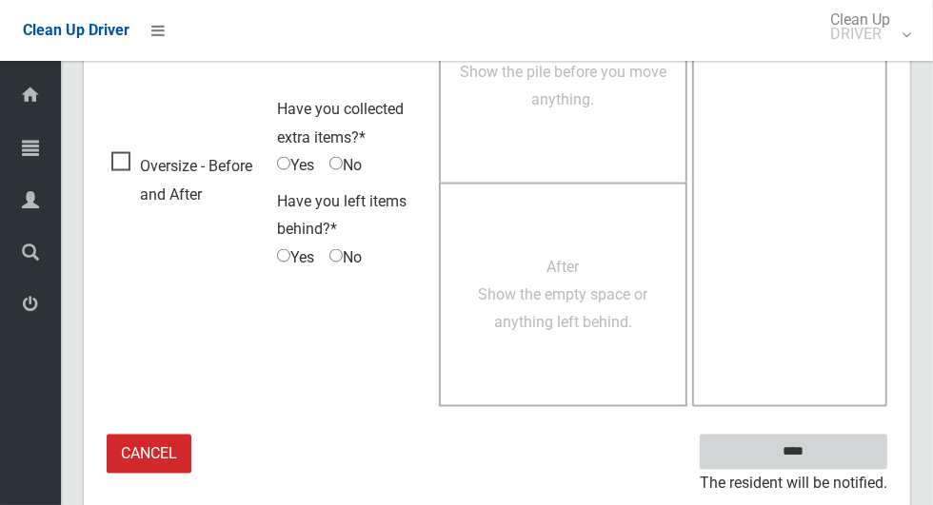
click at [826, 453] on input "****" at bounding box center [792, 452] width 187 height 35
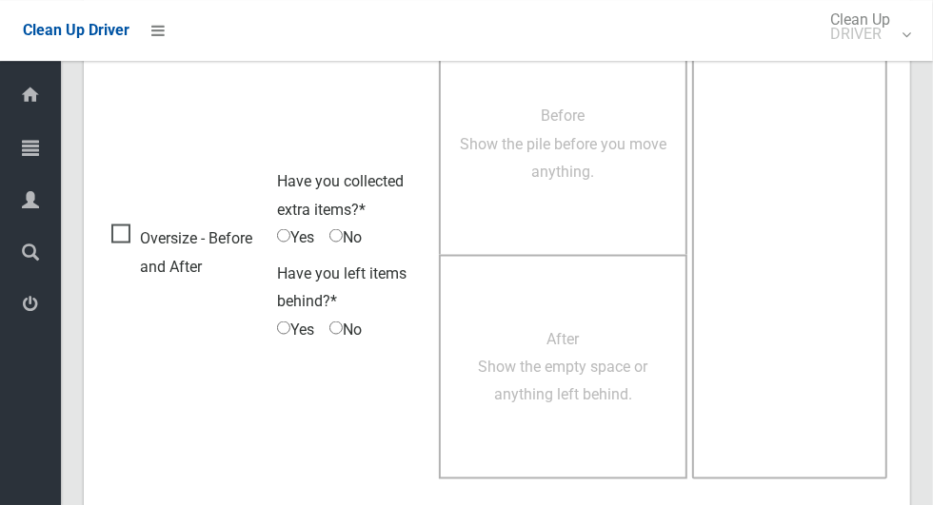
scroll to position [1486, 0]
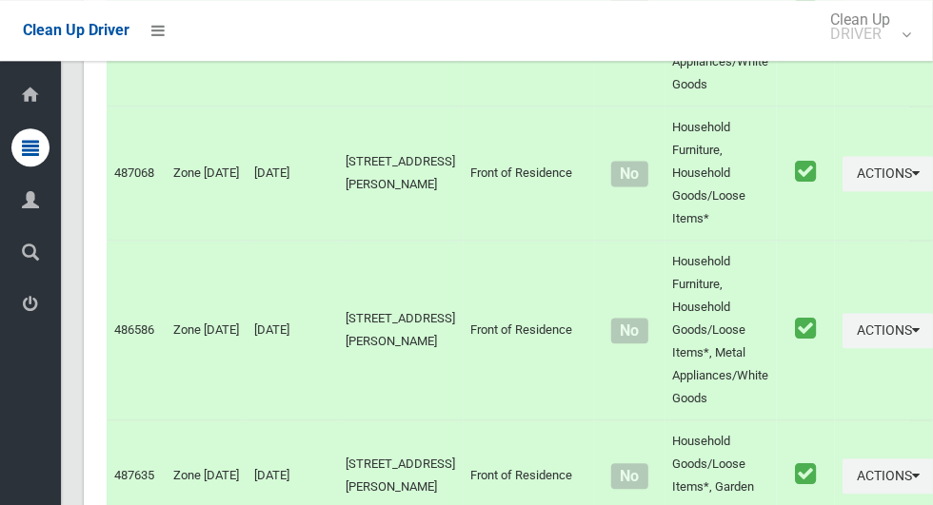
scroll to position [10939, 0]
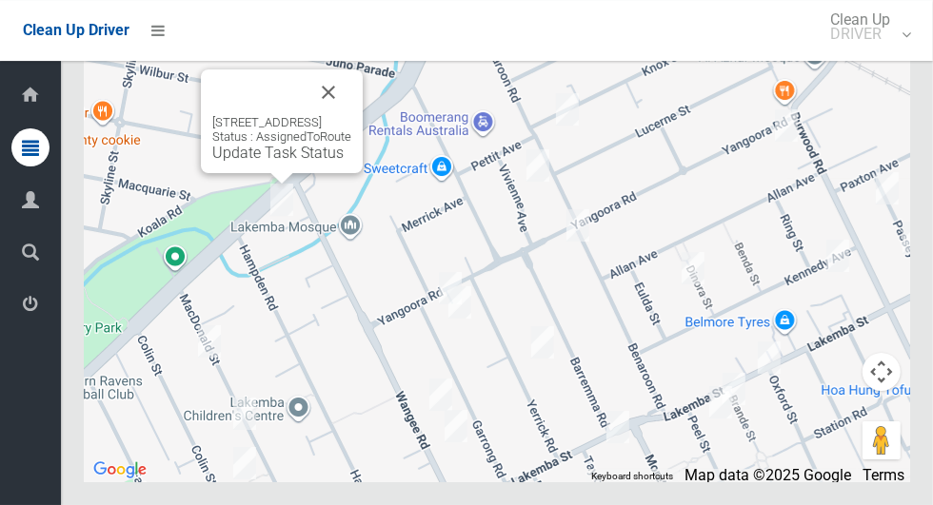
click at [254, 162] on div "546 Punchbowl Road, LAKEMBA NSW 2195 Status : AssignedToRoute Update Task Status" at bounding box center [281, 138] width 139 height 47
click at [262, 162] on link "Update Task Status" at bounding box center [277, 153] width 131 height 18
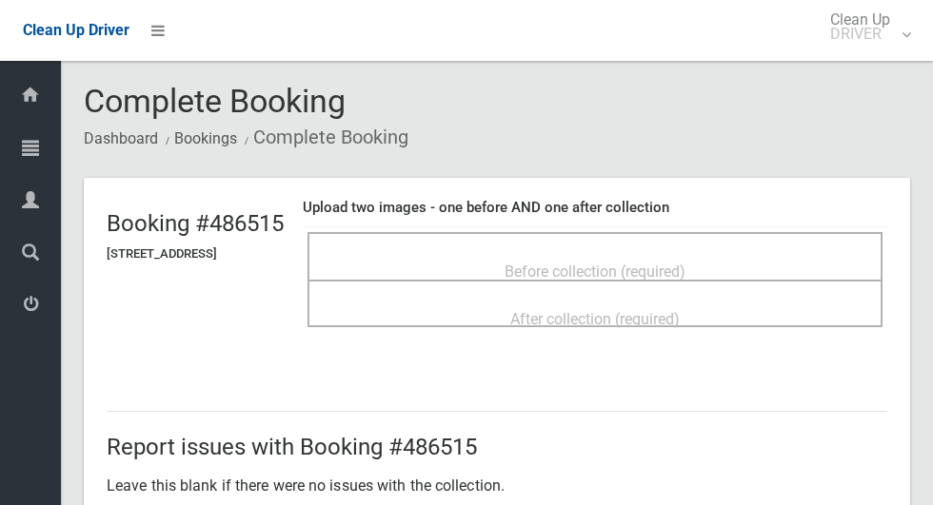
click at [535, 263] on span "Before collection (required)" at bounding box center [594, 272] width 181 height 18
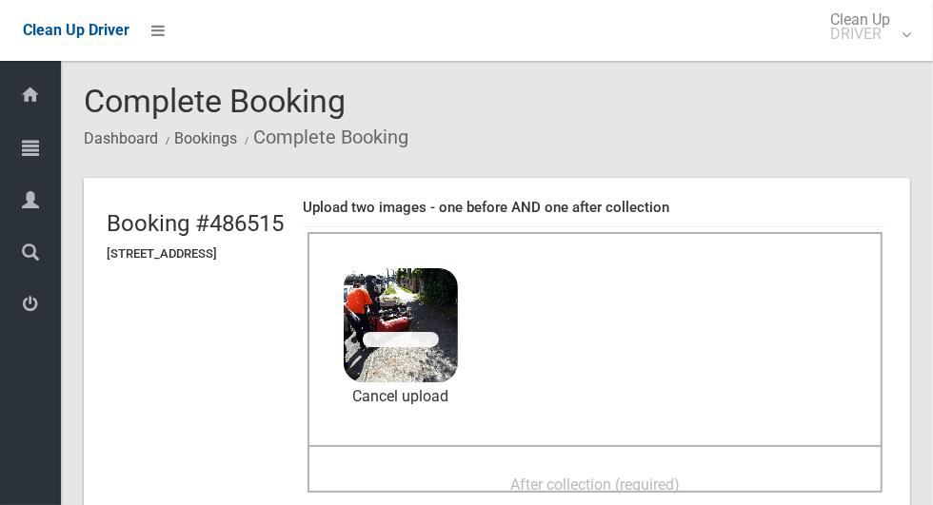
scroll to position [9, 0]
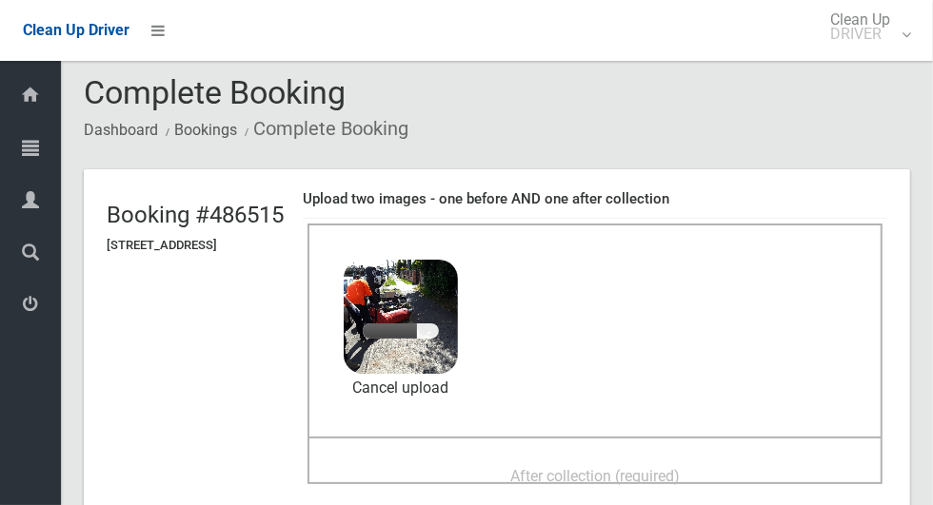
click at [664, 467] on span "After collection (required)" at bounding box center [594, 476] width 169 height 18
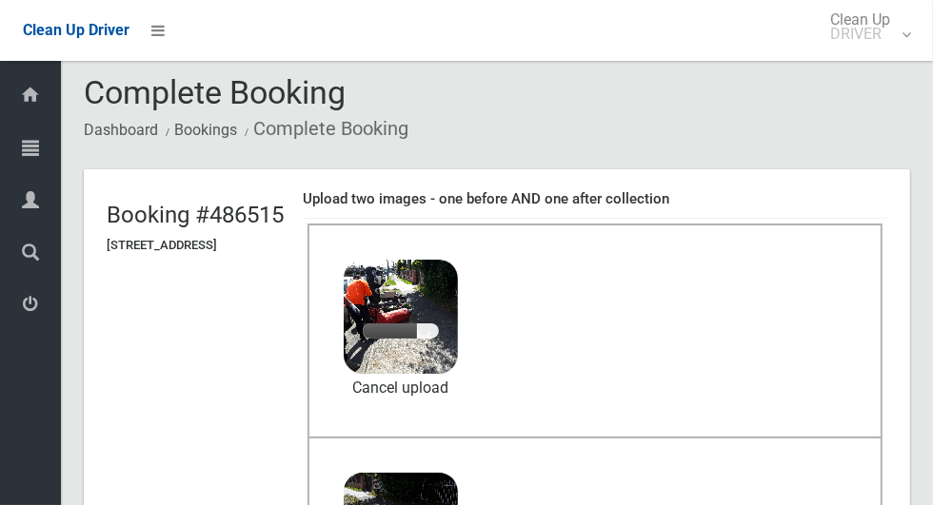
scroll to position [87, 0]
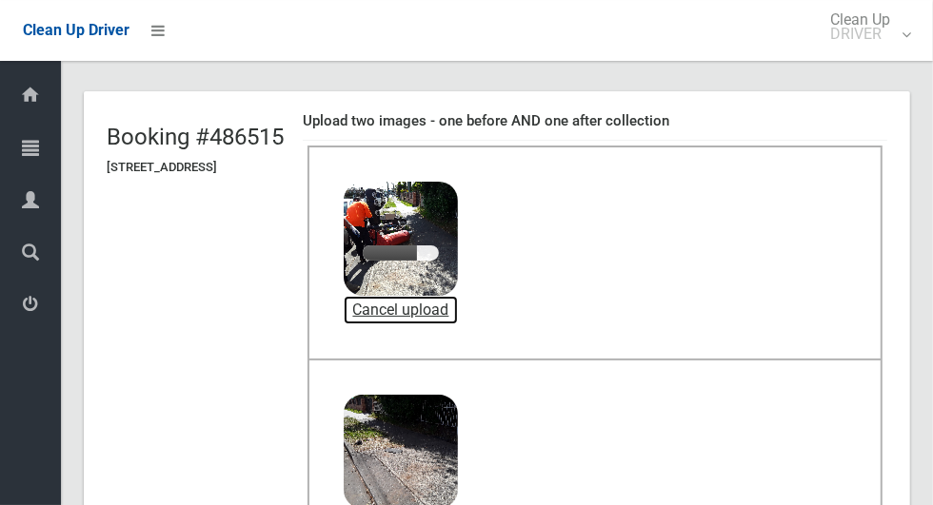
click at [458, 313] on link "Cancel upload" at bounding box center [401, 310] width 114 height 29
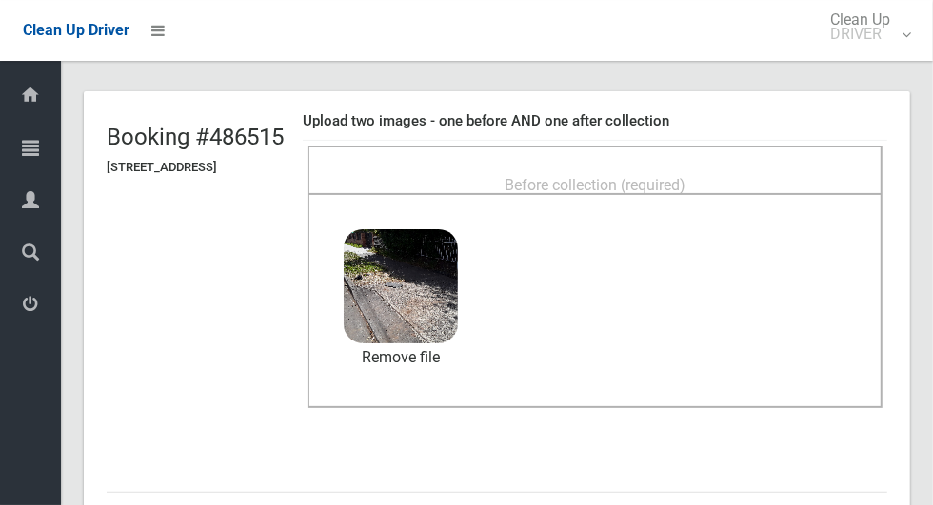
click at [685, 176] on span "Before collection (required)" at bounding box center [594, 185] width 181 height 18
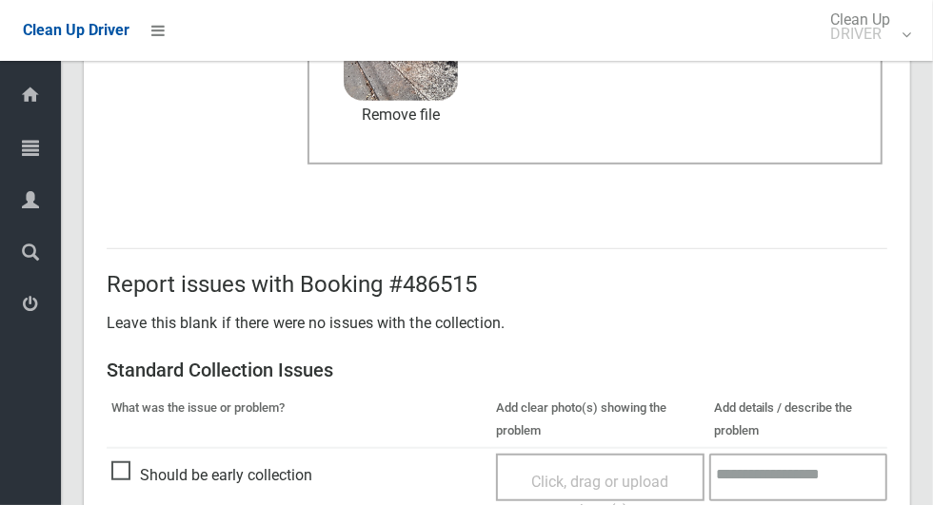
scroll to position [1557, 0]
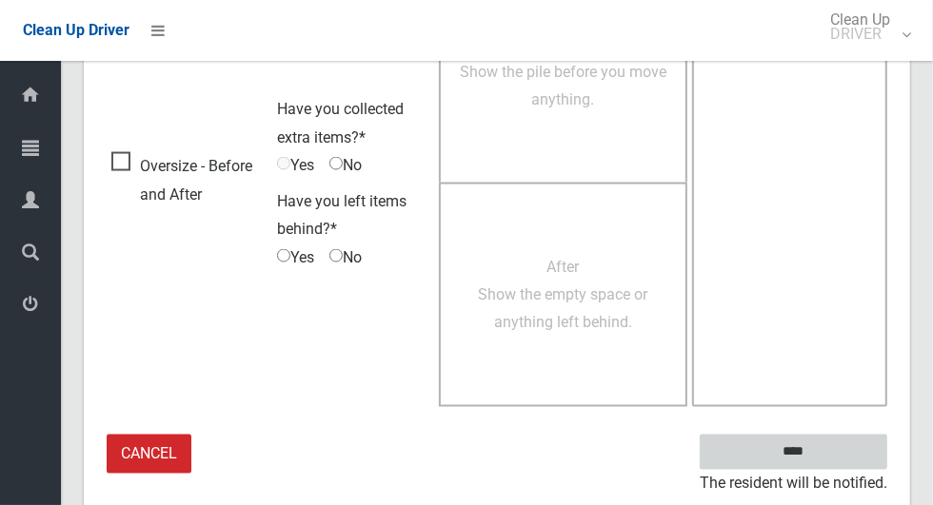
click at [853, 441] on input "****" at bounding box center [792, 452] width 187 height 35
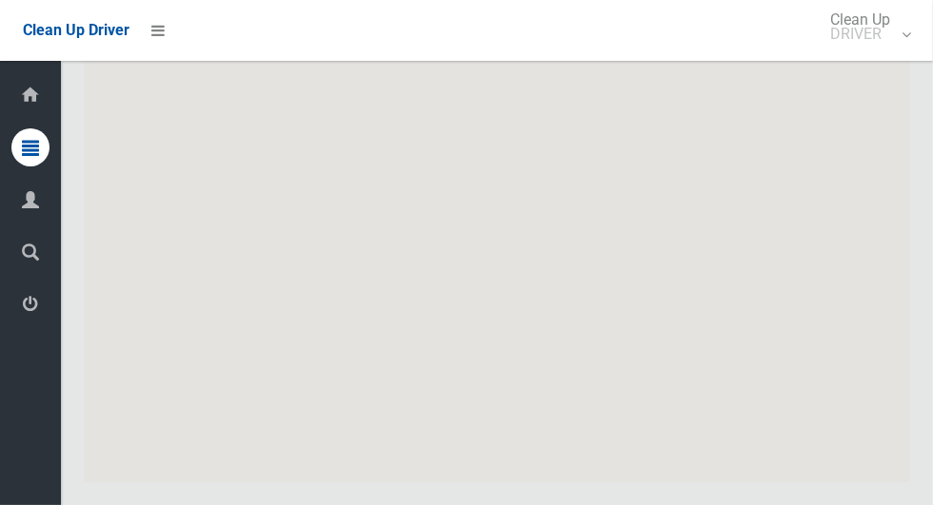
scroll to position [10939, 0]
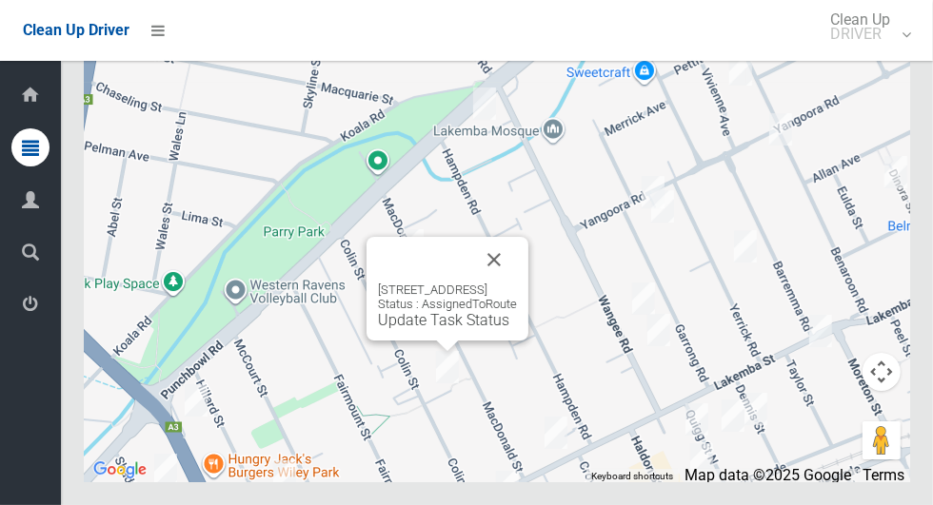
click at [517, 283] on button "Close" at bounding box center [494, 260] width 46 height 46
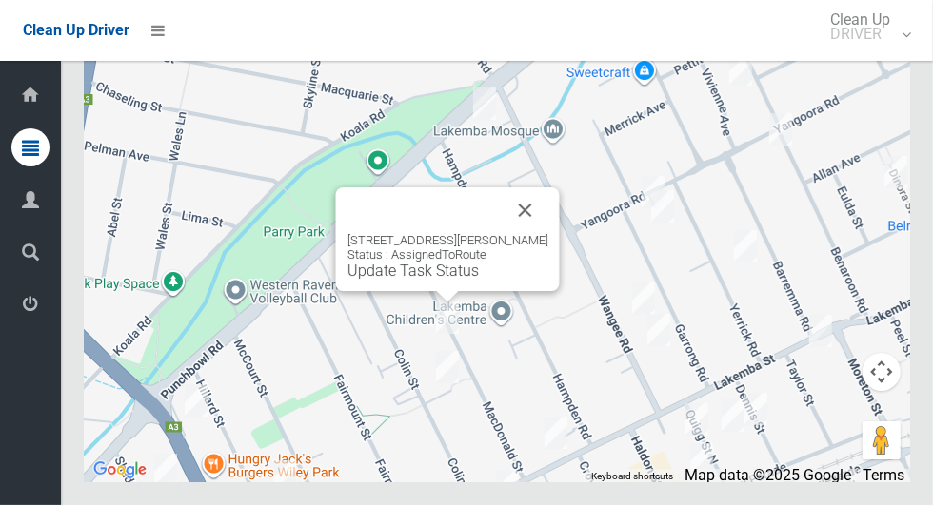
click at [527, 233] on button "Close" at bounding box center [525, 210] width 46 height 46
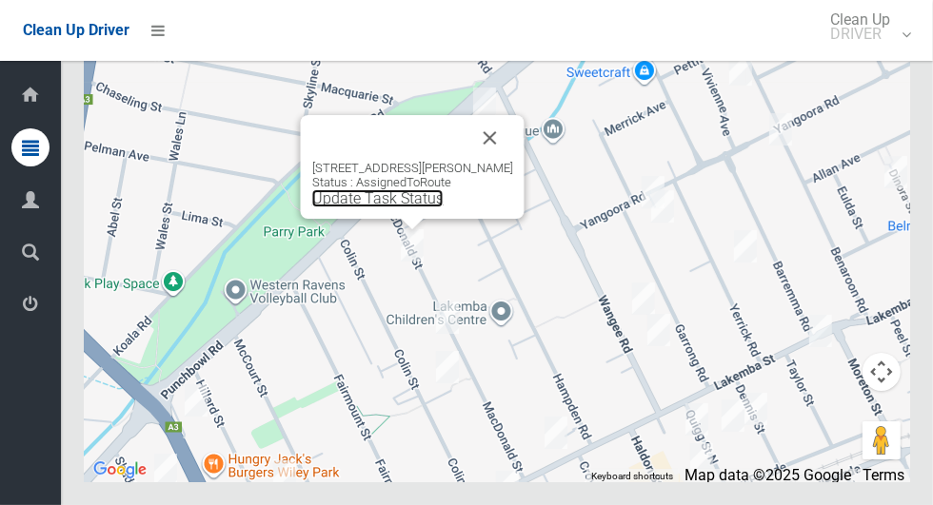
click at [410, 207] on link "Update Task Status" at bounding box center [377, 198] width 131 height 18
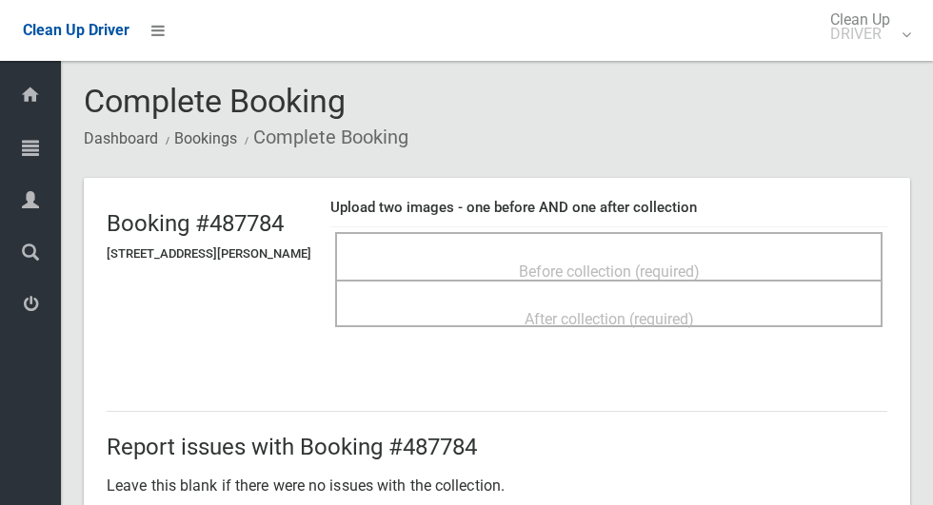
click at [615, 263] on span "Before collection (required)" at bounding box center [609, 272] width 181 height 18
click at [669, 263] on span "Before collection (required)" at bounding box center [609, 272] width 181 height 18
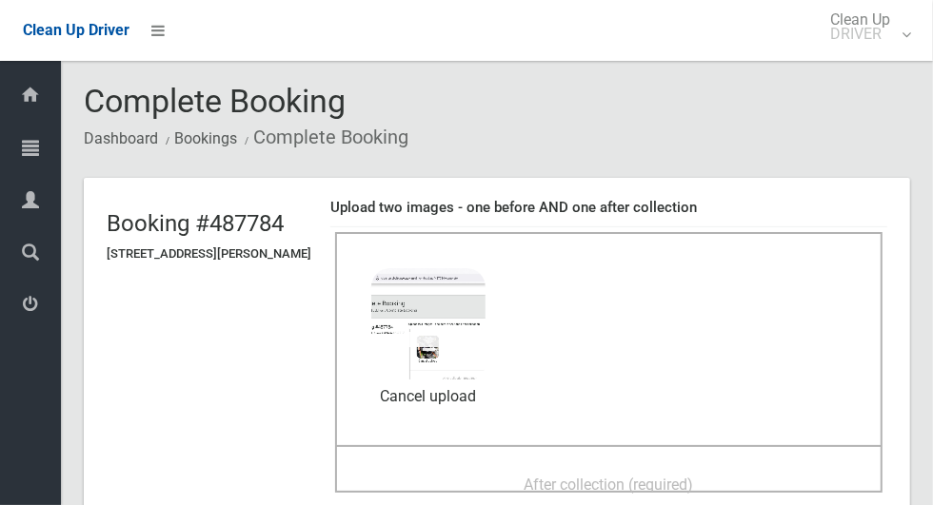
click at [694, 476] on span "After collection (required)" at bounding box center [608, 485] width 169 height 18
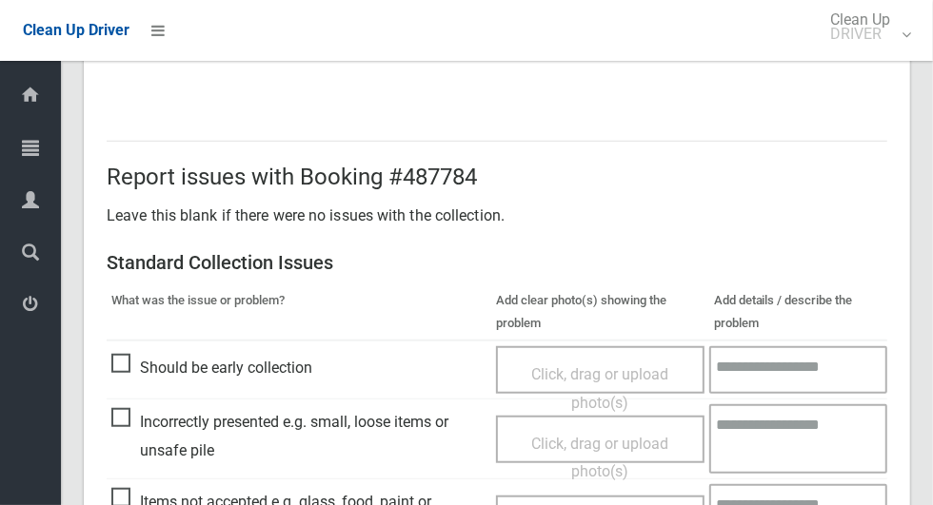
scroll to position [983, 0]
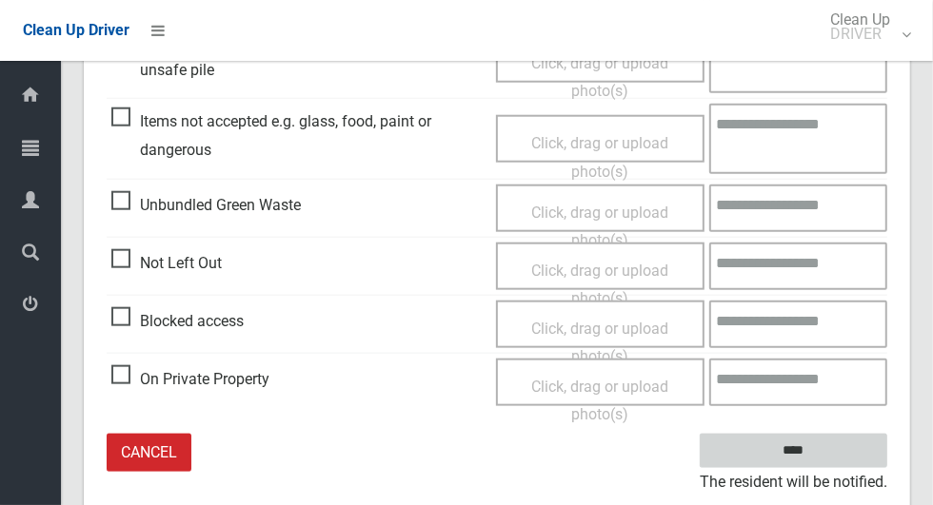
click at [854, 435] on input "****" at bounding box center [792, 451] width 187 height 35
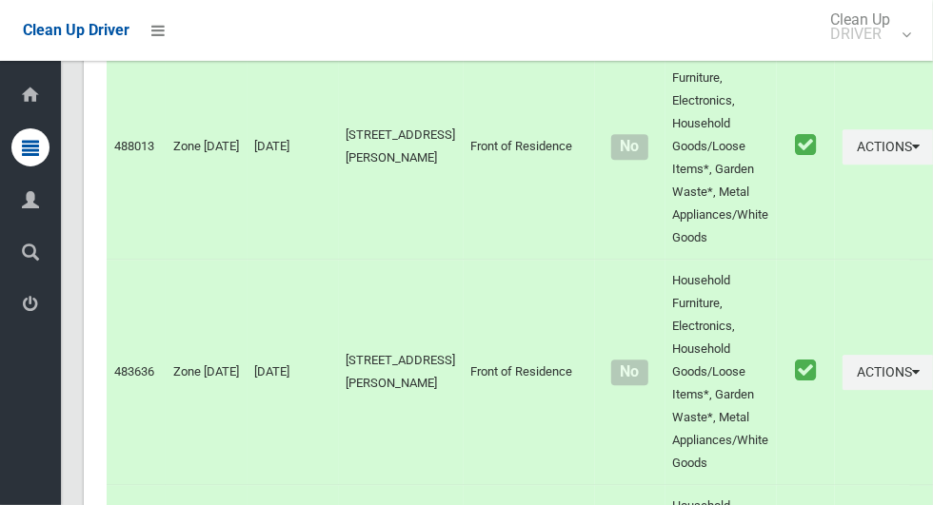
scroll to position [10939, 0]
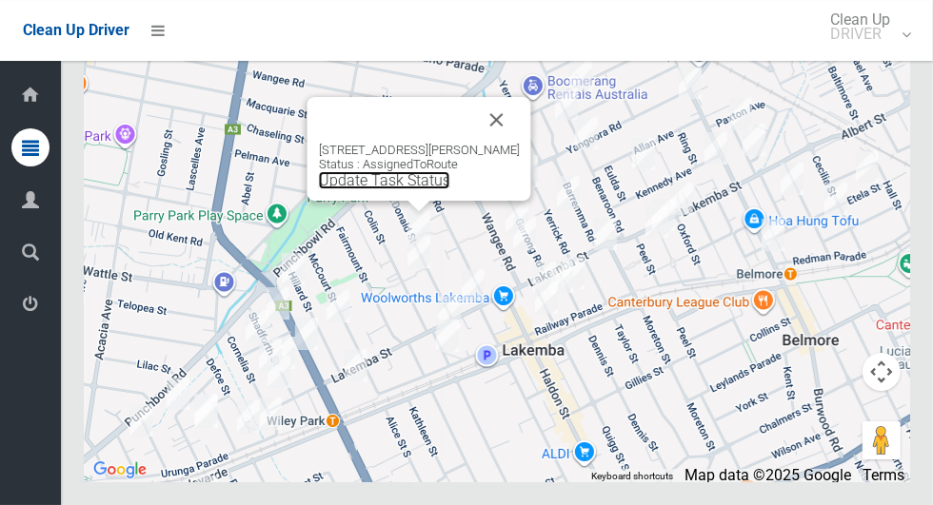
click at [393, 189] on link "Update Task Status" at bounding box center [384, 180] width 131 height 18
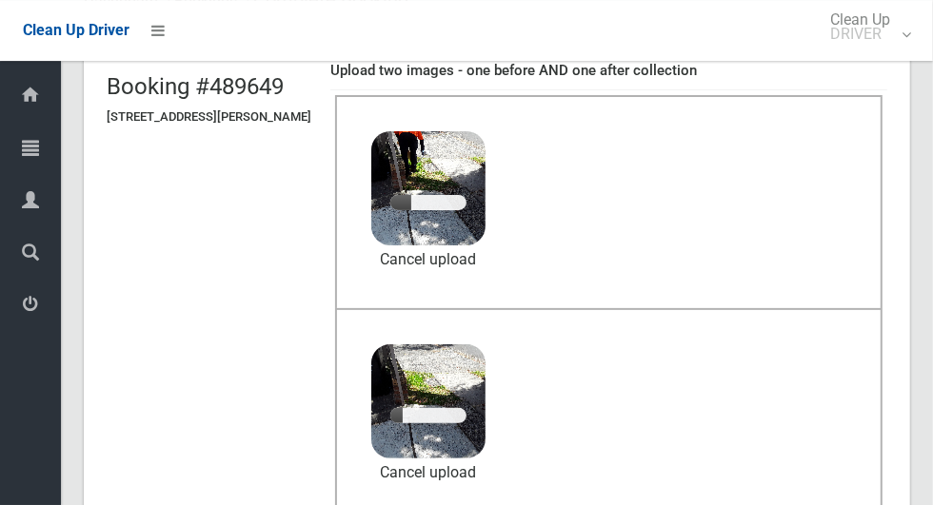
scroll to position [140, 0]
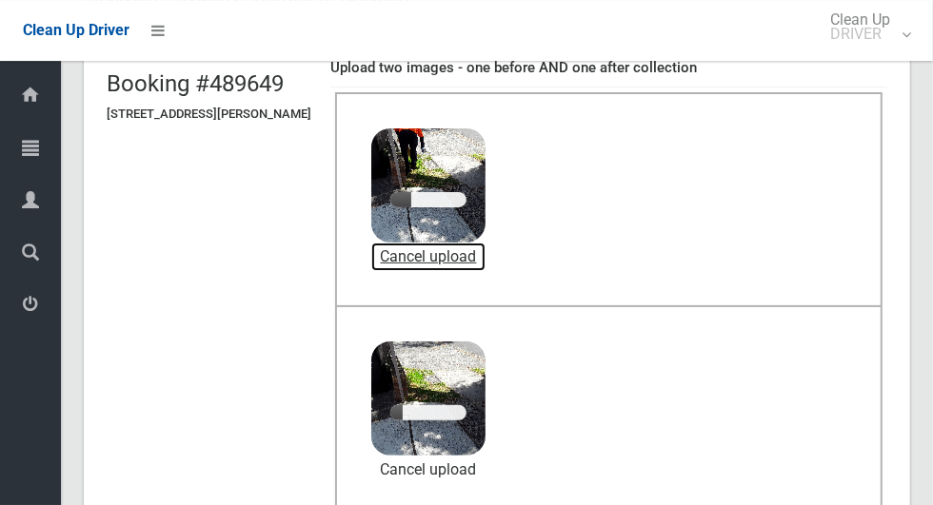
click at [485, 248] on link "Cancel upload" at bounding box center [428, 257] width 114 height 29
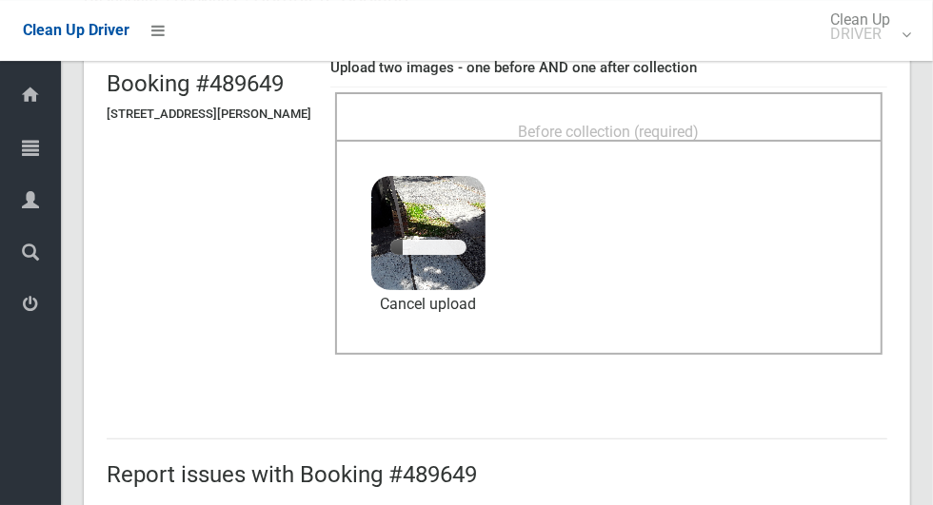
click at [794, 129] on div "Before collection (required)" at bounding box center [608, 130] width 505 height 35
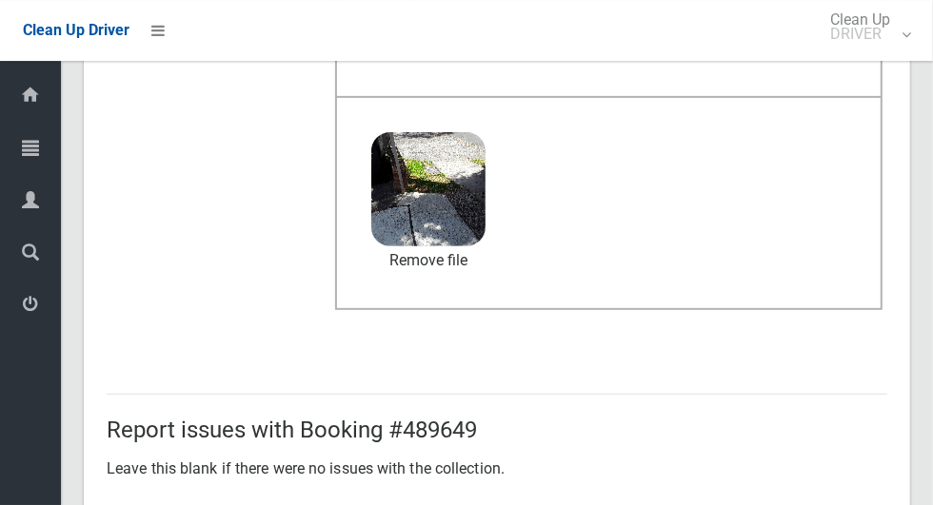
scroll to position [983, 0]
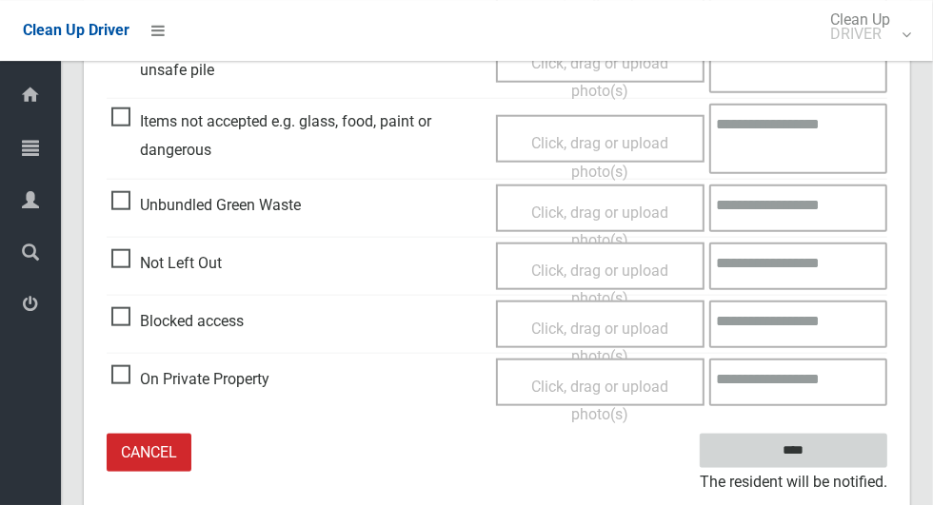
click at [826, 459] on input "****" at bounding box center [792, 451] width 187 height 35
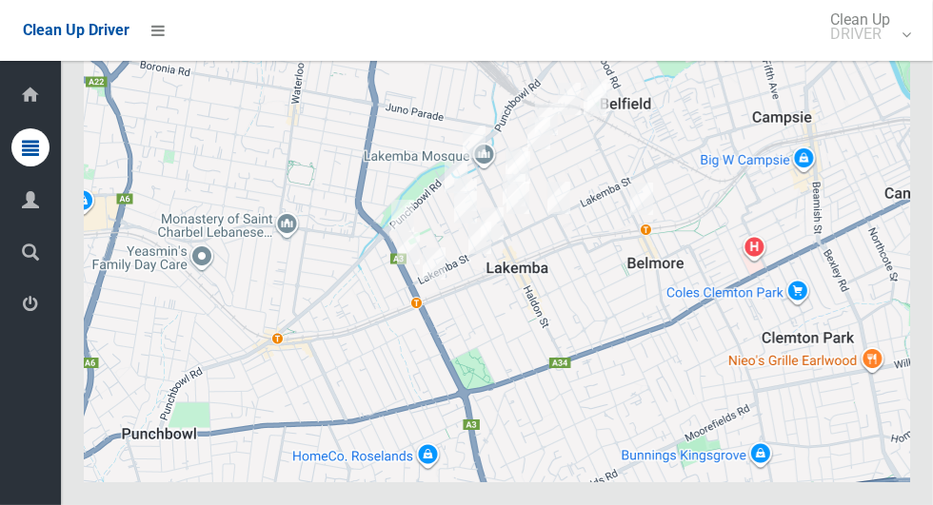
scroll to position [10939, 0]
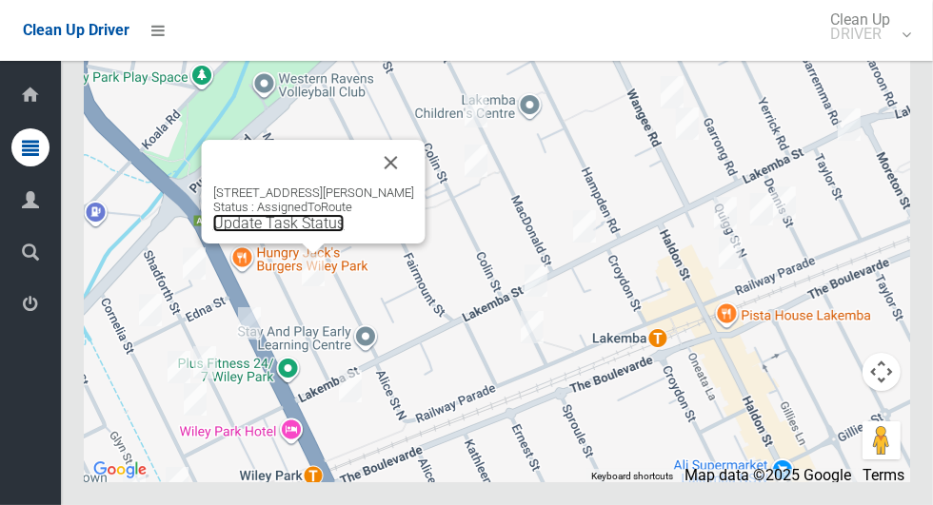
click at [305, 232] on link "Update Task Status" at bounding box center [278, 223] width 131 height 18
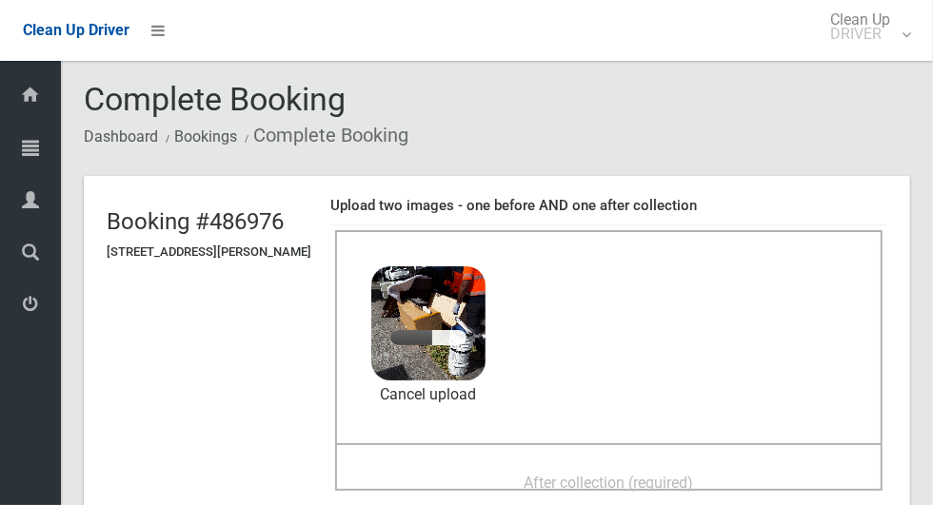
scroll to position [3, 0]
click at [698, 463] on div "After collection (required)" at bounding box center [608, 480] width 505 height 35
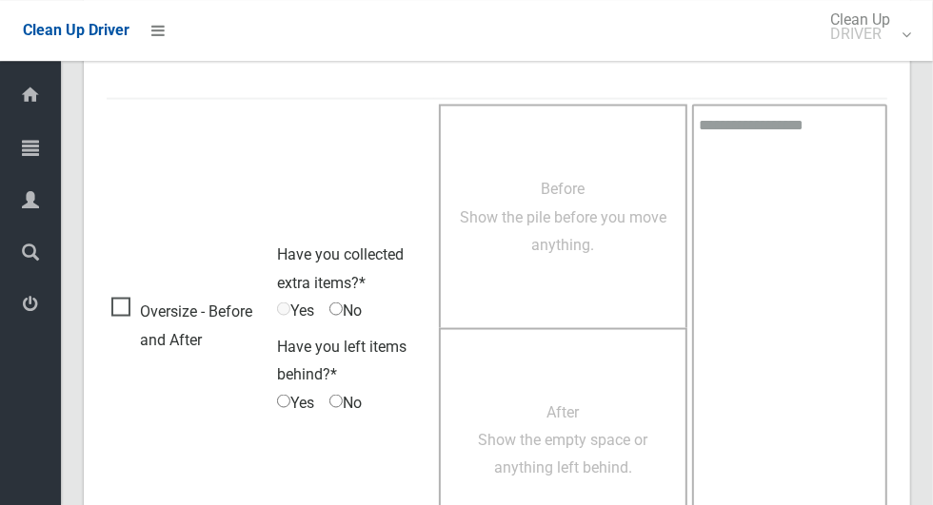
scroll to position [1557, 0]
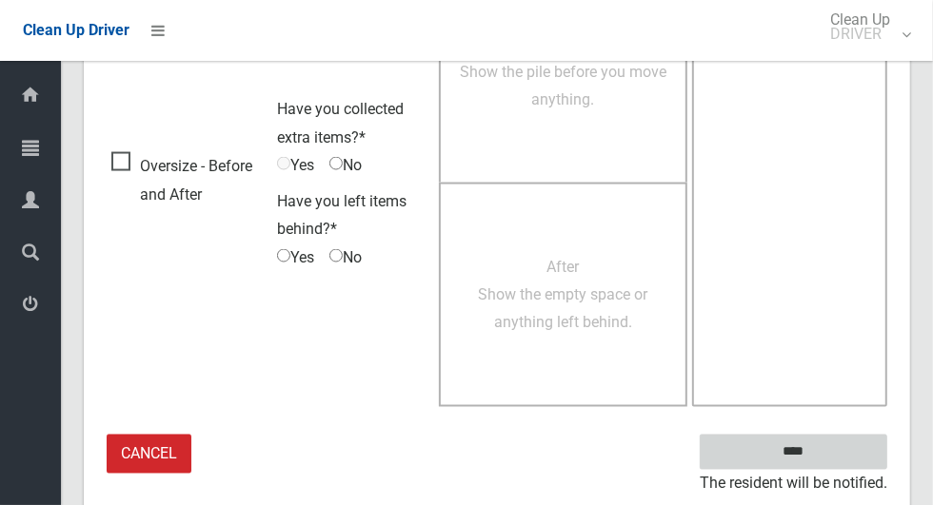
click at [845, 456] on input "****" at bounding box center [792, 452] width 187 height 35
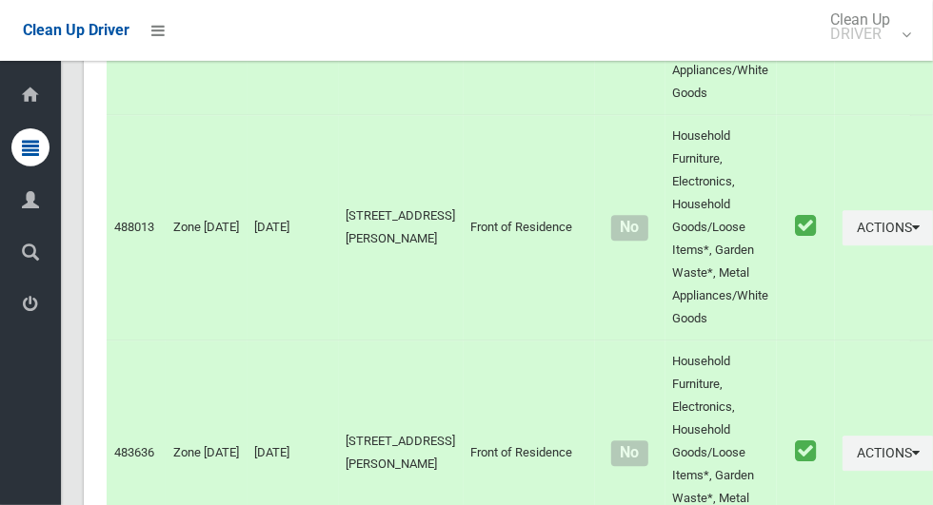
scroll to position [10939, 0]
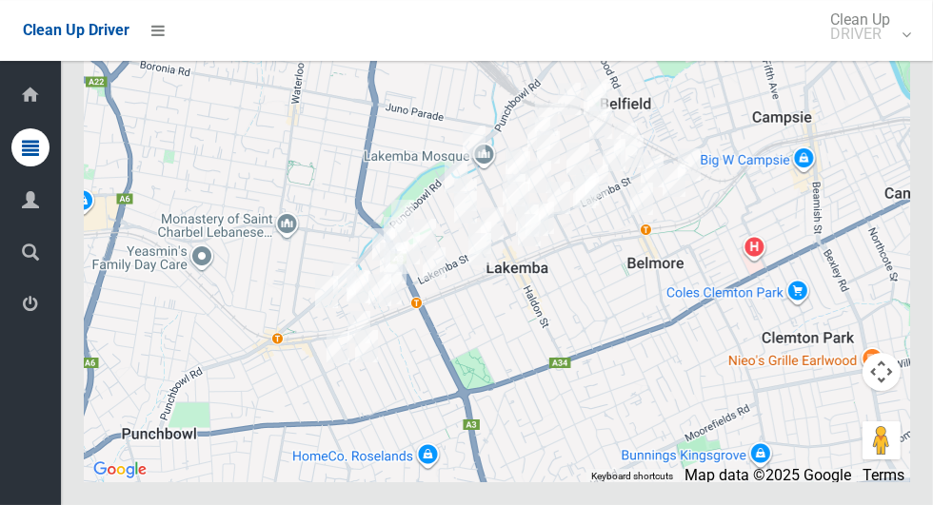
click at [39, 312] on icon at bounding box center [30, 304] width 17 height 38
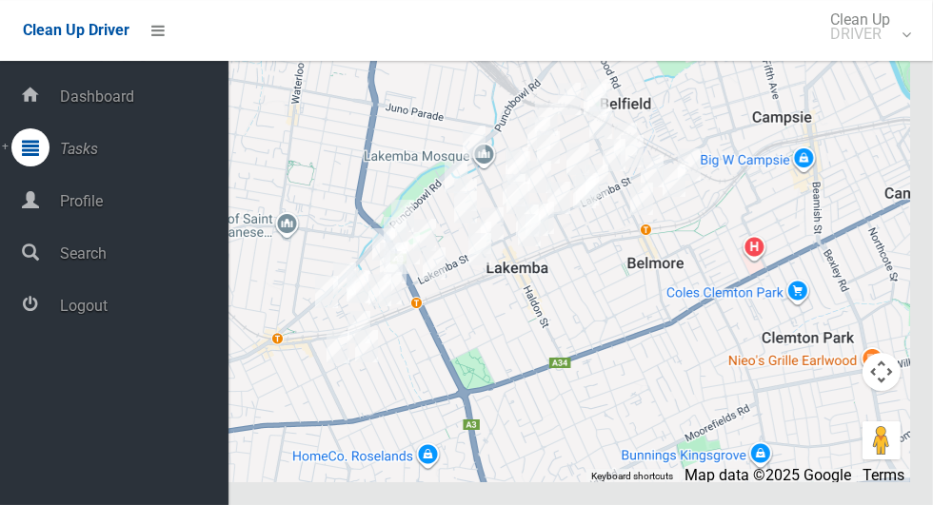
click at [147, 305] on span "Logout" at bounding box center [141, 306] width 174 height 18
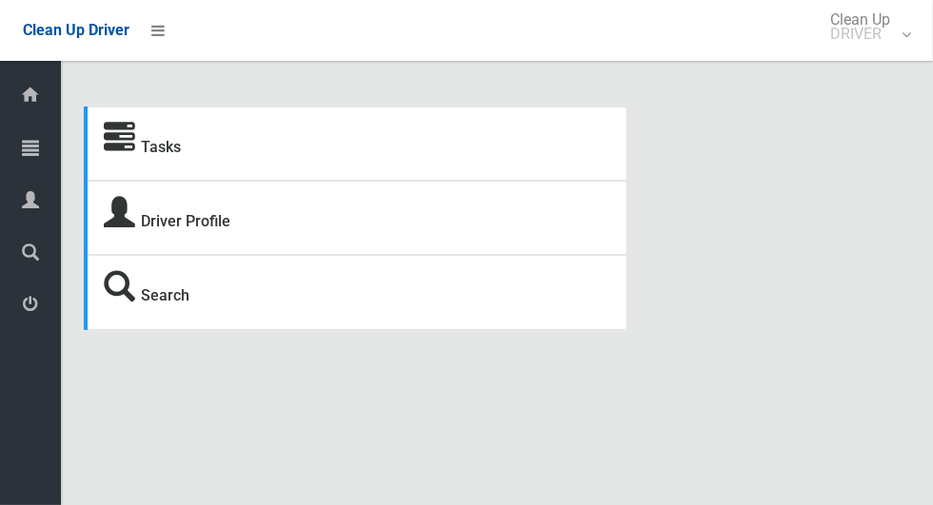
click at [36, 151] on icon at bounding box center [30, 147] width 17 height 38
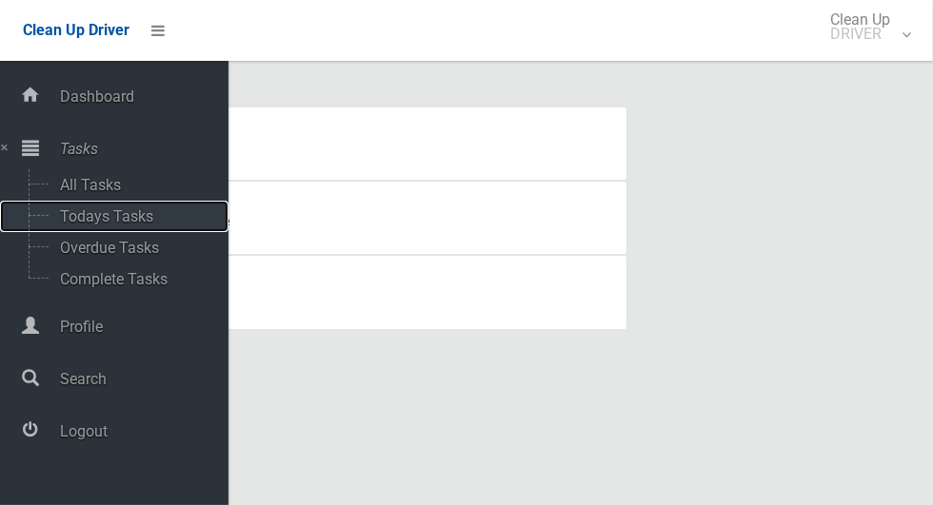
click at [142, 219] on span "Todays Tasks" at bounding box center [133, 216] width 158 height 18
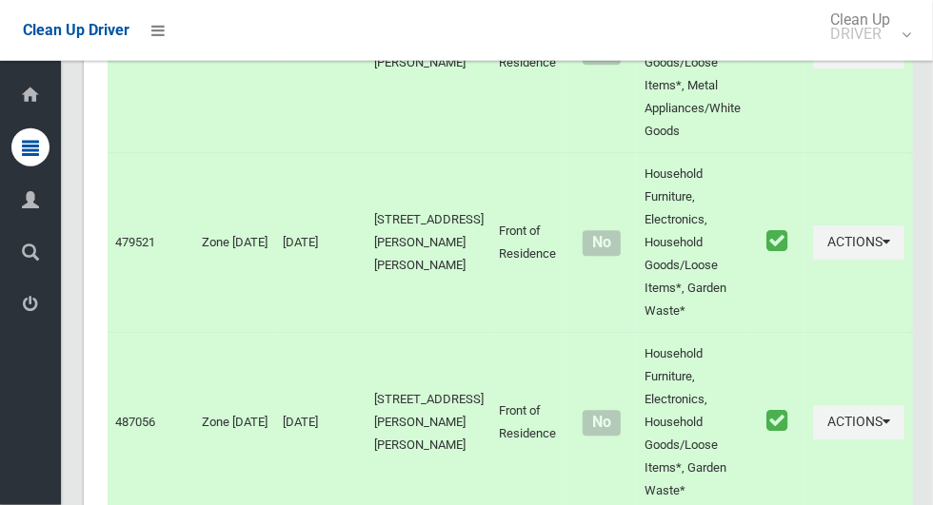
scroll to position [10795, 0]
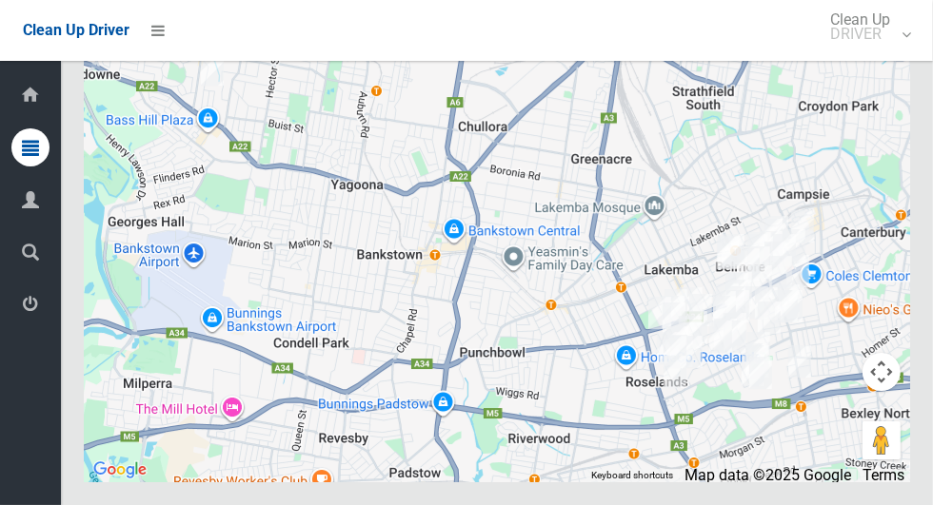
click at [24, 314] on icon at bounding box center [30, 304] width 17 height 38
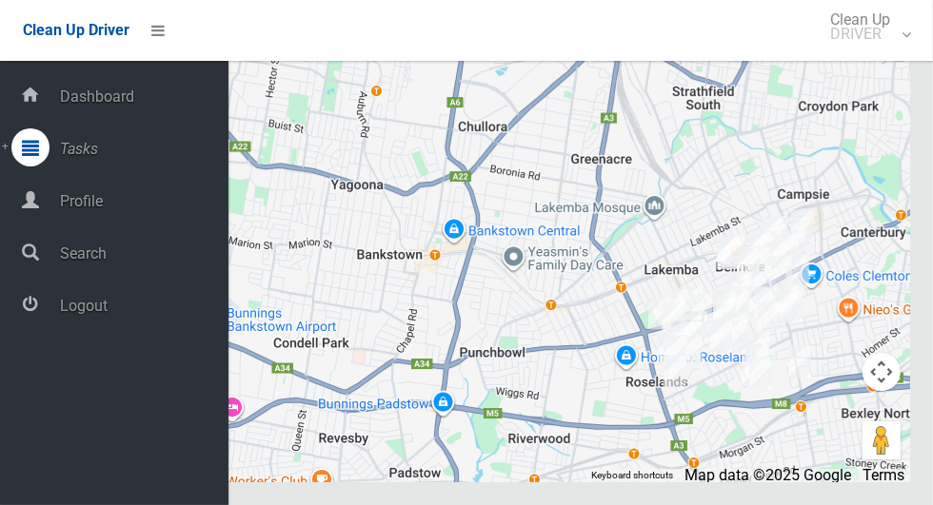
click at [69, 302] on span "Logout" at bounding box center [141, 306] width 174 height 18
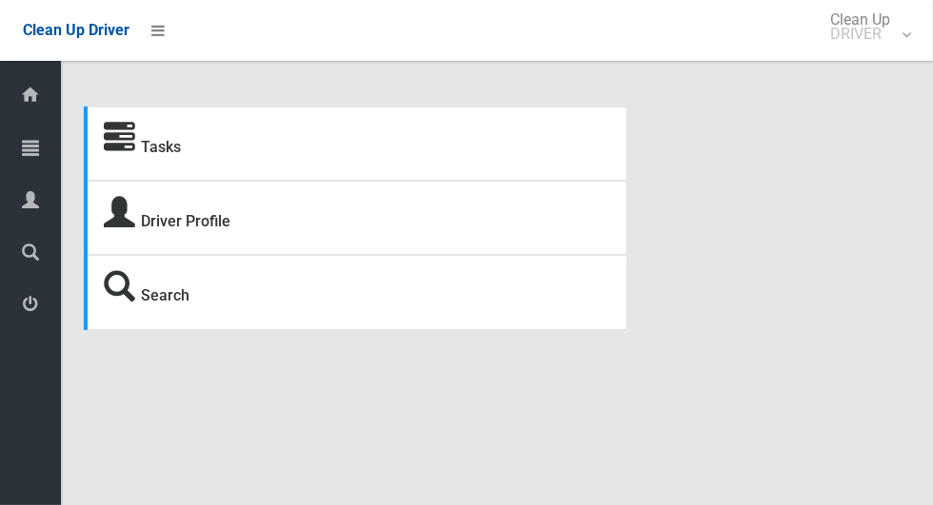
click at [8, 144] on link "Tasks" at bounding box center [30, 148] width 61 height 41
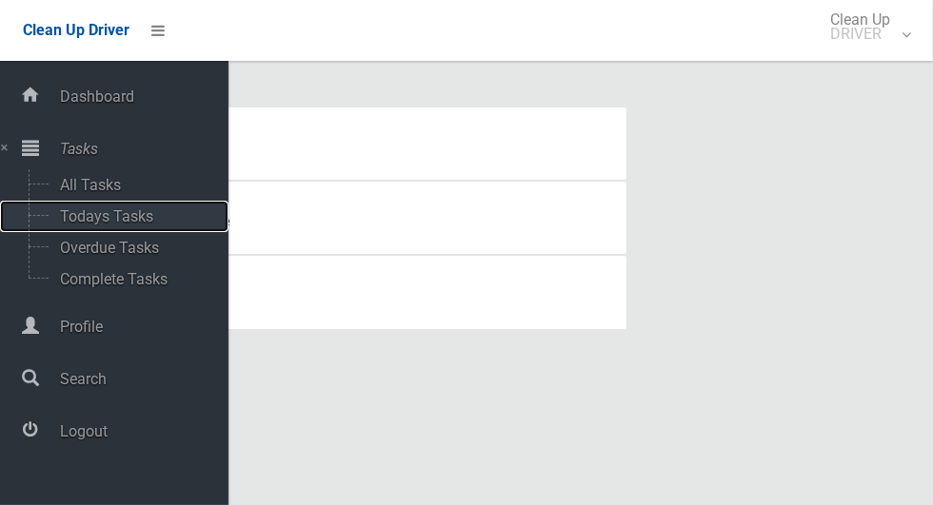
click at [61, 213] on span "Todays Tasks" at bounding box center [133, 216] width 158 height 18
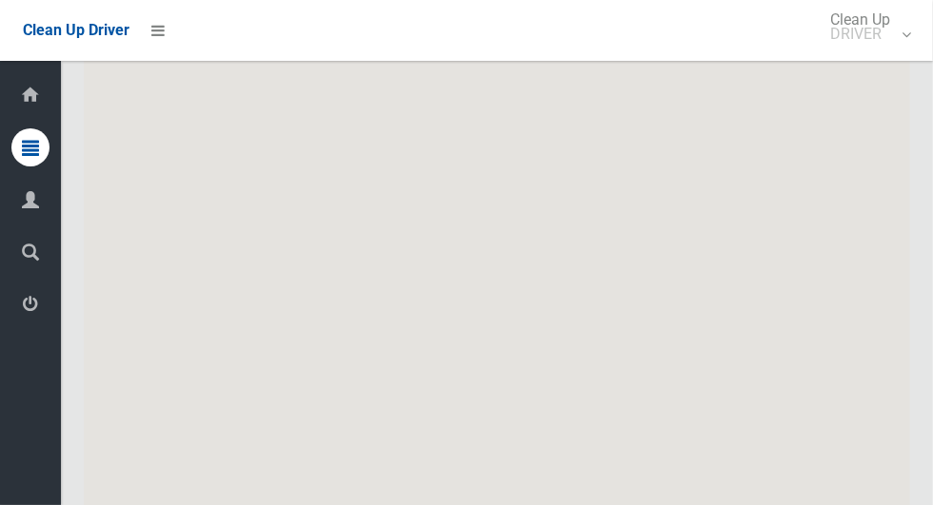
scroll to position [11301, 0]
